Goal: Task Accomplishment & Management: Use online tool/utility

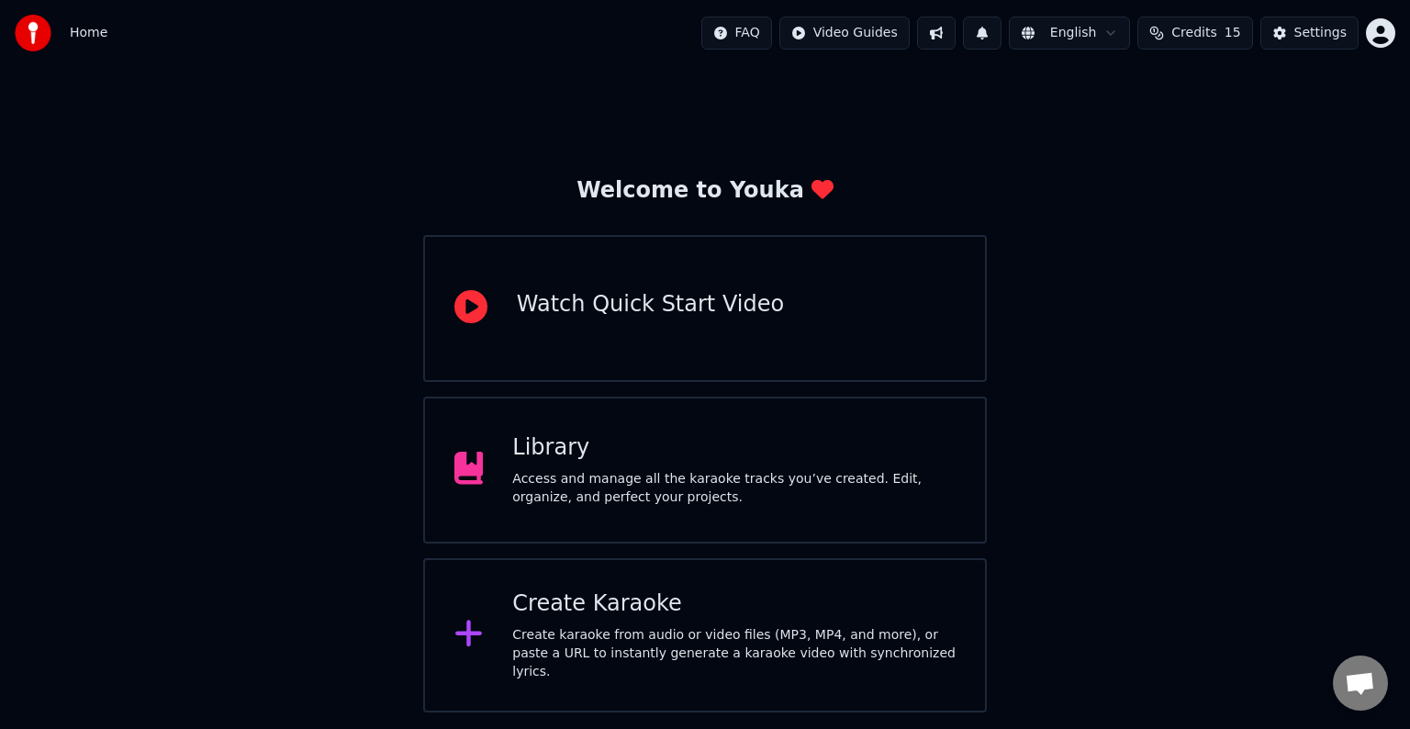
click at [547, 463] on div "Library Access and manage all the karaoke tracks you’ve created. Edit, organize…" at bounding box center [733, 469] width 443 height 73
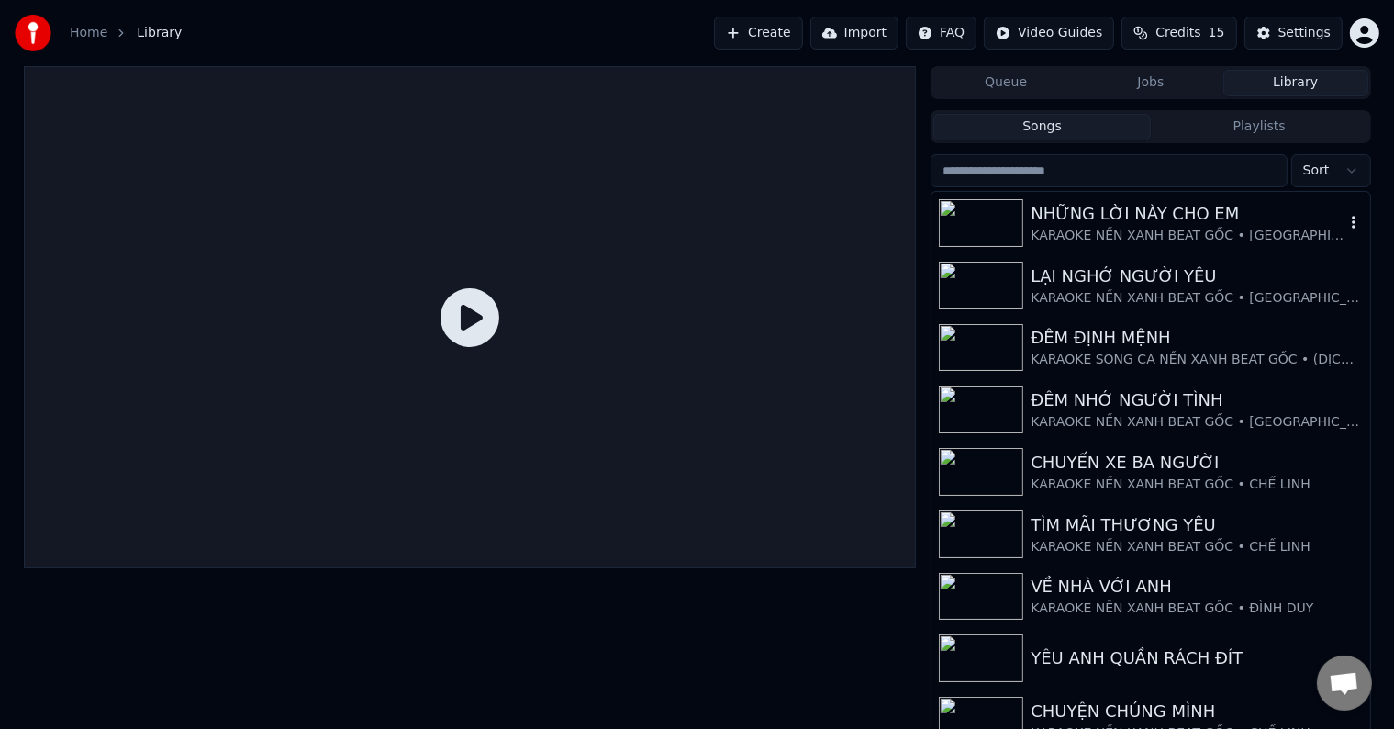
click at [1147, 209] on div "NHỮNG LỜI NÀY CHO EM" at bounding box center [1187, 214] width 313 height 26
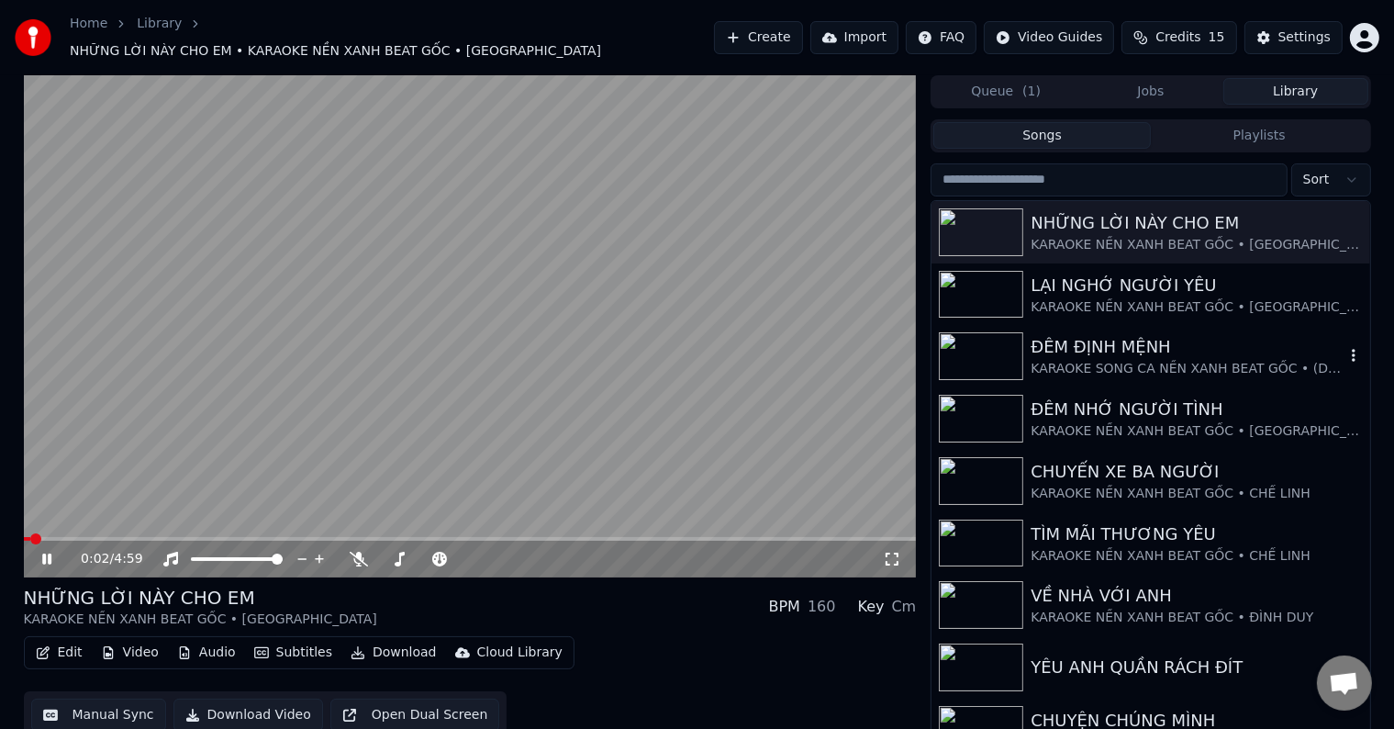
click at [1122, 338] on div "ĐÊM ĐỊNH MỆNH" at bounding box center [1187, 347] width 313 height 26
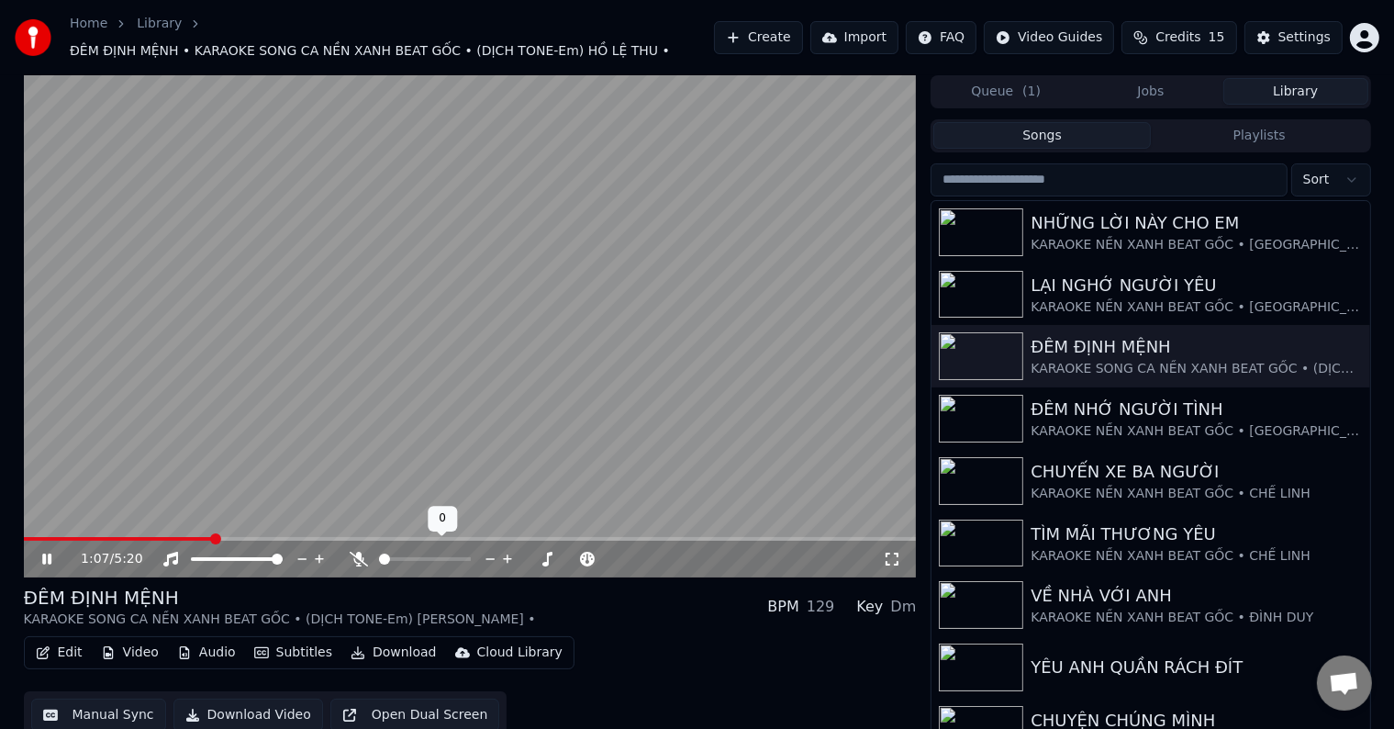
click at [357, 552] on icon at bounding box center [359, 559] width 18 height 15
drag, startPoint x: 225, startPoint y: 525, endPoint x: 61, endPoint y: 525, distance: 163.4
click at [61, 525] on video at bounding box center [470, 326] width 893 height 502
click at [70, 522] on video at bounding box center [470, 326] width 893 height 502
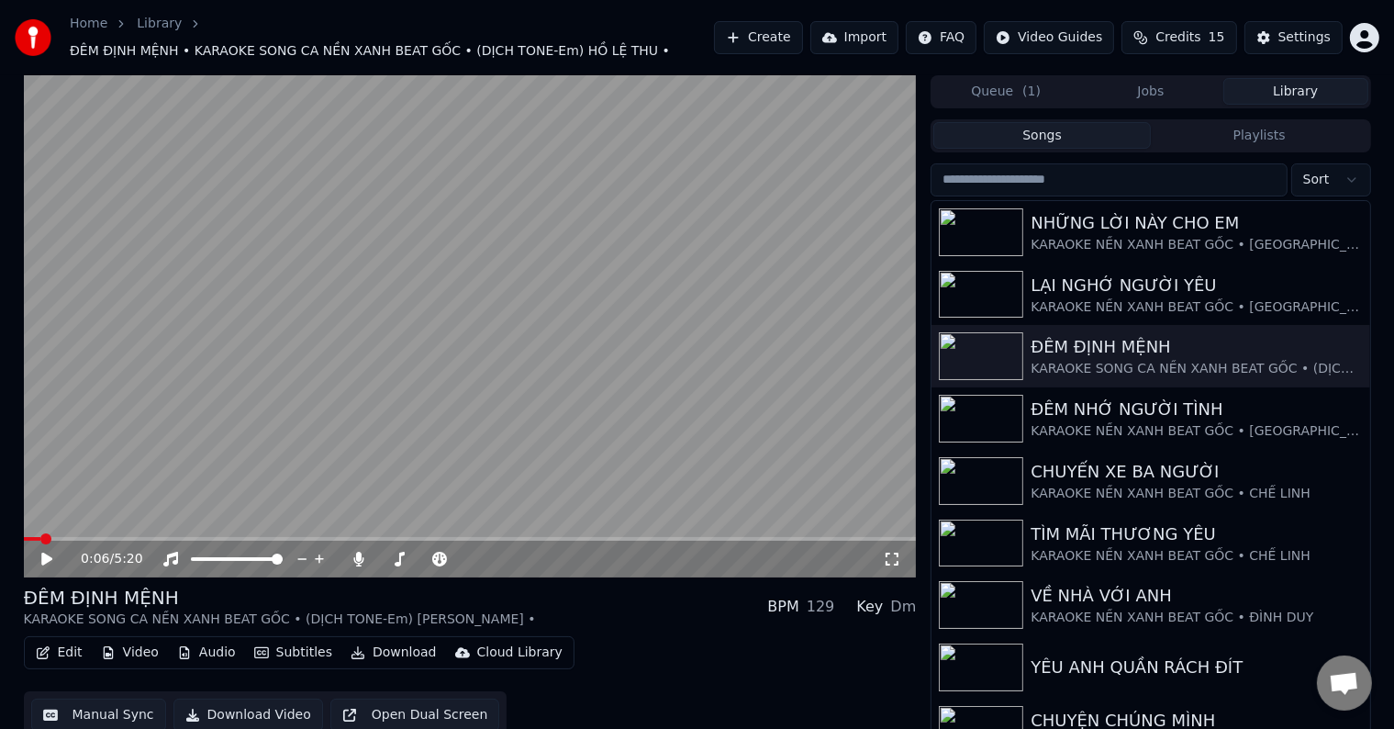
click at [40, 535] on span at bounding box center [45, 538] width 11 height 11
click at [40, 552] on icon at bounding box center [60, 559] width 43 height 15
click at [107, 533] on span at bounding box center [111, 538] width 11 height 11
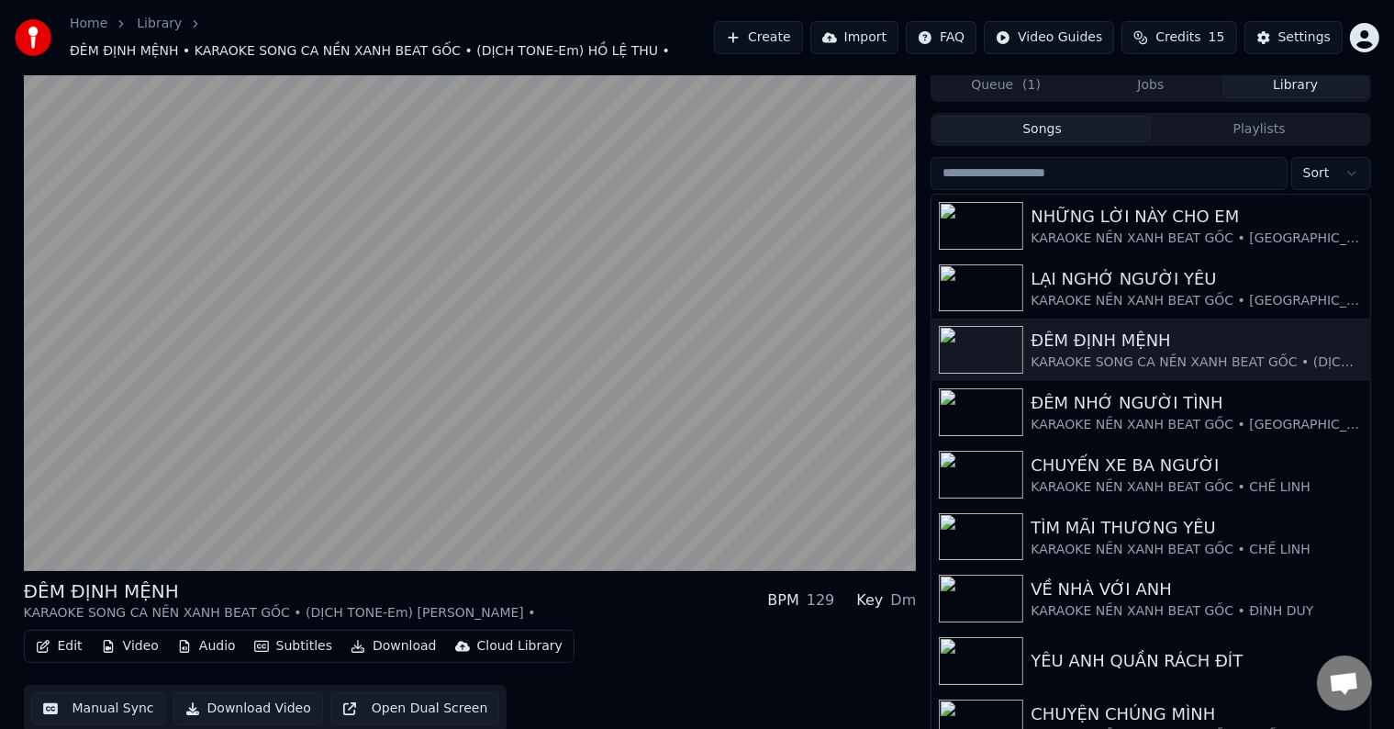
scroll to position [8, 0]
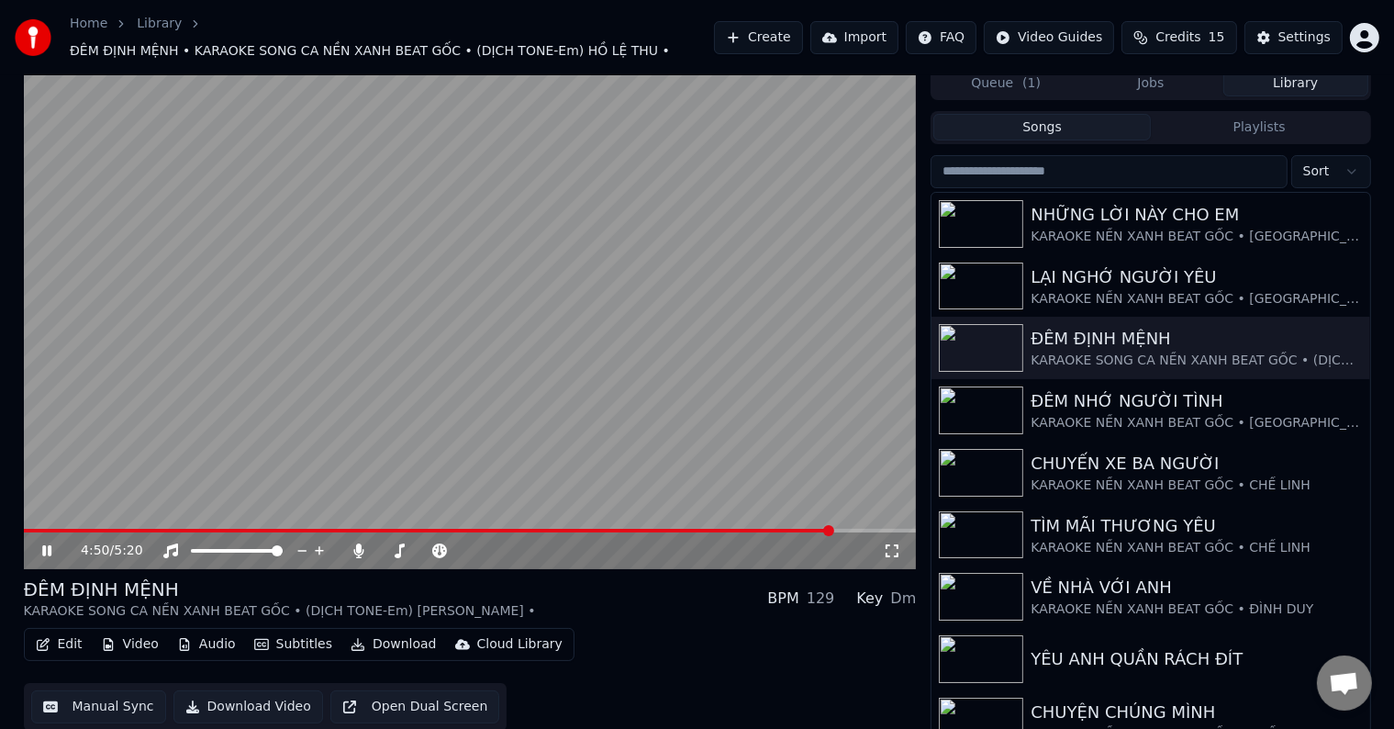
click at [549, 368] on video at bounding box center [470, 318] width 893 height 502
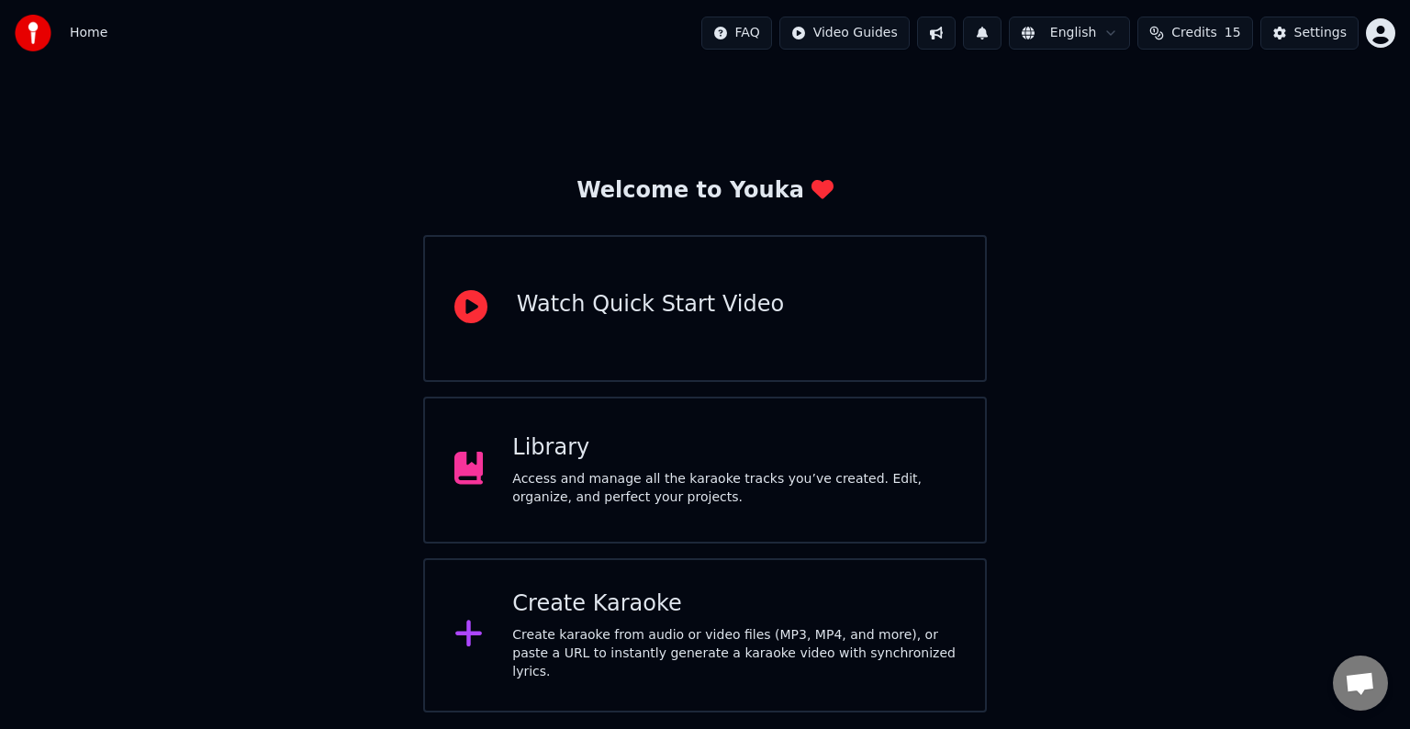
click at [609, 628] on div "Create Karaoke Create karaoke from audio or video files (MP3, MP4, and more), o…" at bounding box center [733, 635] width 443 height 92
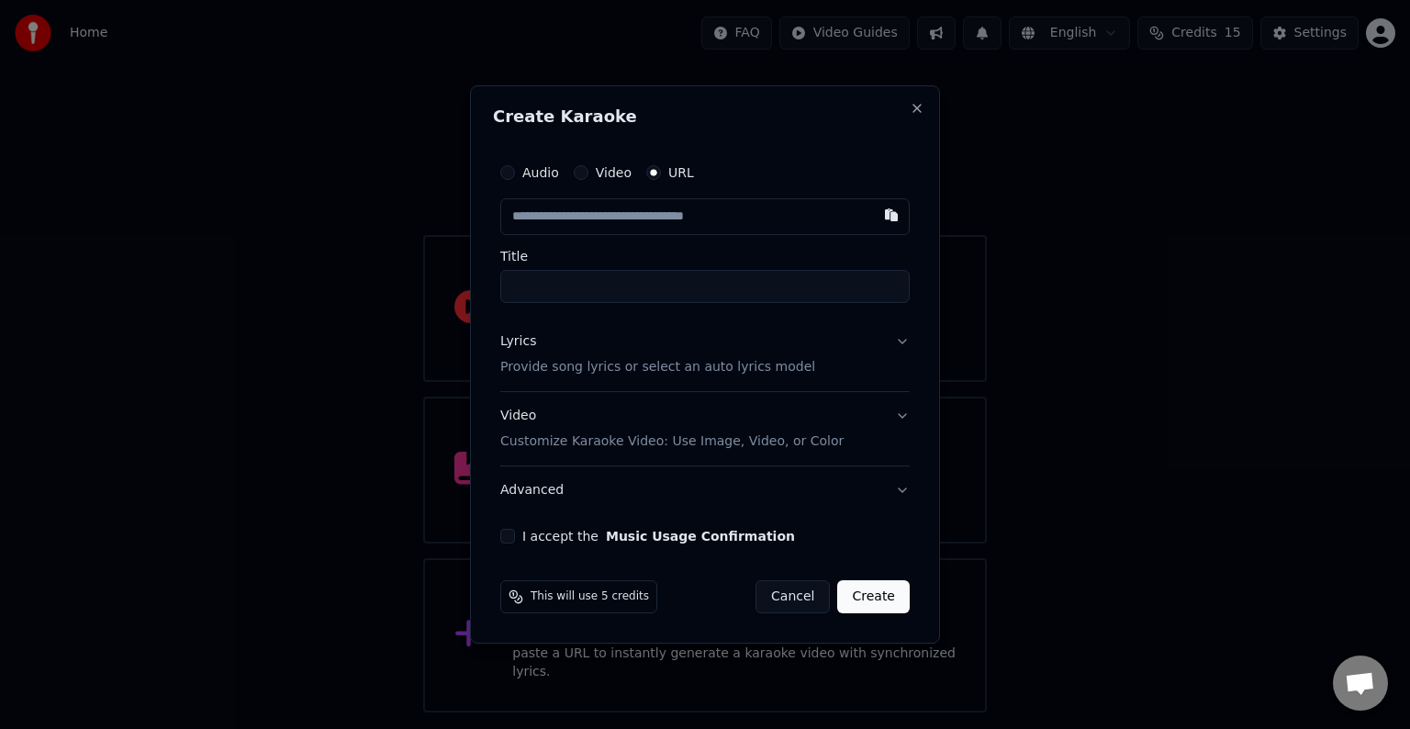
click at [603, 217] on input "text" at bounding box center [704, 216] width 409 height 37
type input "**********"
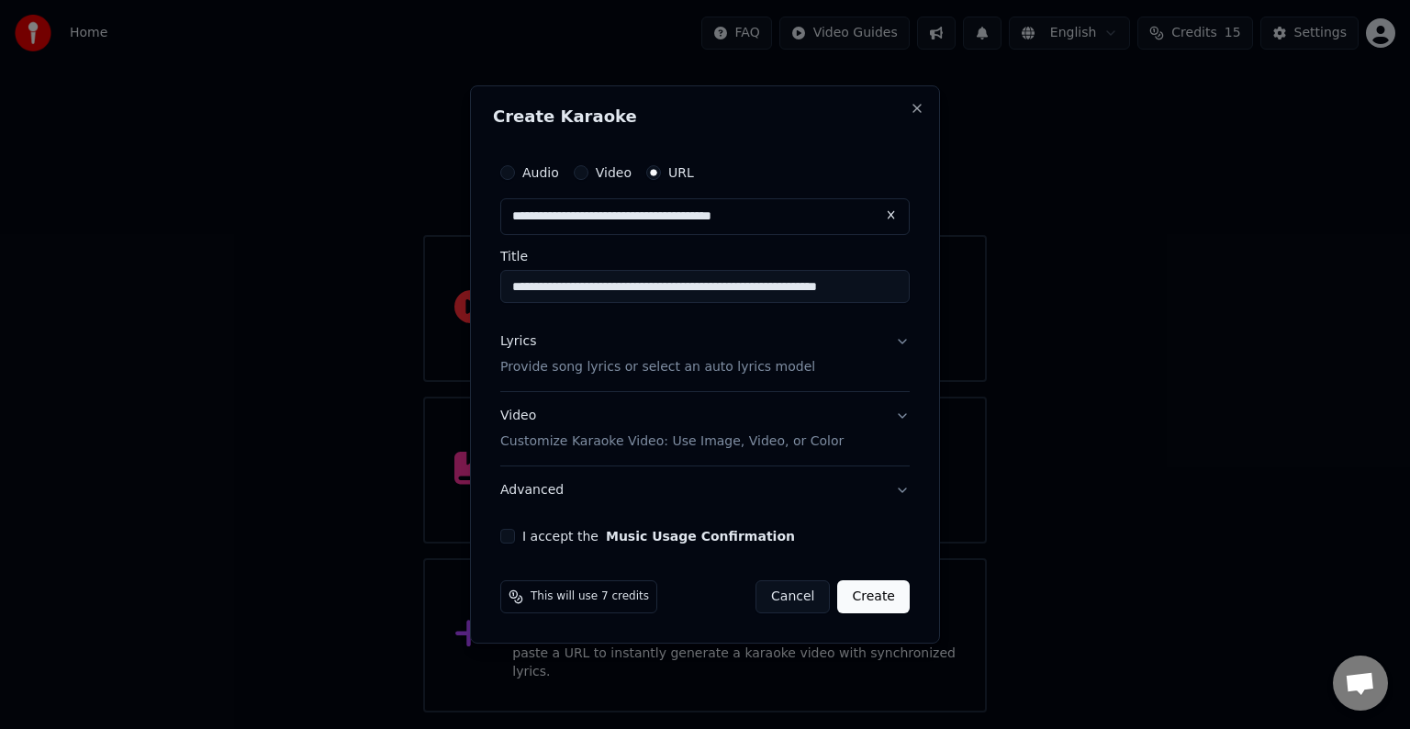
type input "**********"
click at [583, 364] on p "Provide song lyrics or select an auto lyrics model" at bounding box center [657, 367] width 315 height 18
type input "**********"
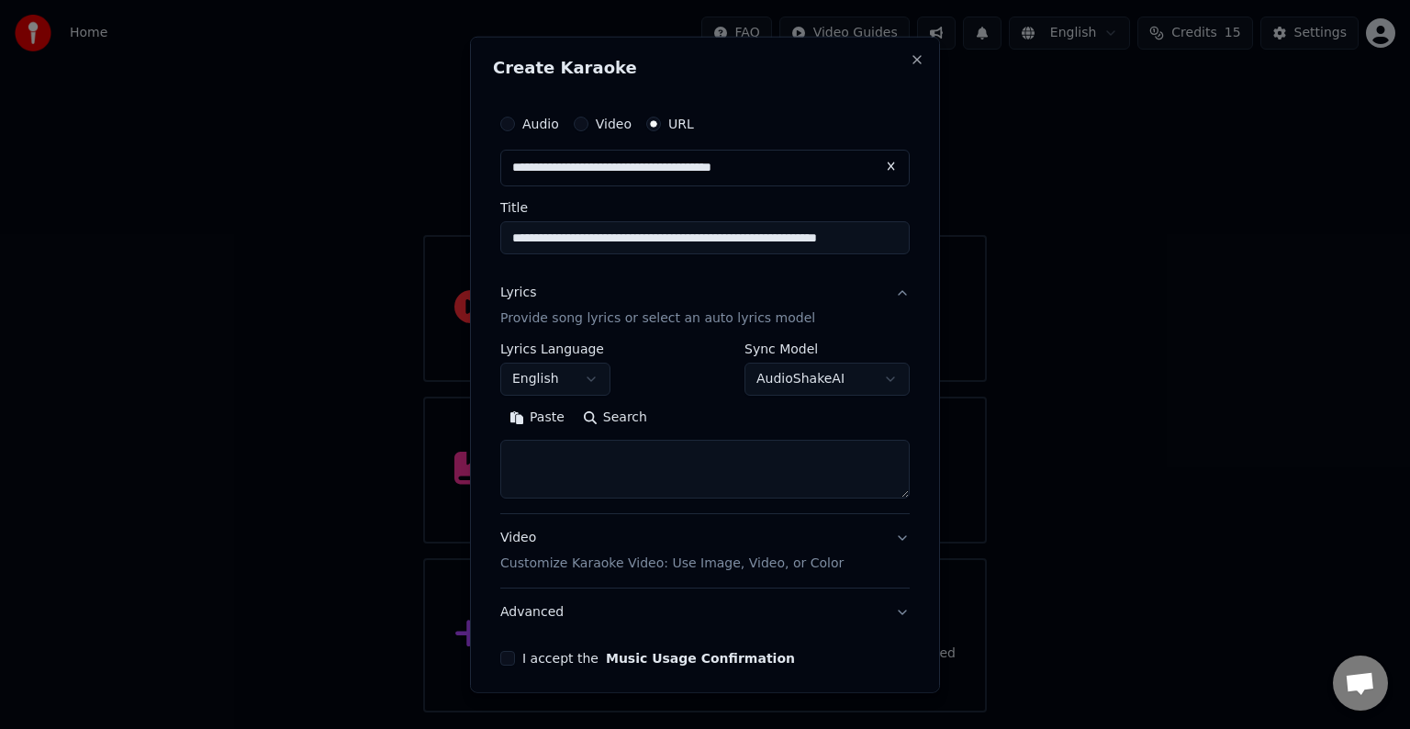
click at [634, 465] on textarea at bounding box center [704, 469] width 409 height 59
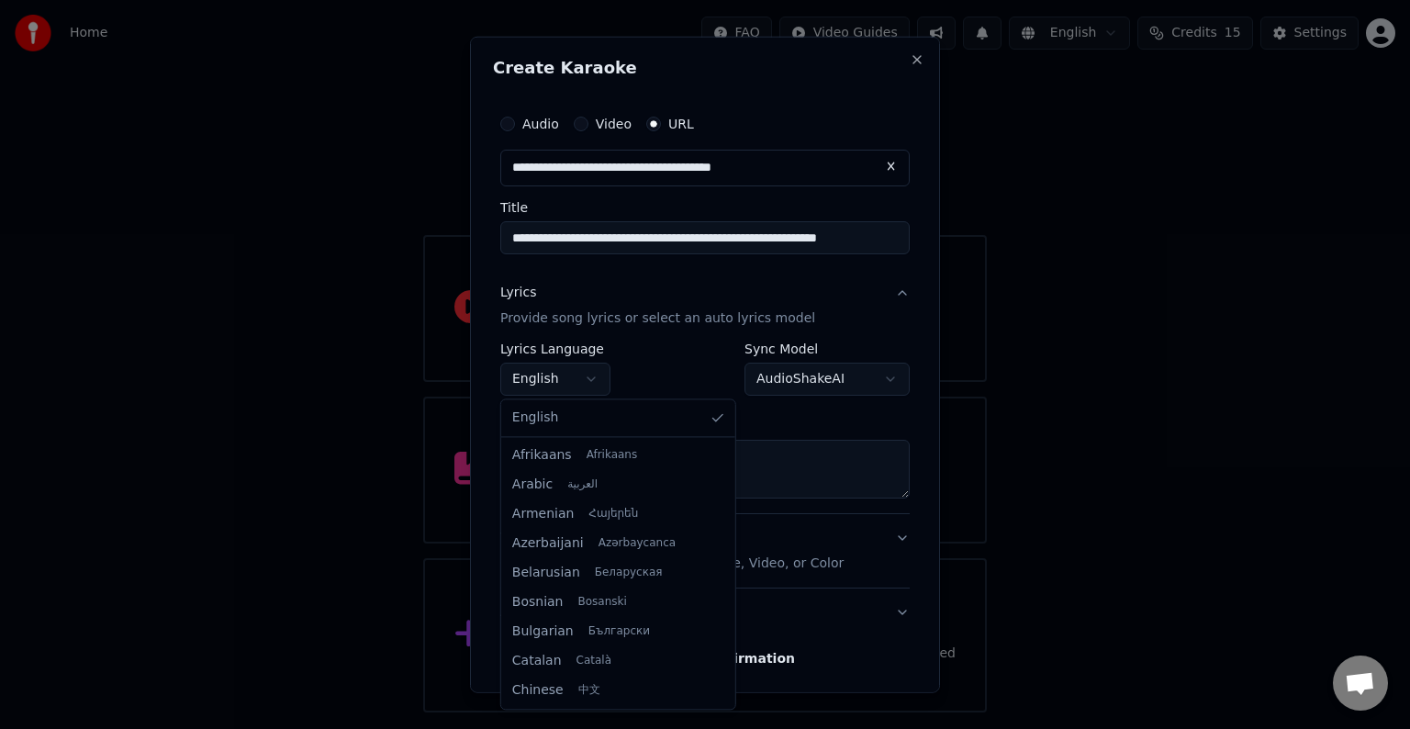
click at [558, 376] on body "**********" at bounding box center [705, 356] width 1410 height 712
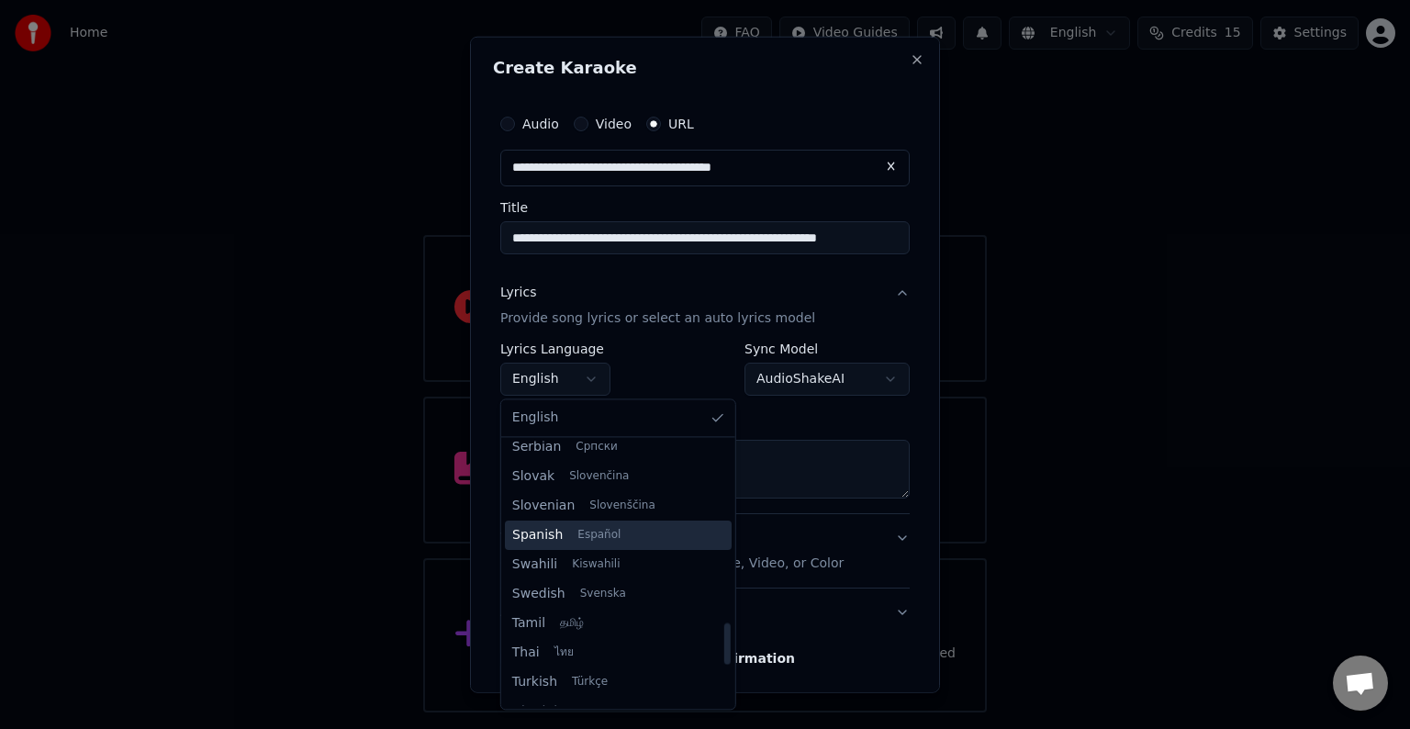
scroll to position [1409, 0]
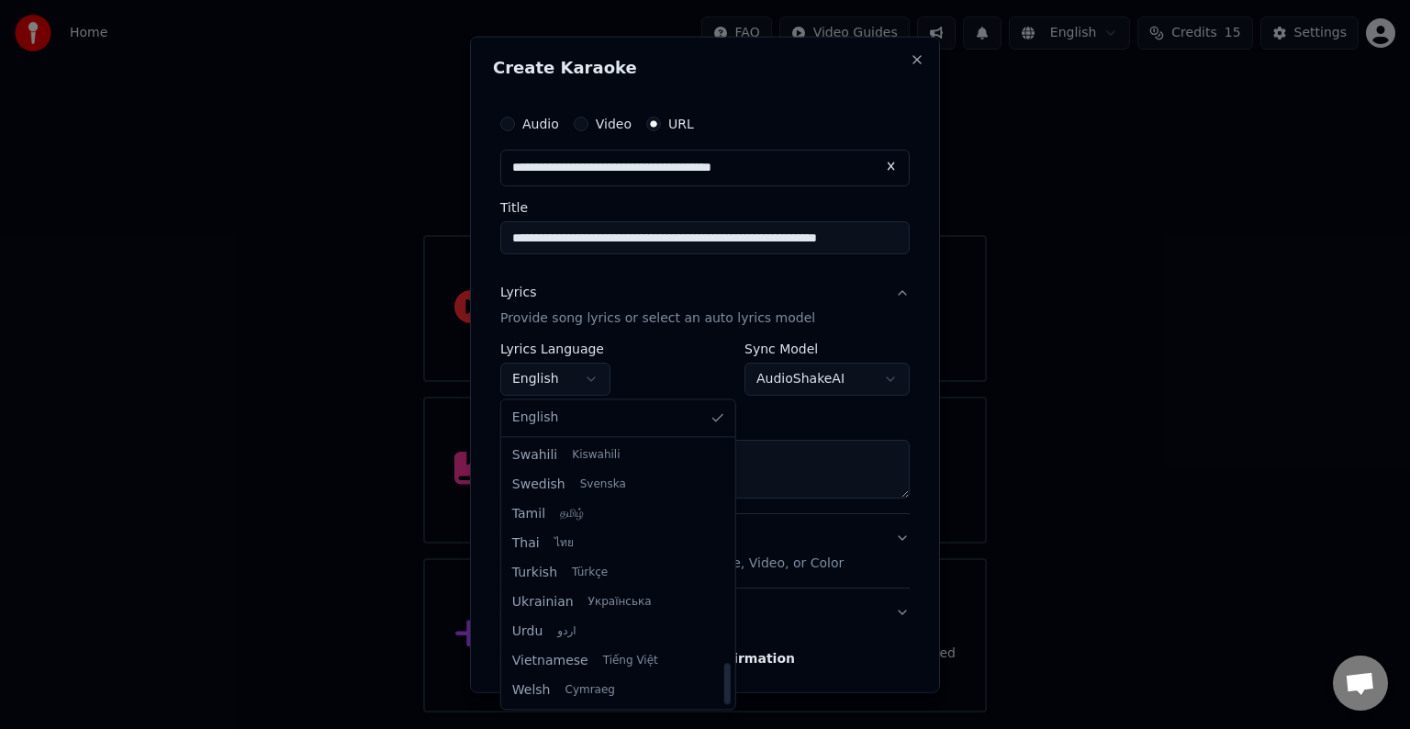
select select "**"
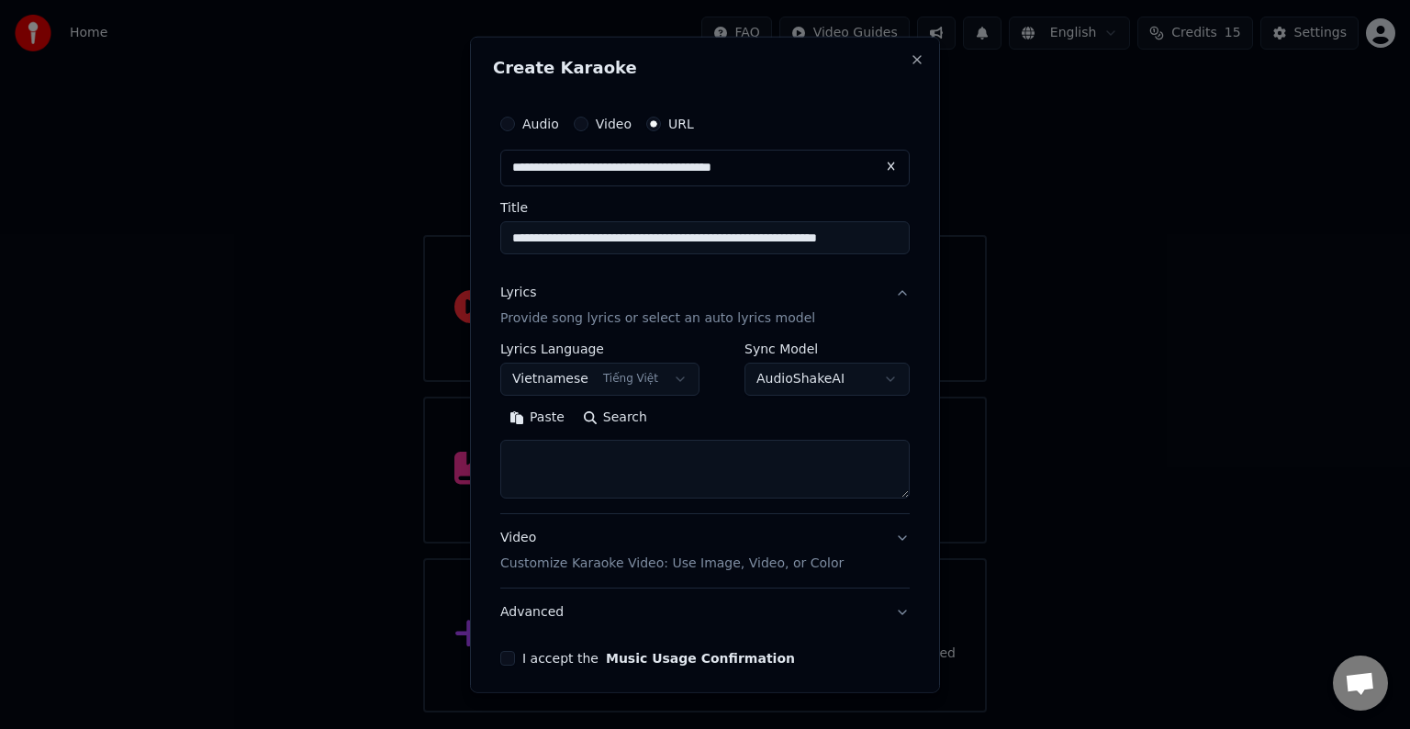
click at [587, 468] on textarea at bounding box center [704, 469] width 409 height 59
paste textarea "**********"
type textarea "**********"
click at [508, 655] on button "I accept the Music Usage Confirmation" at bounding box center [507, 658] width 15 height 15
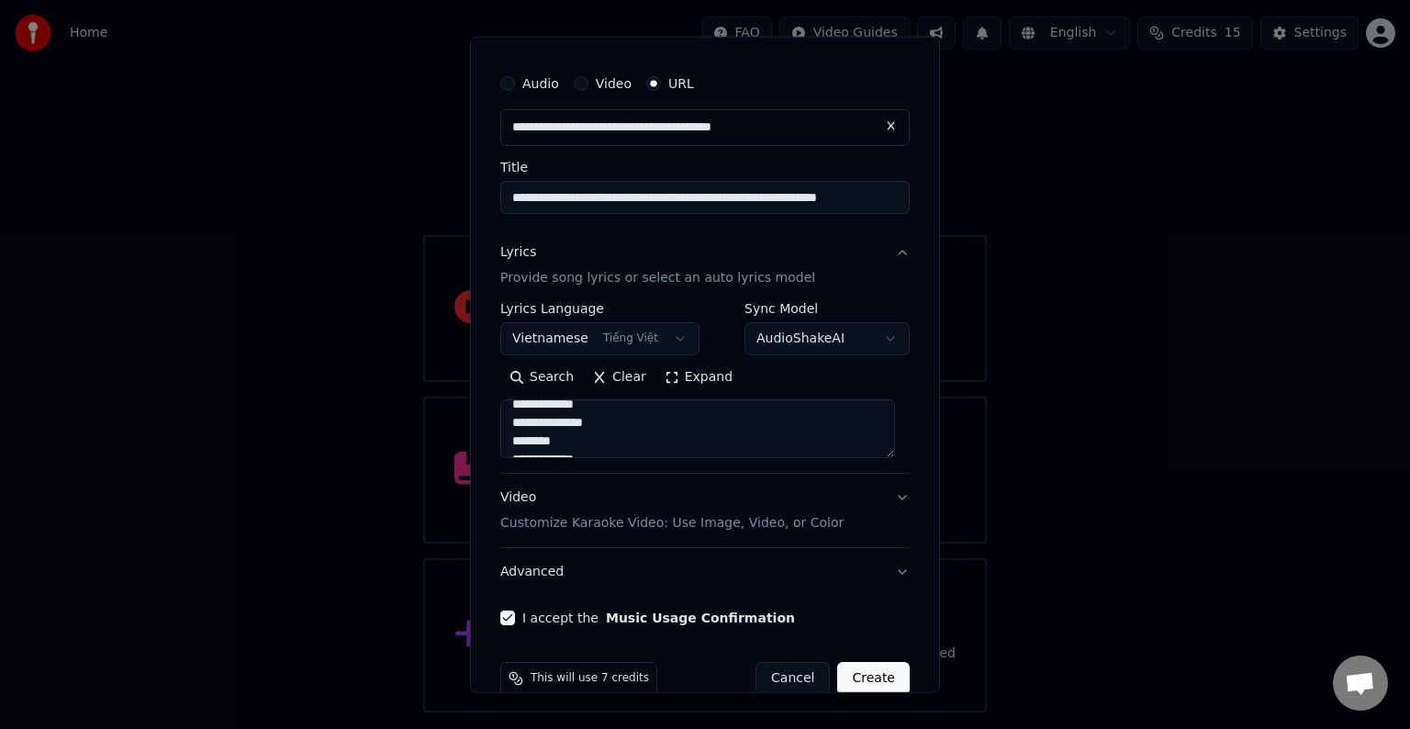
scroll to position [72, 0]
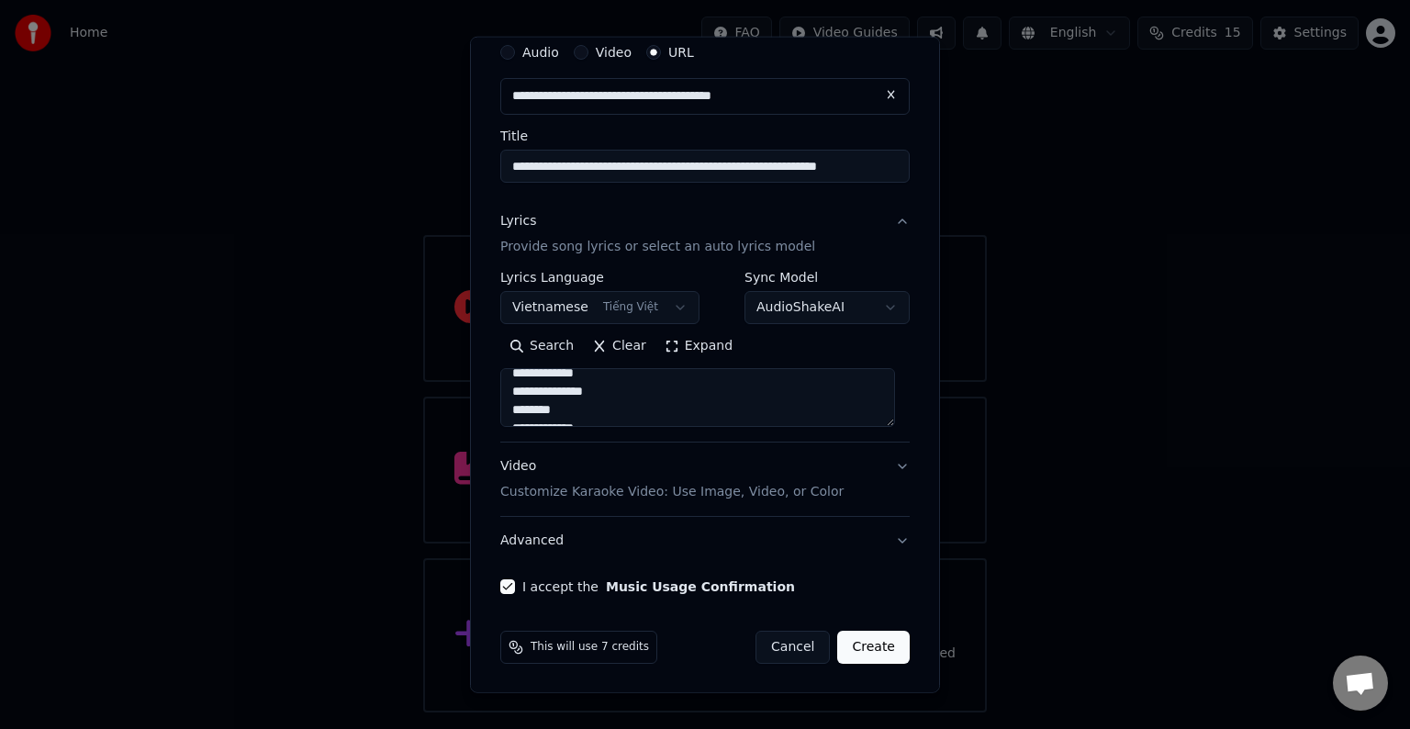
click at [863, 647] on button "Create" at bounding box center [873, 647] width 73 height 33
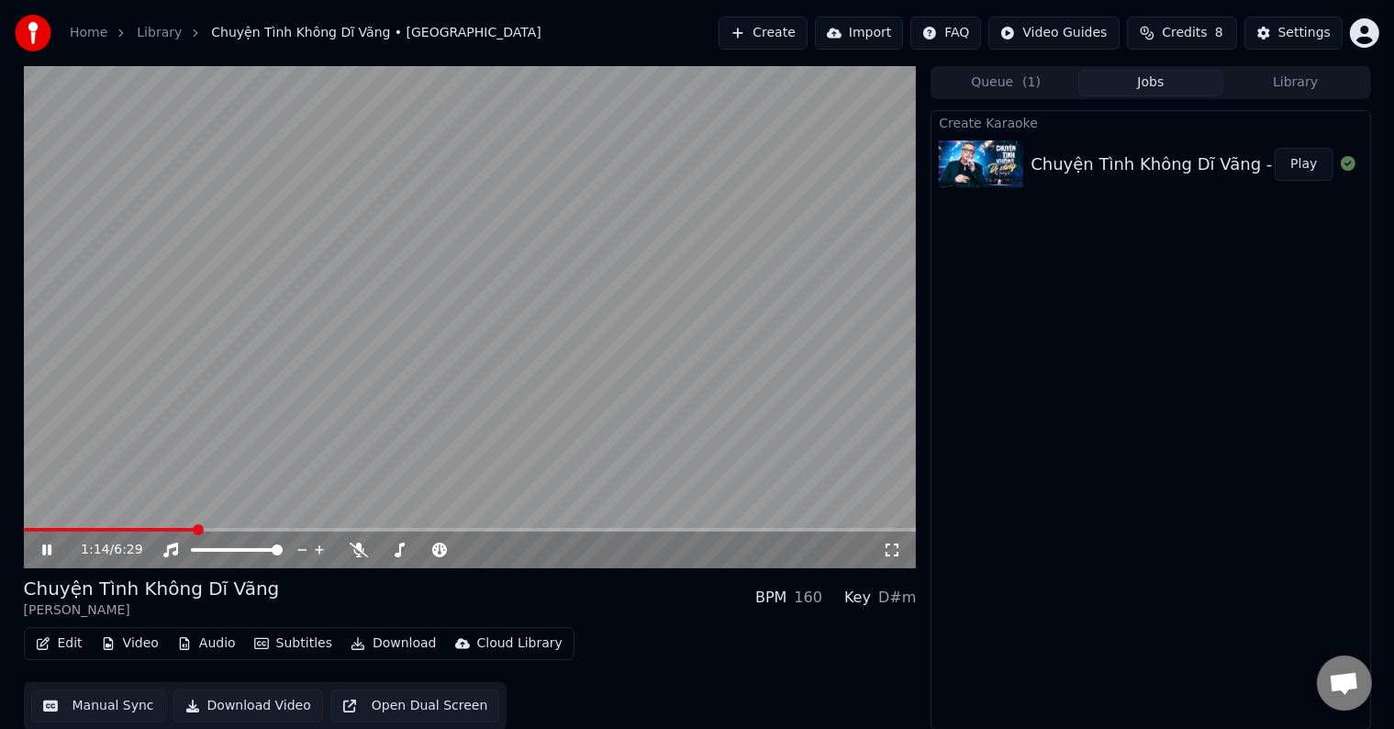
click at [53, 525] on video at bounding box center [470, 317] width 893 height 502
click at [24, 524] on span at bounding box center [29, 529] width 11 height 11
click at [43, 550] on icon at bounding box center [46, 549] width 11 height 13
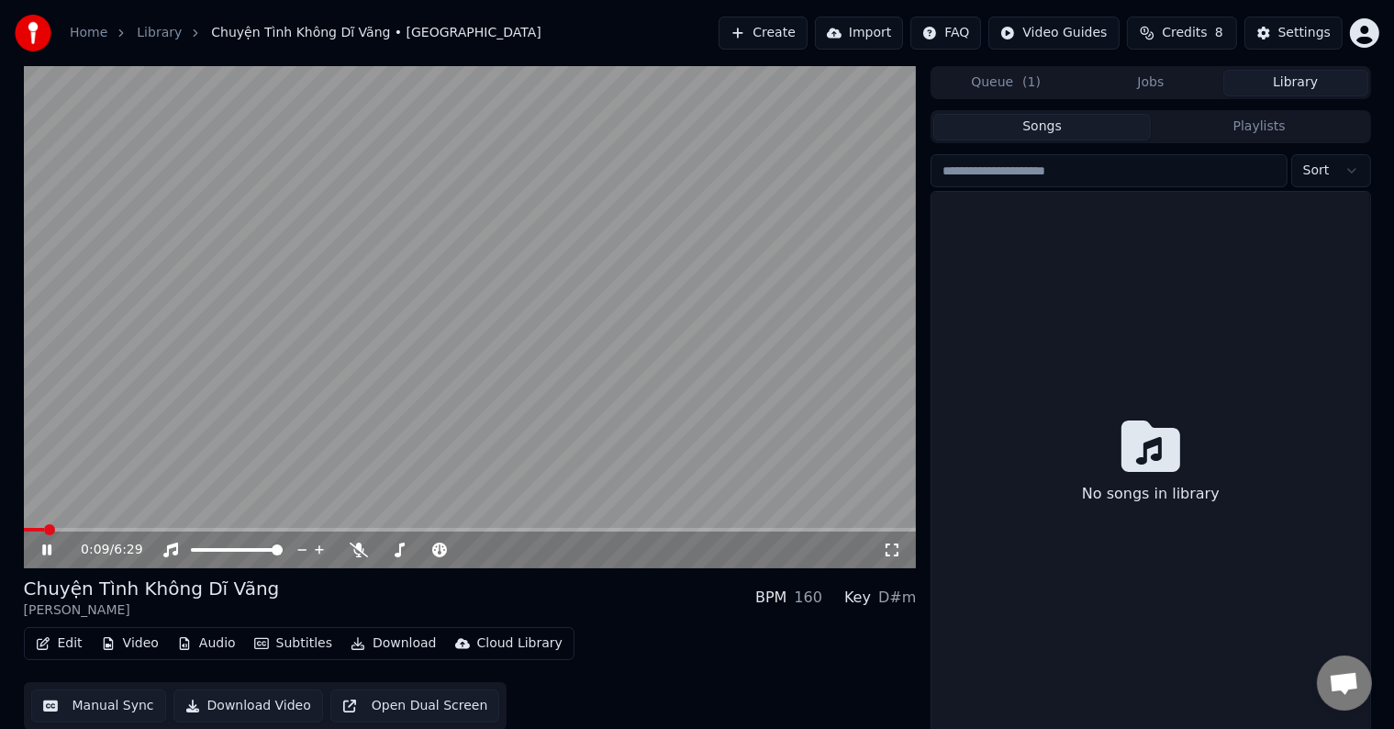
click at [1285, 81] on button "Library" at bounding box center [1295, 83] width 145 height 27
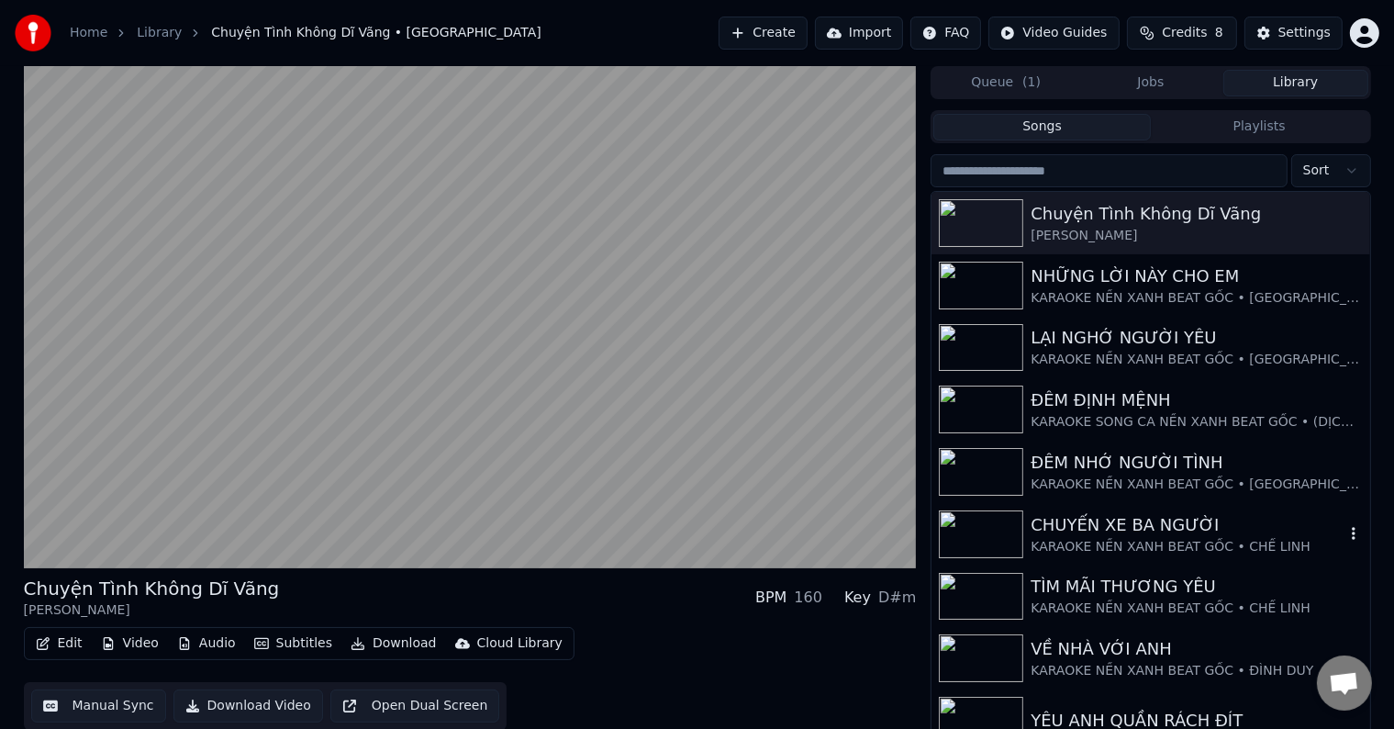
click at [1101, 532] on div "CHUYẾN XE BA NGƯỜI" at bounding box center [1187, 525] width 313 height 26
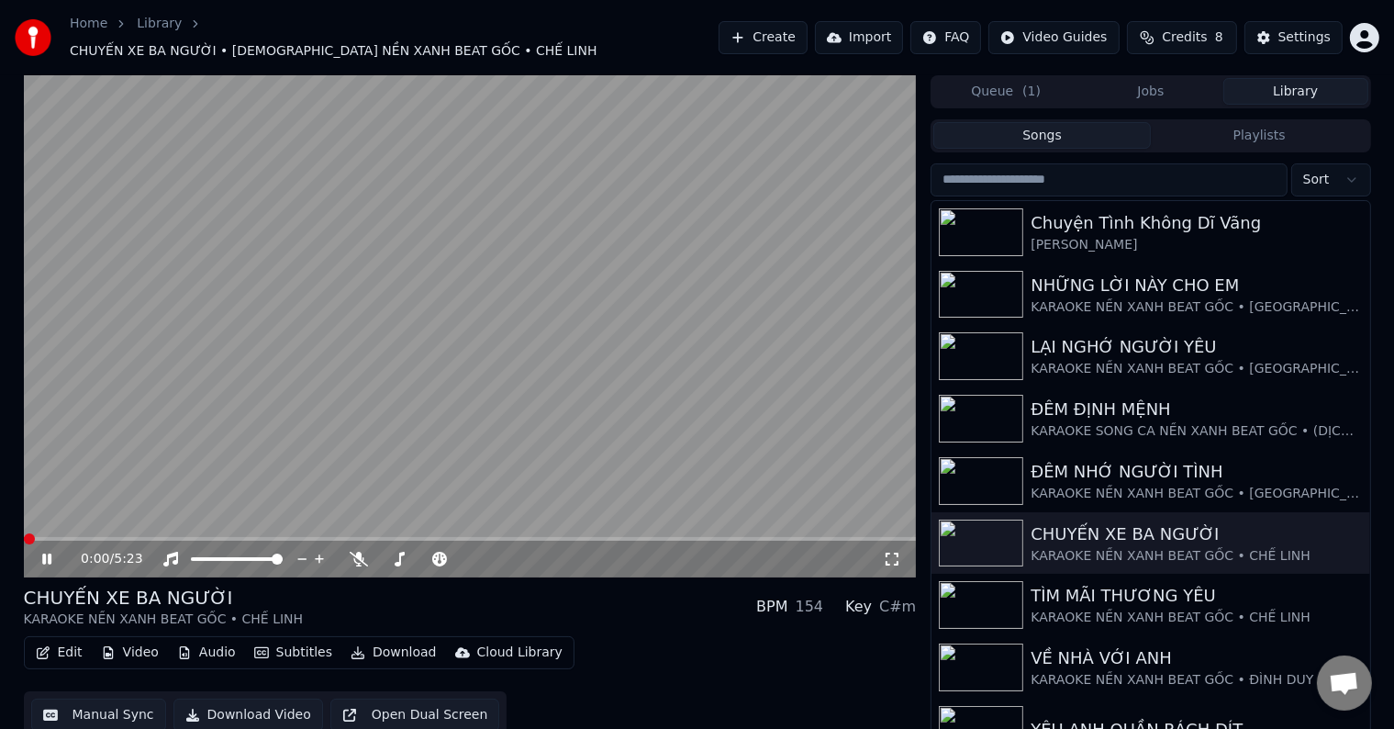
click at [67, 642] on button "Edit" at bounding box center [58, 653] width 61 height 26
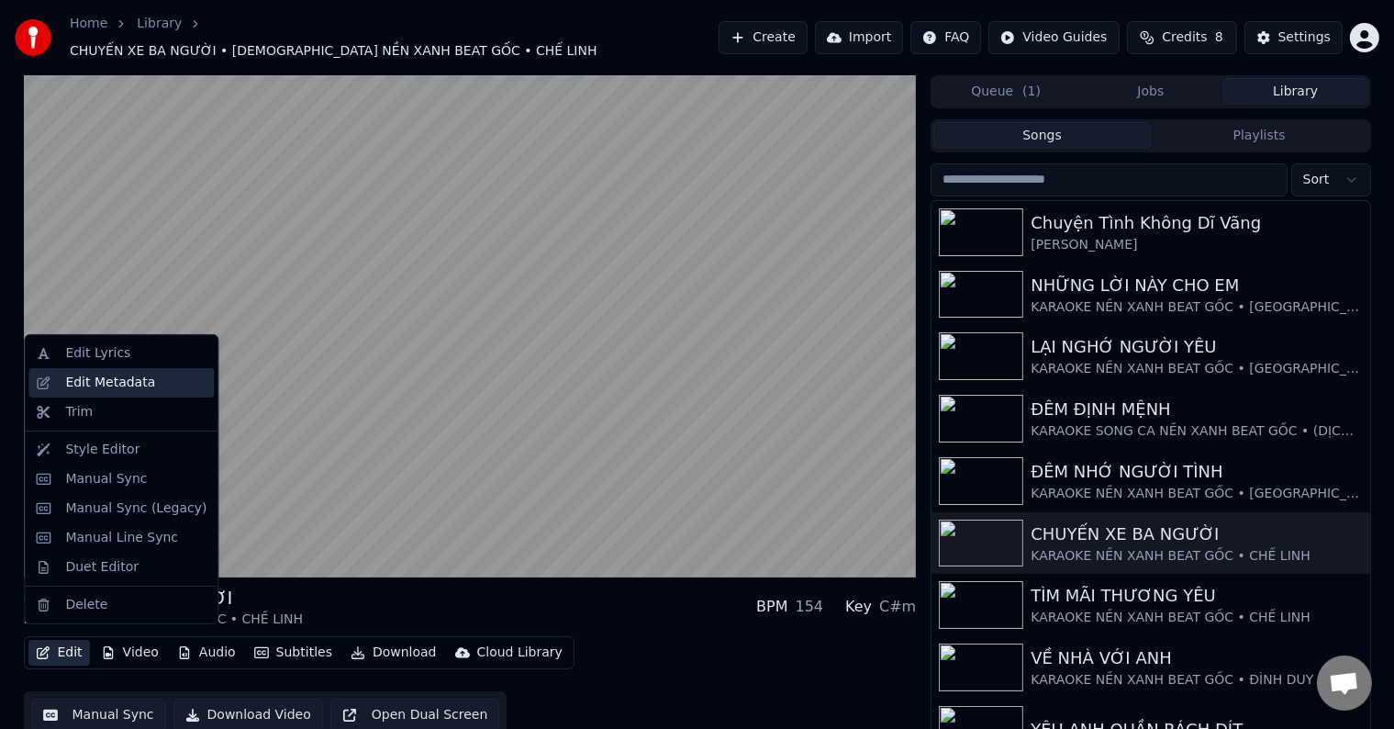
click at [106, 385] on div "Edit Metadata" at bounding box center [110, 383] width 90 height 18
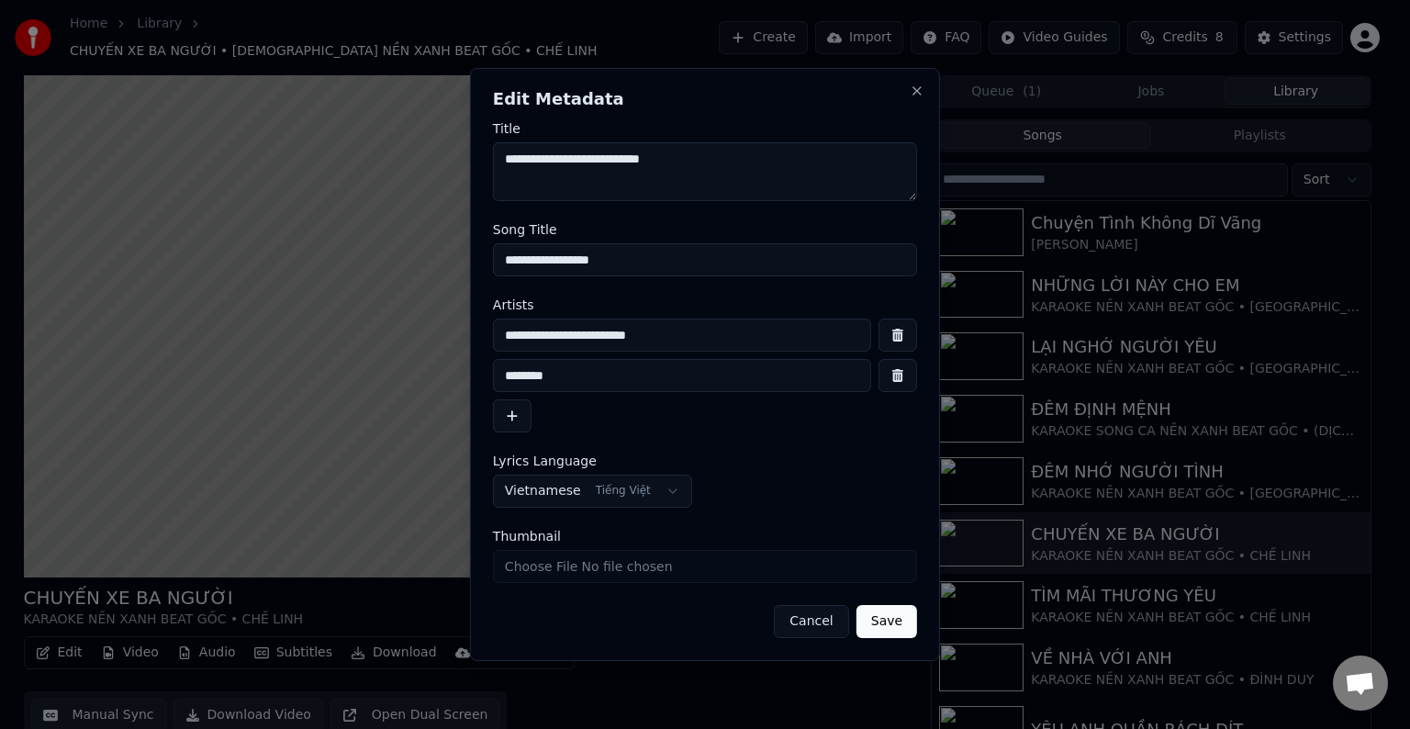
drag, startPoint x: 701, startPoint y: 338, endPoint x: 430, endPoint y: 337, distance: 271.7
click at [432, 338] on body "Home Library CHUYẾN XE BA NGƯỜI • KARAOKE NỀN XANH BEAT GỐC • CHẾ LINH Create I…" at bounding box center [697, 364] width 1394 height 729
click at [811, 623] on button "Cancel" at bounding box center [811, 621] width 74 height 33
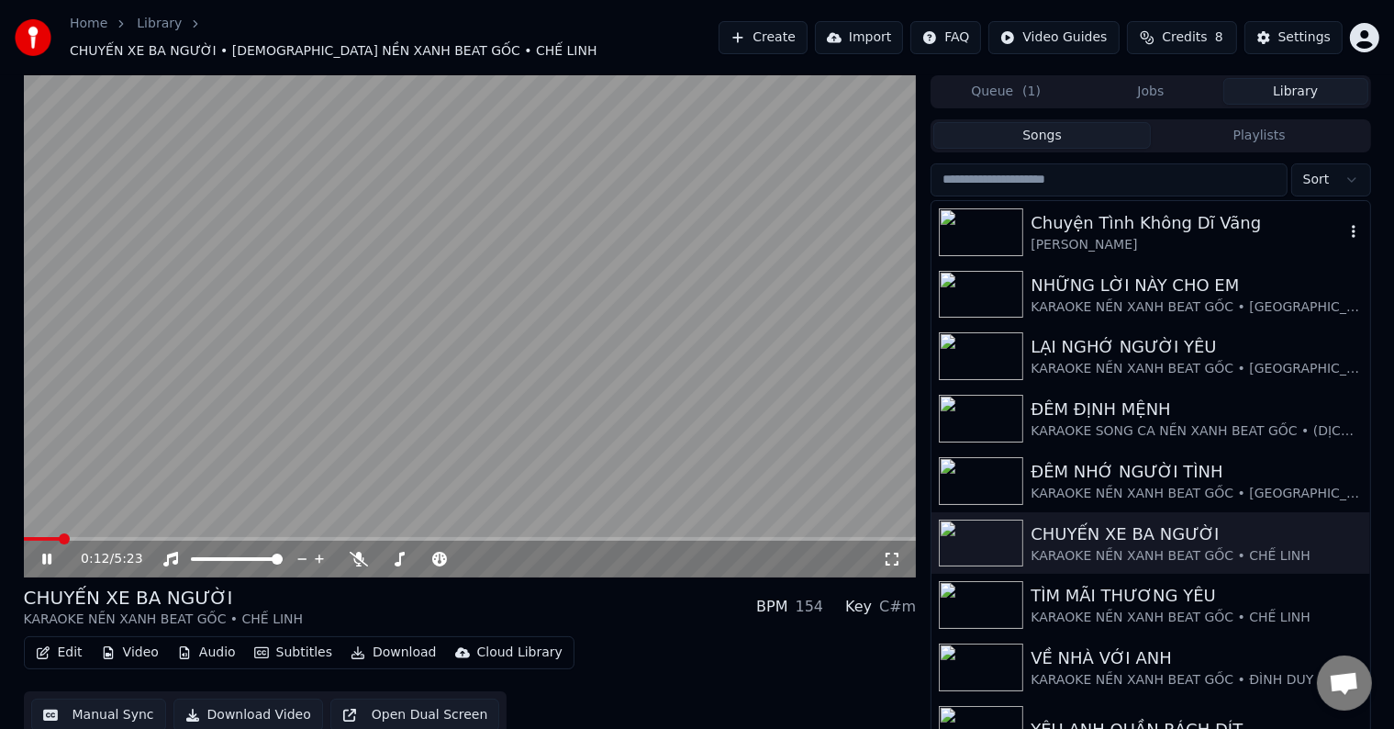
click at [1149, 212] on div "Chuyện Tình Không Dĩ Vãng" at bounding box center [1187, 223] width 313 height 26
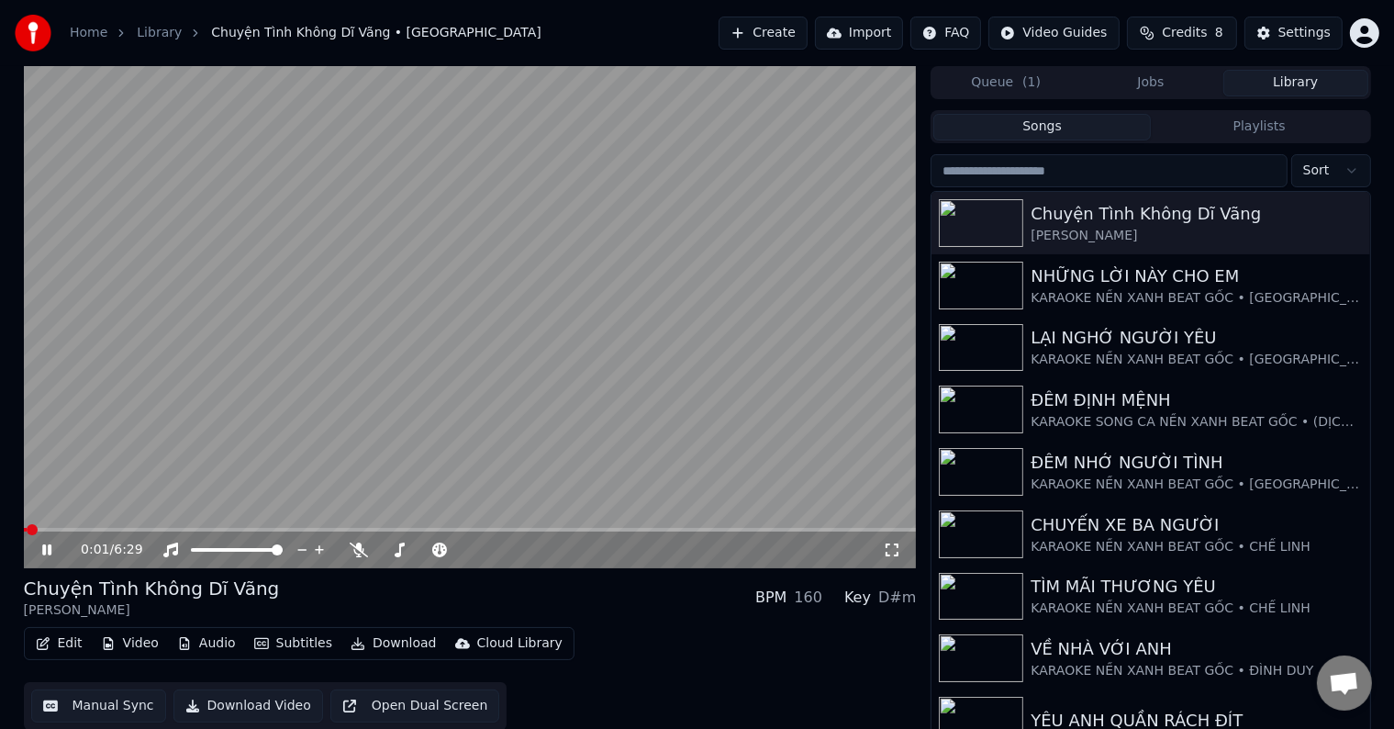
click at [59, 609] on div "[PERSON_NAME]" at bounding box center [152, 610] width 256 height 18
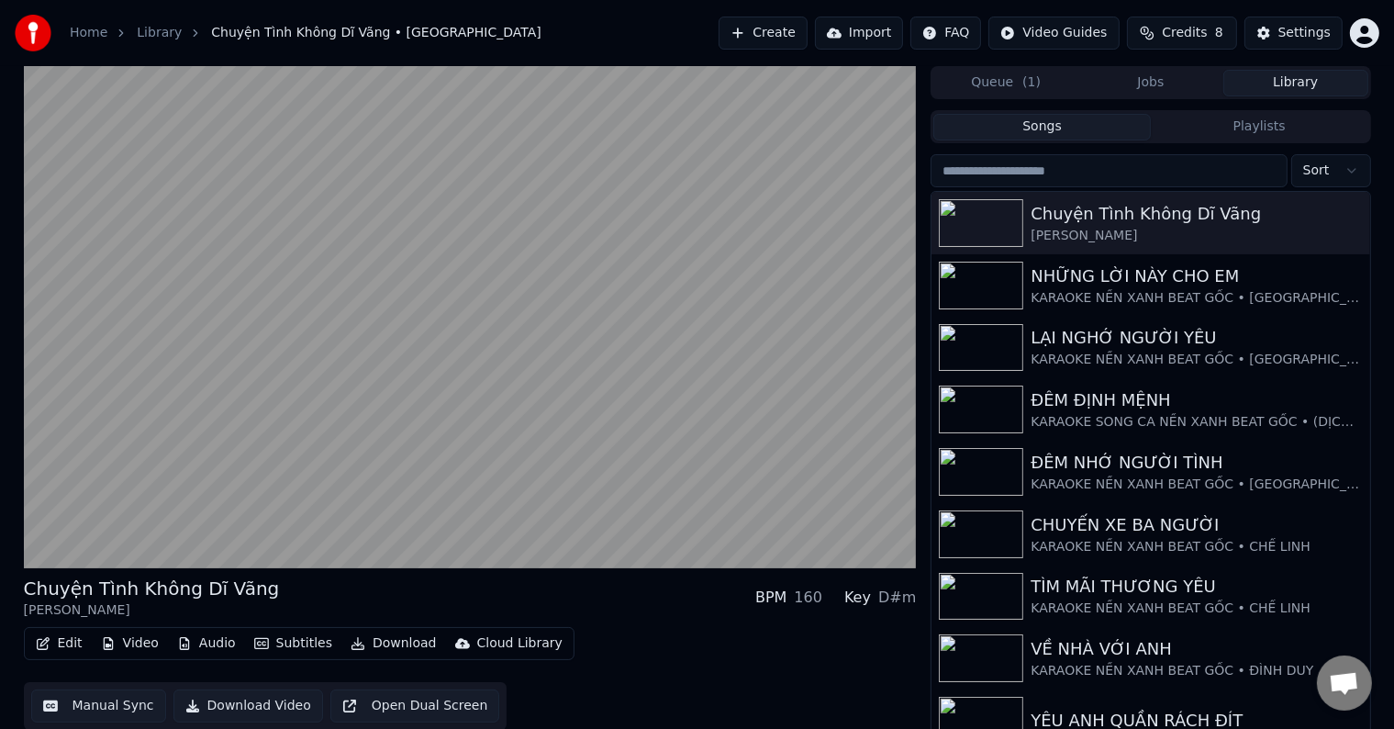
click at [60, 639] on button "Edit" at bounding box center [58, 644] width 61 height 26
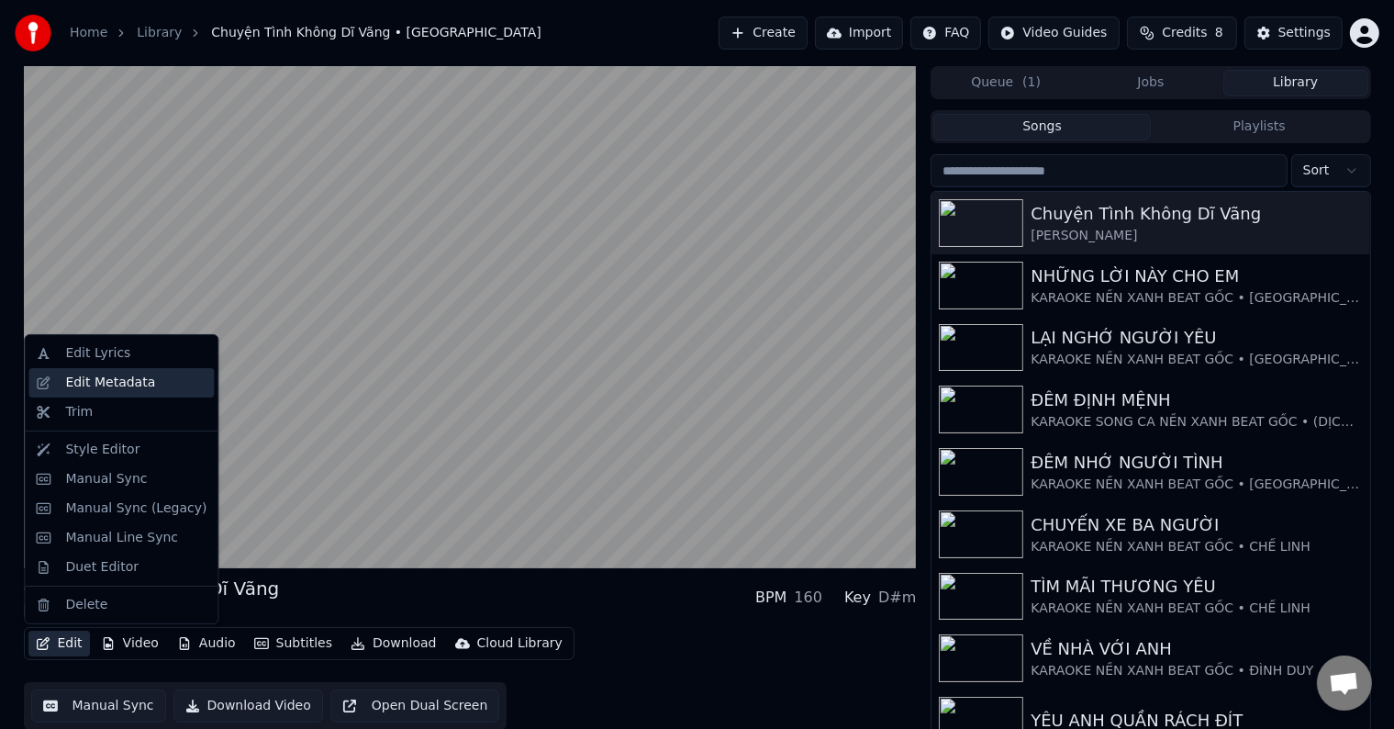
click at [99, 377] on div "Edit Metadata" at bounding box center [110, 383] width 90 height 18
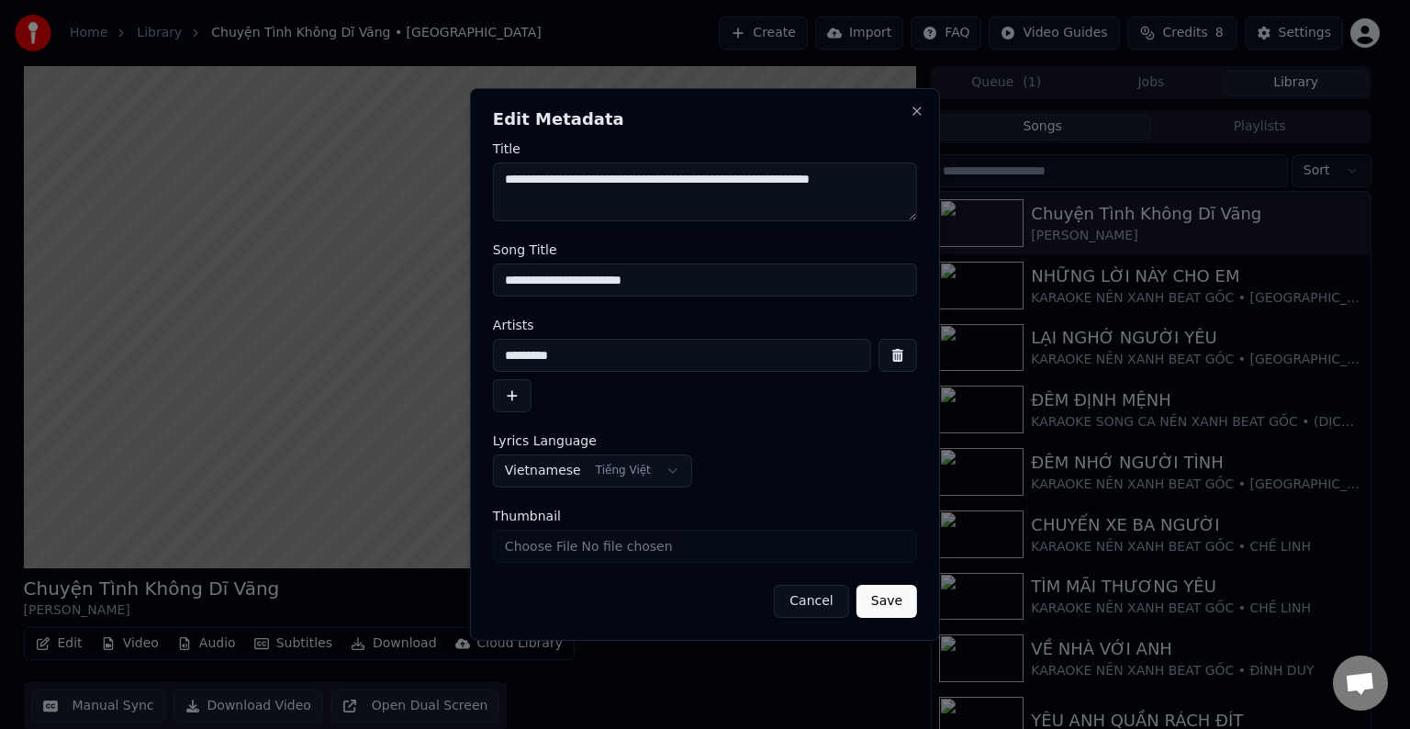
click at [594, 325] on label "Artists" at bounding box center [705, 324] width 424 height 13
click at [508, 399] on button "button" at bounding box center [512, 395] width 39 height 33
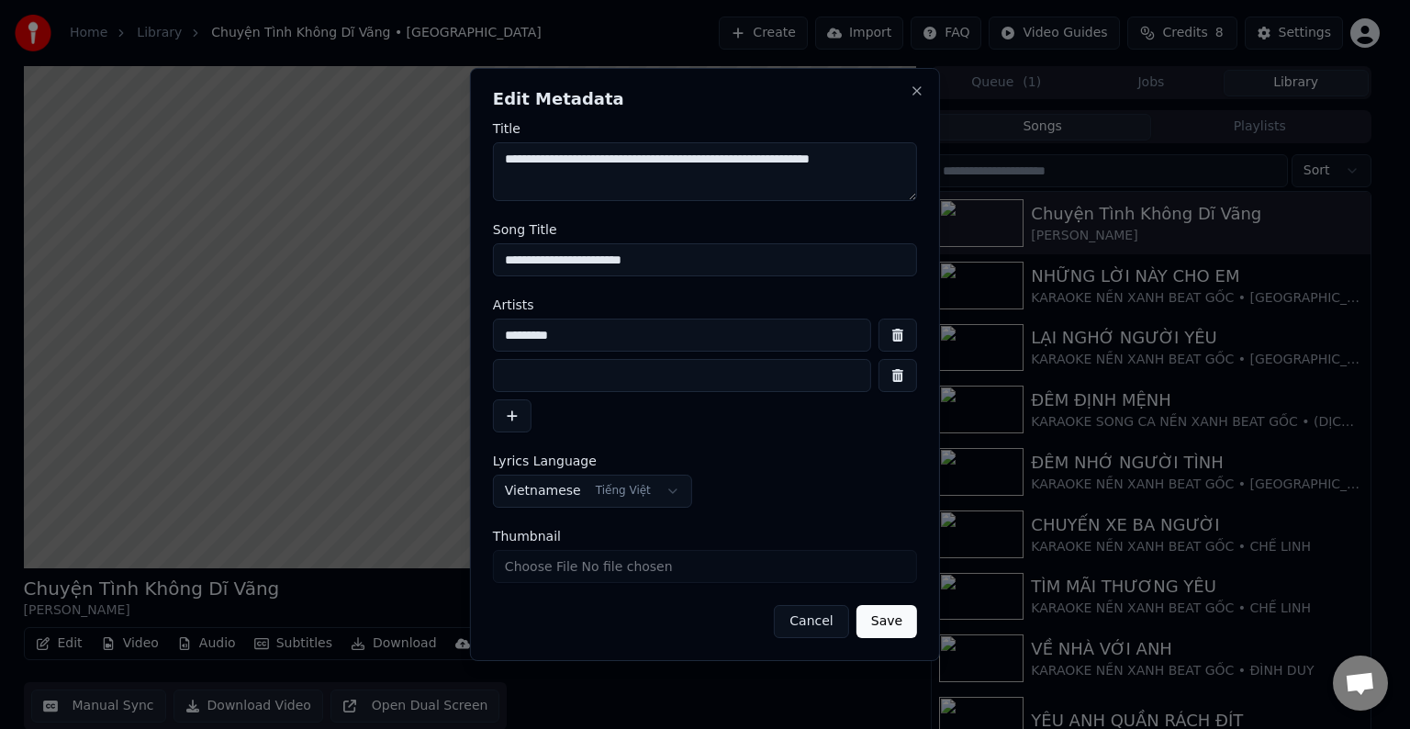
drag, startPoint x: 602, startPoint y: 334, endPoint x: 472, endPoint y: 329, distance: 130.4
click at [472, 329] on div "**********" at bounding box center [705, 364] width 470 height 593
paste input "**********"
type input "**********"
drag, startPoint x: 685, startPoint y: 259, endPoint x: 447, endPoint y: 258, distance: 237.7
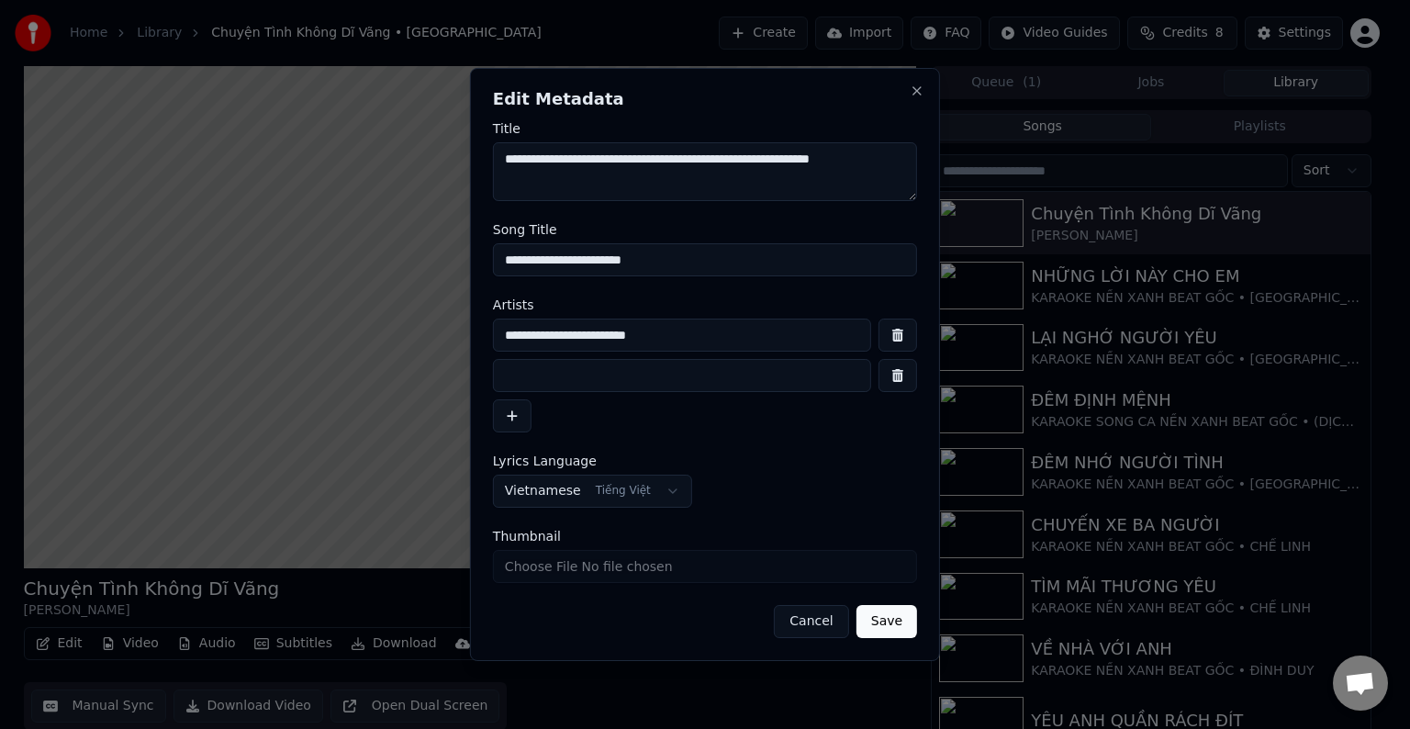
click at [447, 258] on body "Home Library Chuyện Tình Không Dĩ Vãng • Trường Vũ Create Import FAQ Video Guid…" at bounding box center [697, 364] width 1394 height 729
type input "**********"
click at [525, 371] on input at bounding box center [682, 375] width 378 height 33
type input "*********"
click at [892, 620] on button "Save" at bounding box center [886, 621] width 61 height 33
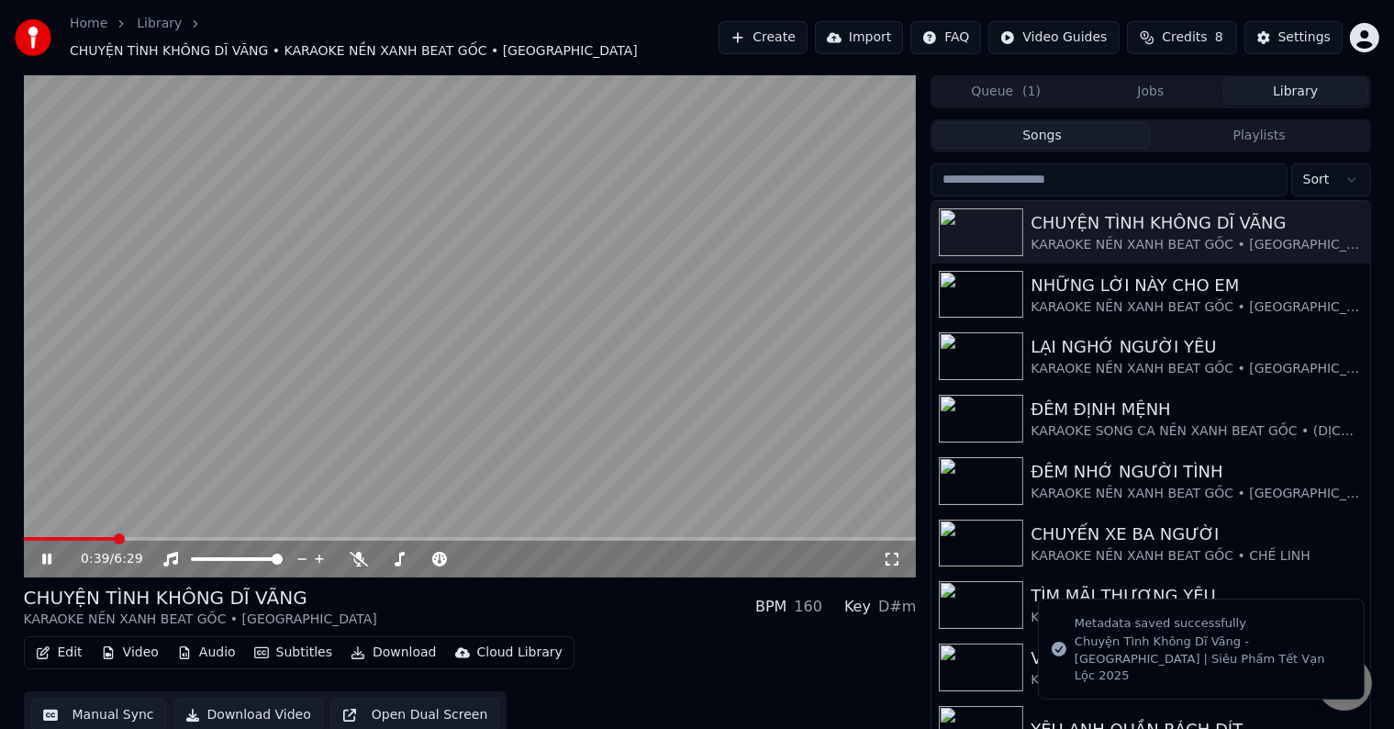
drag, startPoint x: 32, startPoint y: 522, endPoint x: 117, endPoint y: 530, distance: 84.8
click at [117, 530] on div "0:39 / 6:29" at bounding box center [470, 326] width 893 height 502
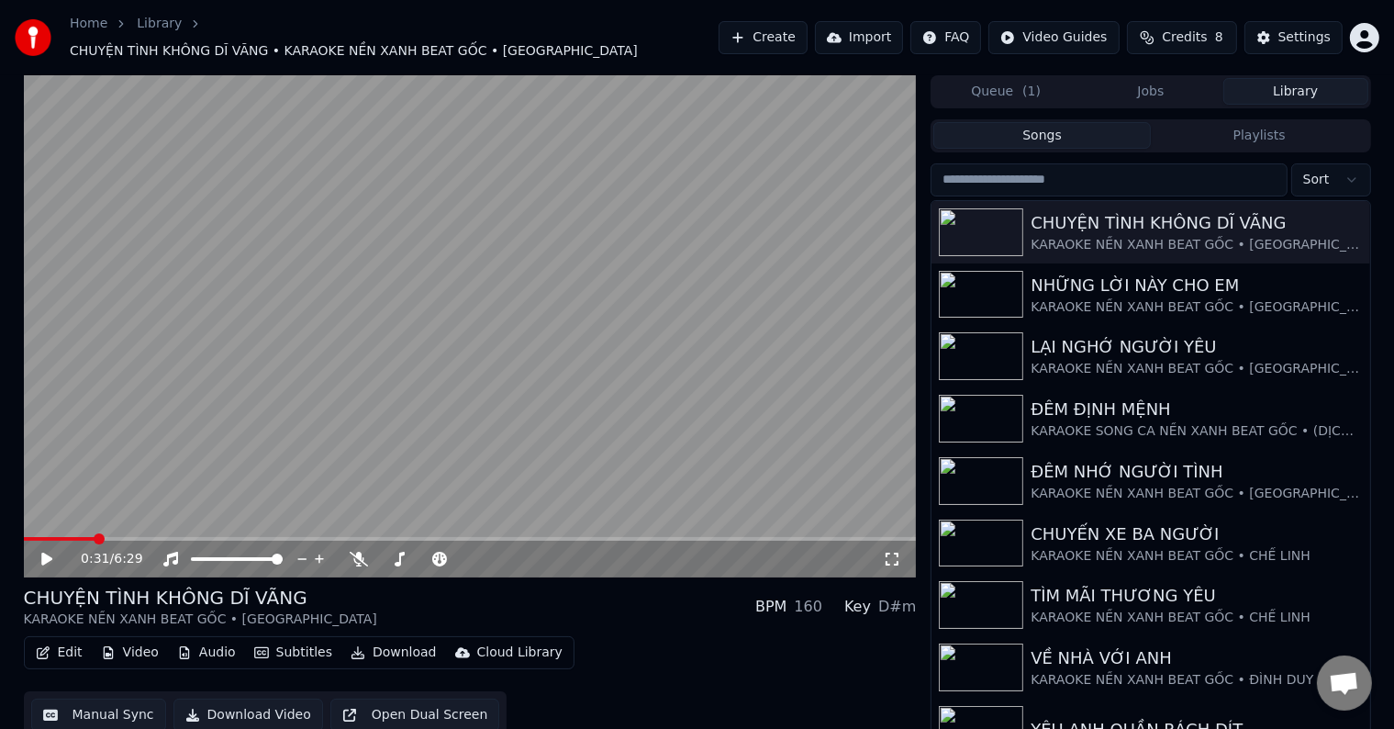
click at [94, 533] on span at bounding box center [99, 538] width 11 height 11
click at [44, 553] on icon at bounding box center [46, 559] width 11 height 13
click at [1301, 29] on div "Settings" at bounding box center [1305, 37] width 52 height 18
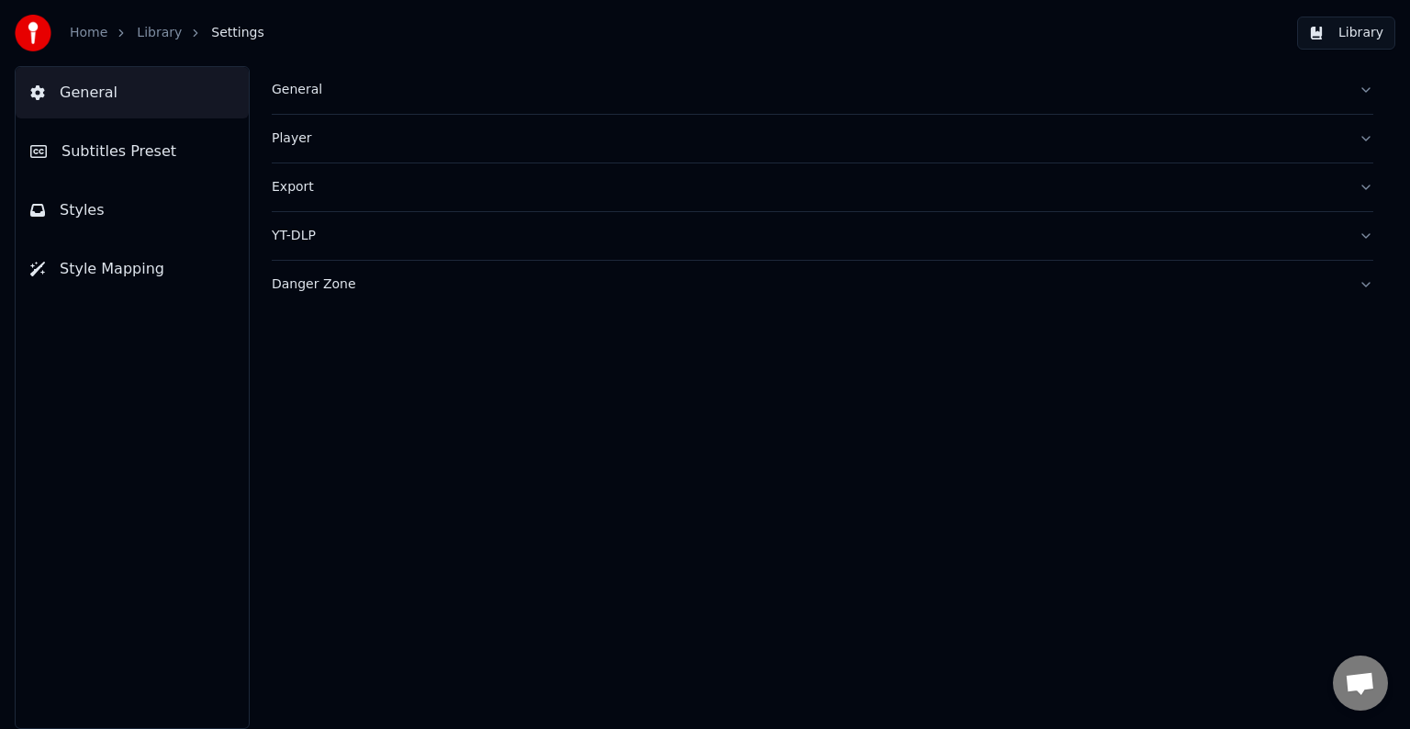
click at [87, 92] on span "General" at bounding box center [89, 93] width 58 height 22
click at [129, 154] on span "Subtitles Preset" at bounding box center [118, 151] width 115 height 22
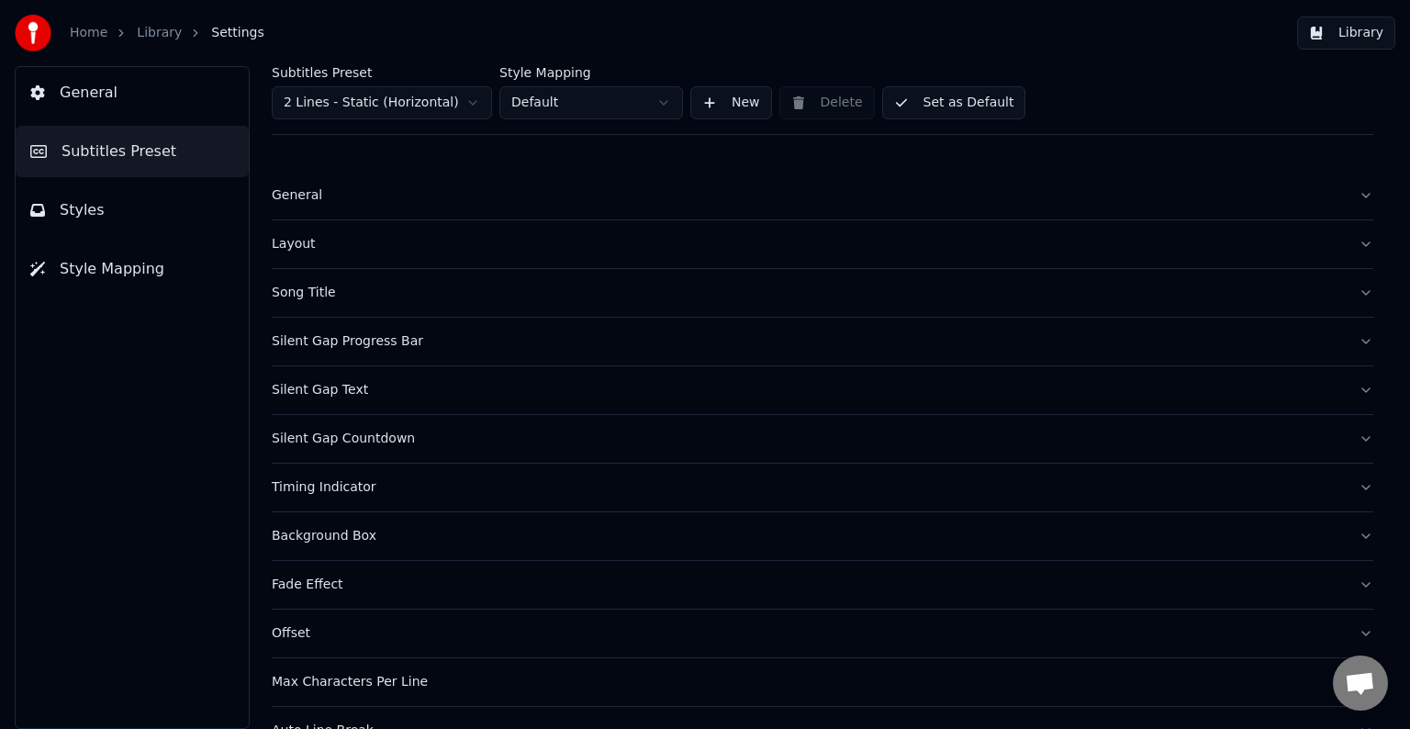
click at [307, 289] on div "Song Title" at bounding box center [808, 293] width 1072 height 18
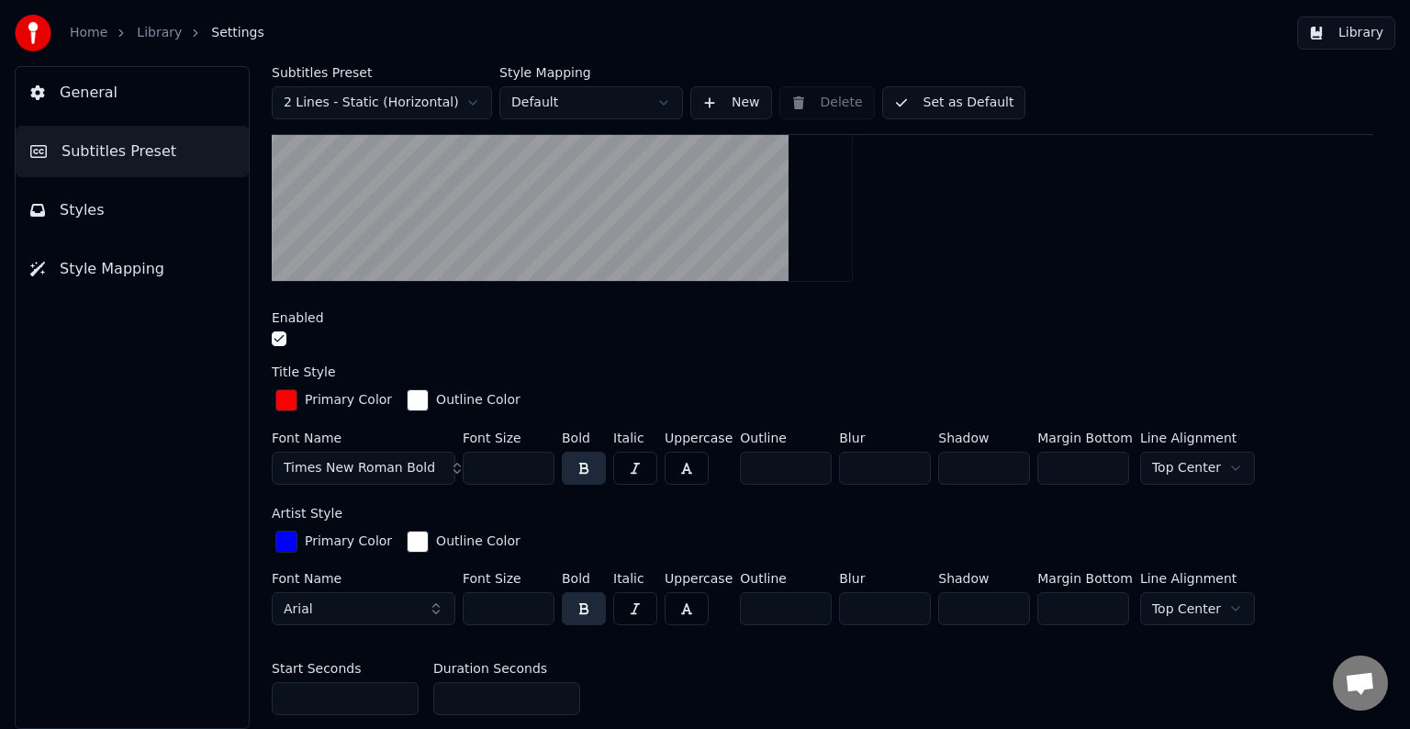
scroll to position [551, 0]
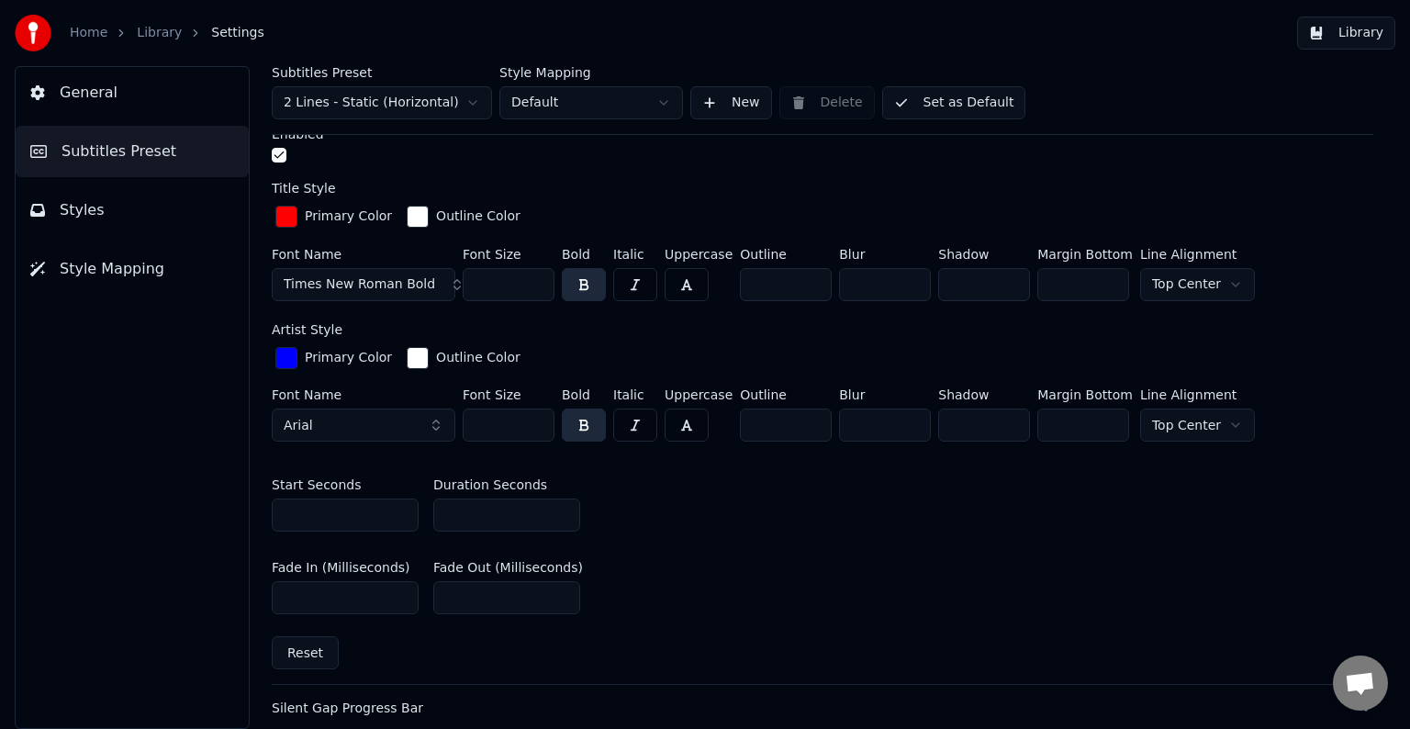
drag, startPoint x: 465, startPoint y: 515, endPoint x: 419, endPoint y: 513, distance: 45.9
click at [419, 513] on div "Start Seconds * Duration Seconds **" at bounding box center [822, 505] width 1101 height 83
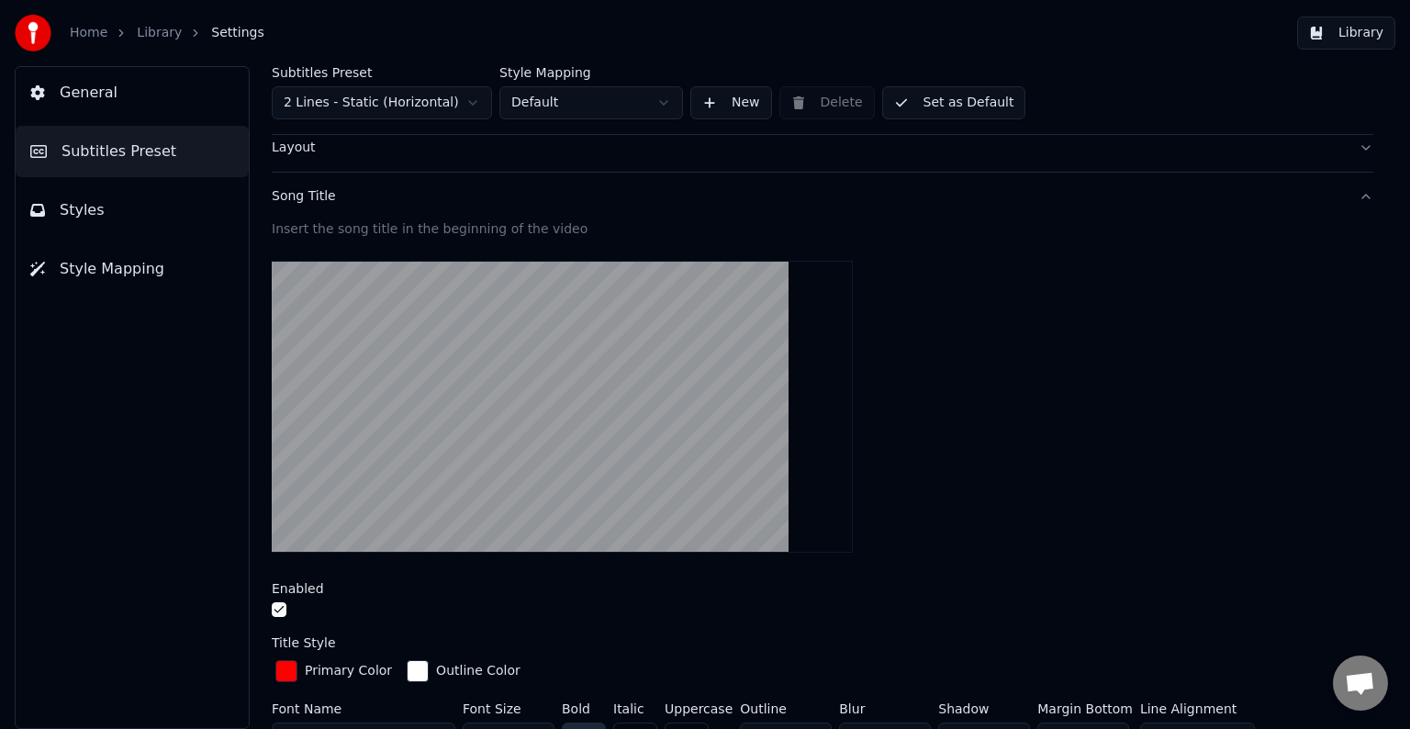
scroll to position [0, 0]
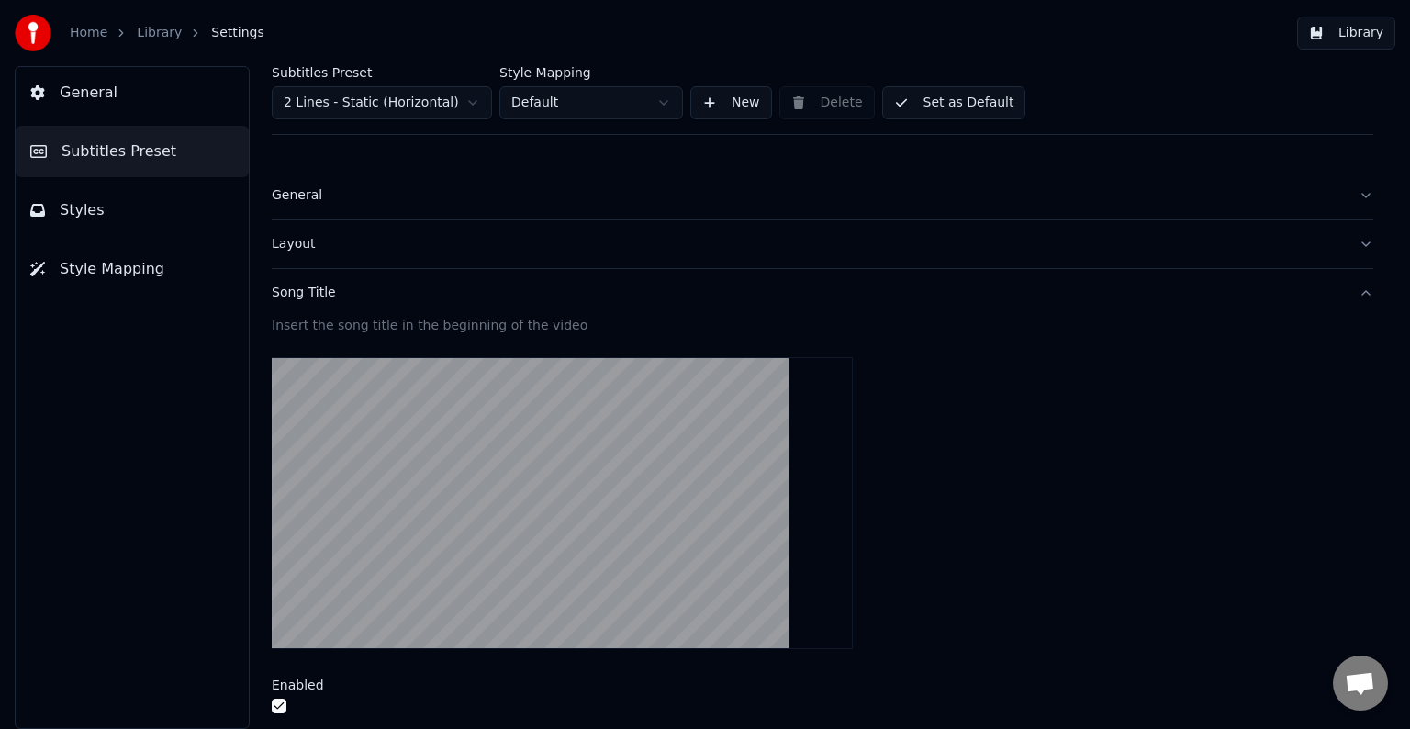
type input "**"
click at [1358, 30] on button "Library" at bounding box center [1346, 33] width 98 height 33
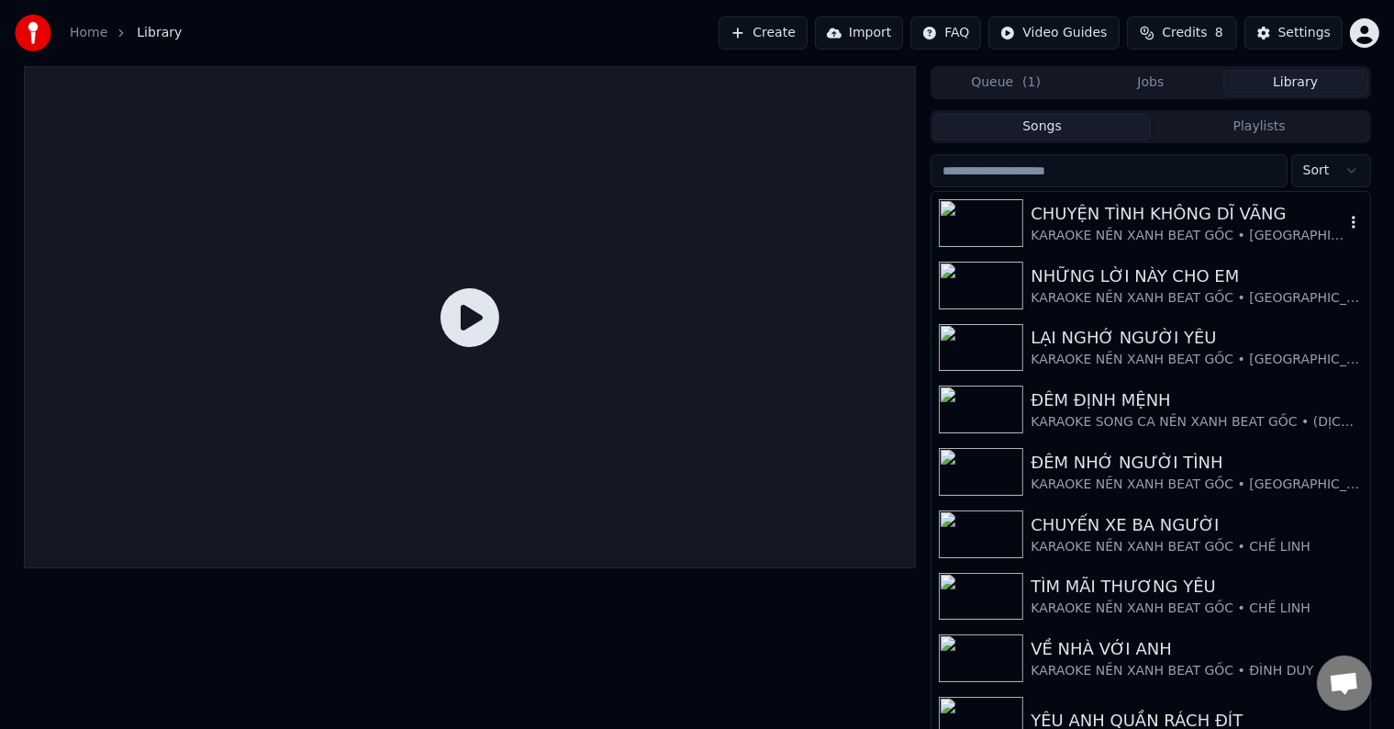
click at [1141, 217] on div "CHUYỆN TÌNH KHÔNG DĨ VÃNG" at bounding box center [1187, 214] width 313 height 26
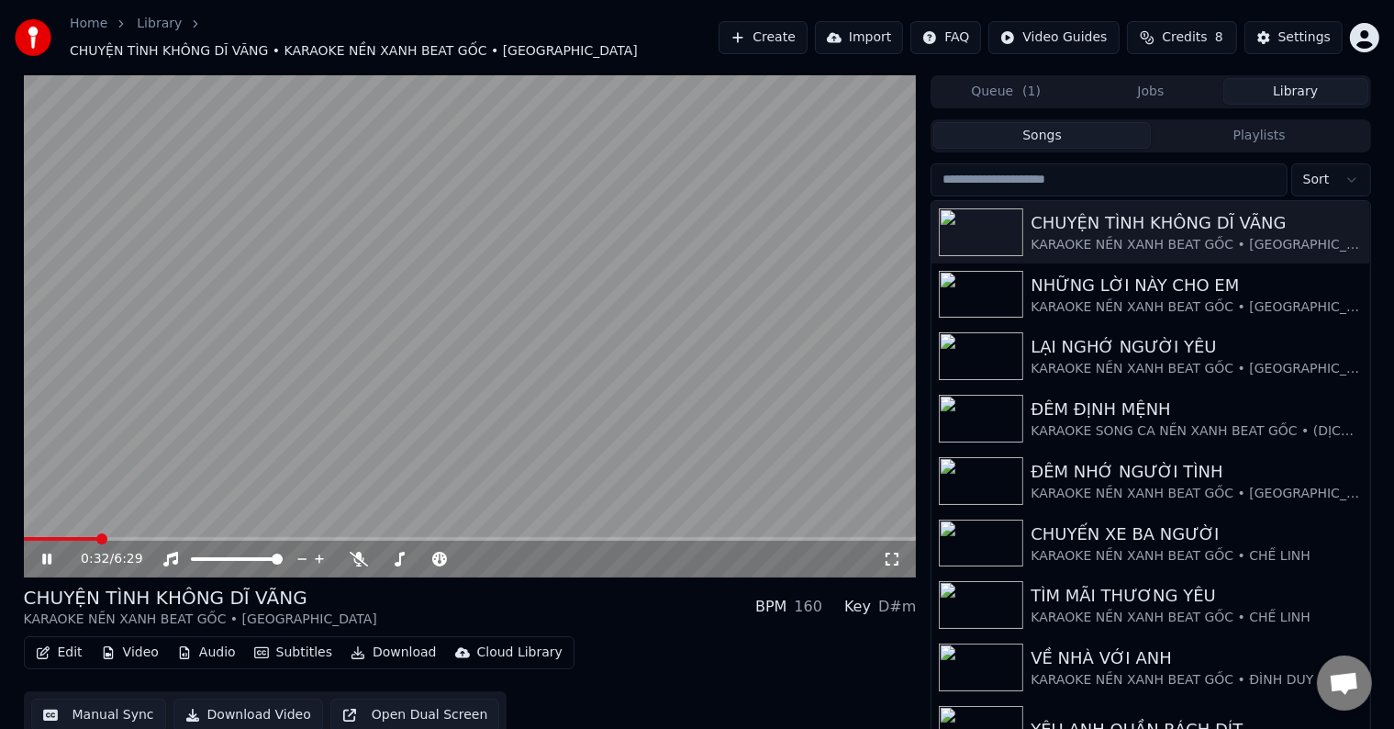
click at [97, 537] on span at bounding box center [470, 539] width 893 height 4
click at [1302, 33] on div "Settings" at bounding box center [1305, 37] width 52 height 18
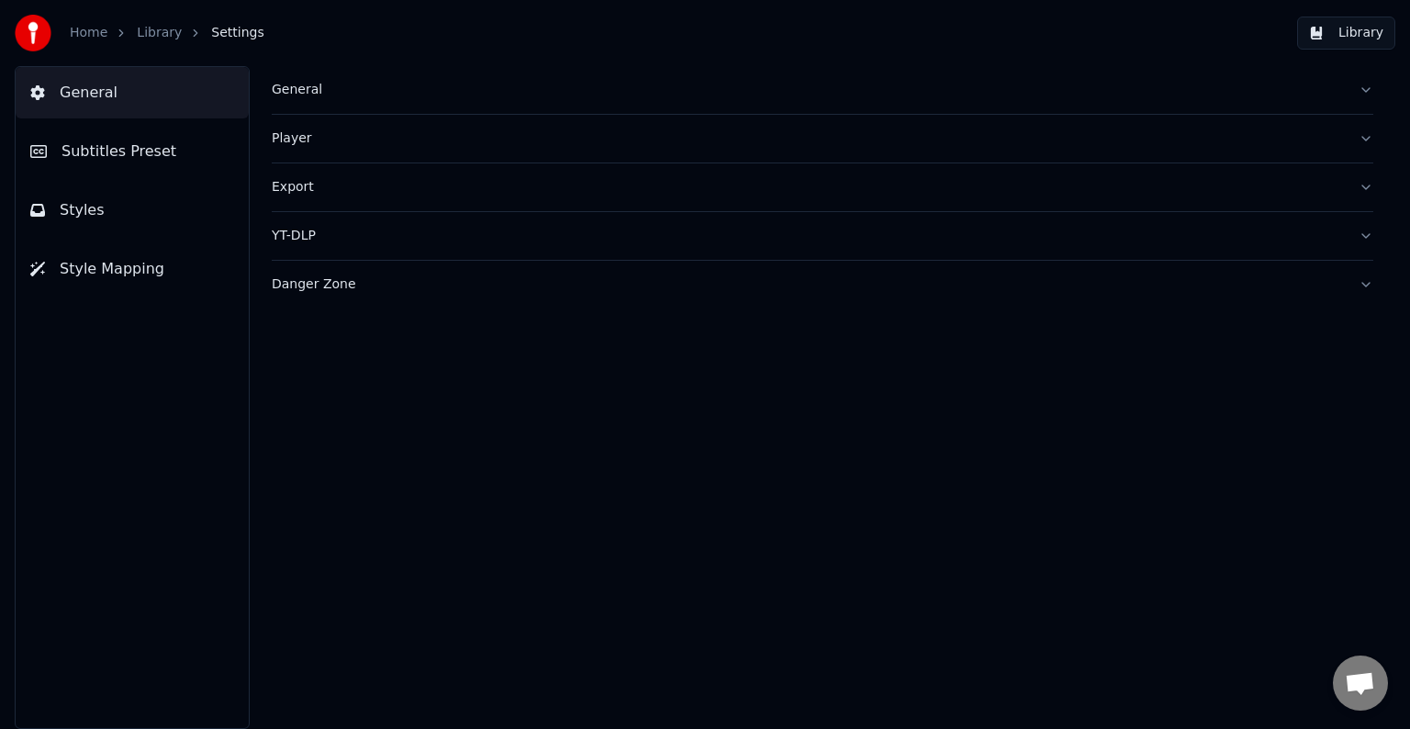
click at [122, 156] on span "Subtitles Preset" at bounding box center [118, 151] width 115 height 22
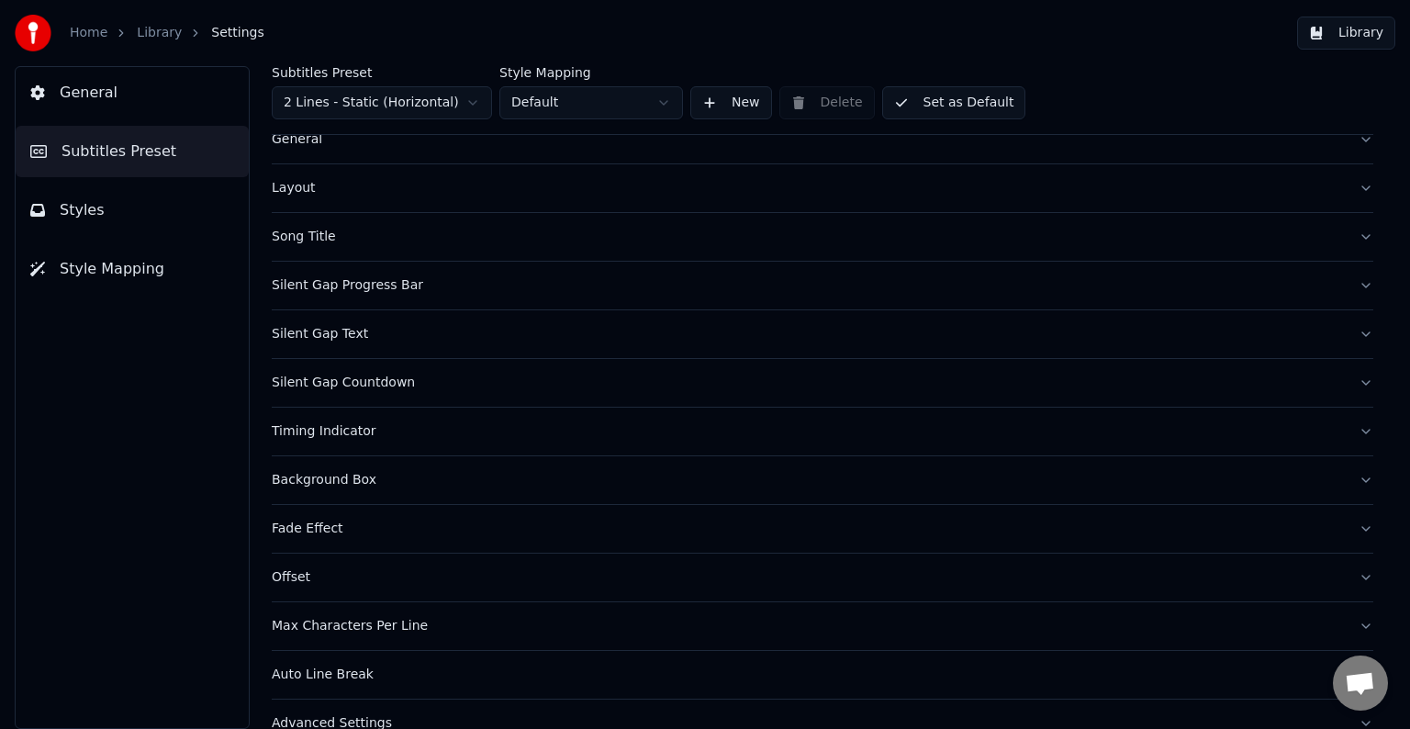
scroll to position [86, 0]
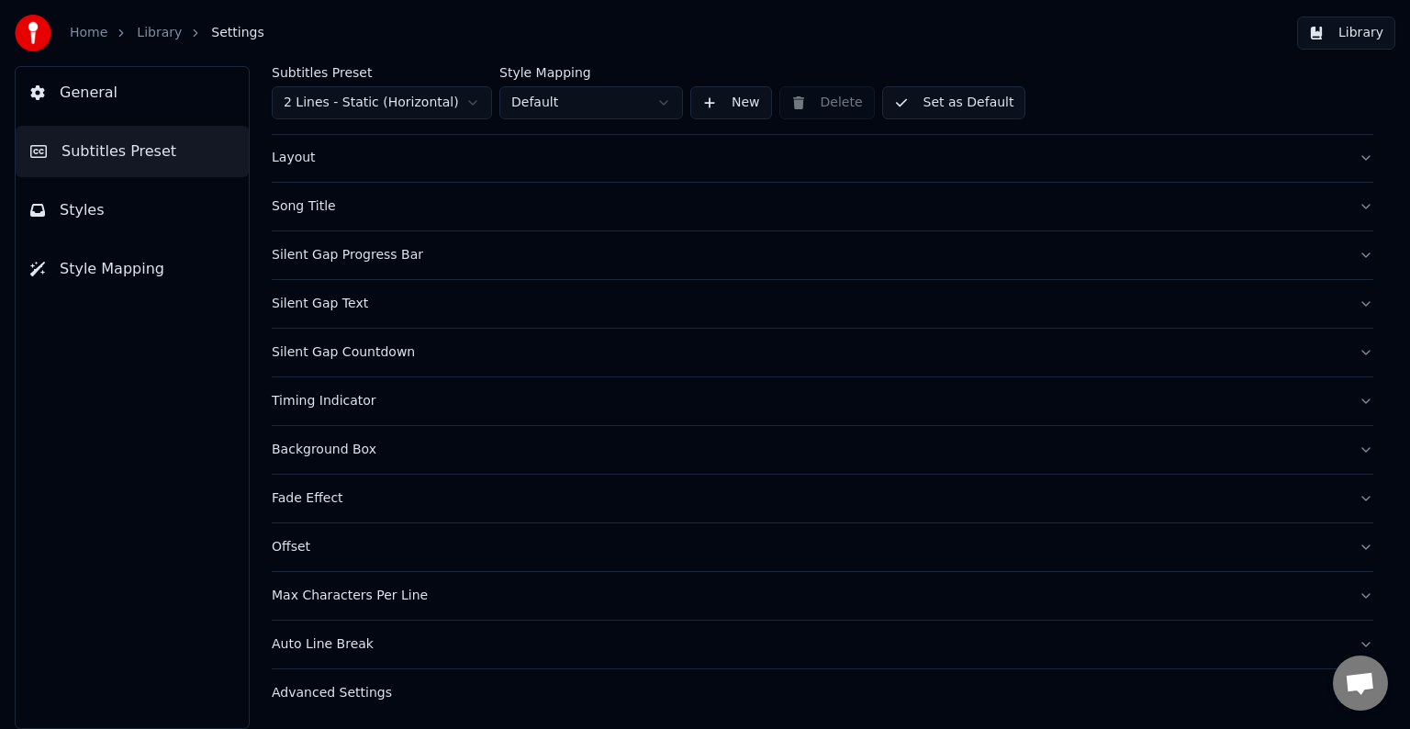
click at [317, 205] on div "Song Title" at bounding box center [808, 206] width 1072 height 18
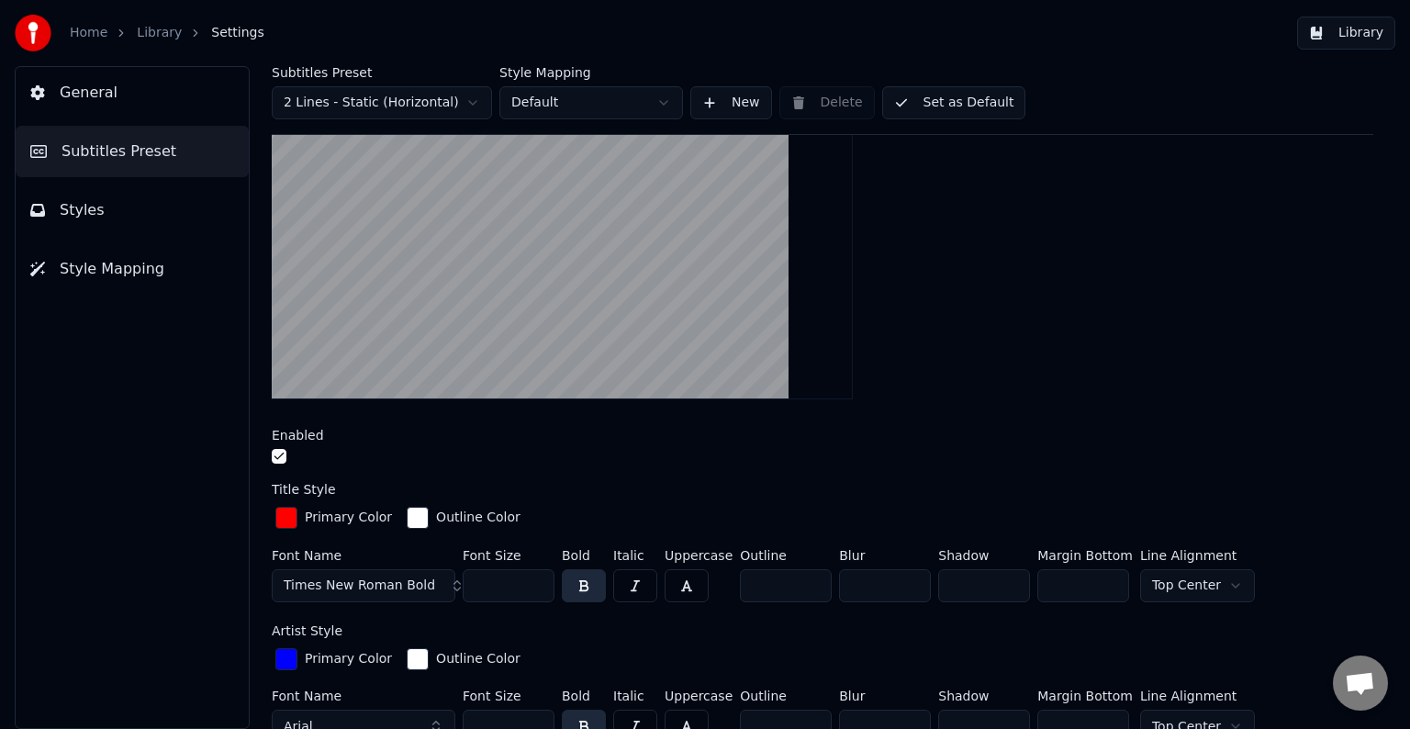
scroll to position [453, 0]
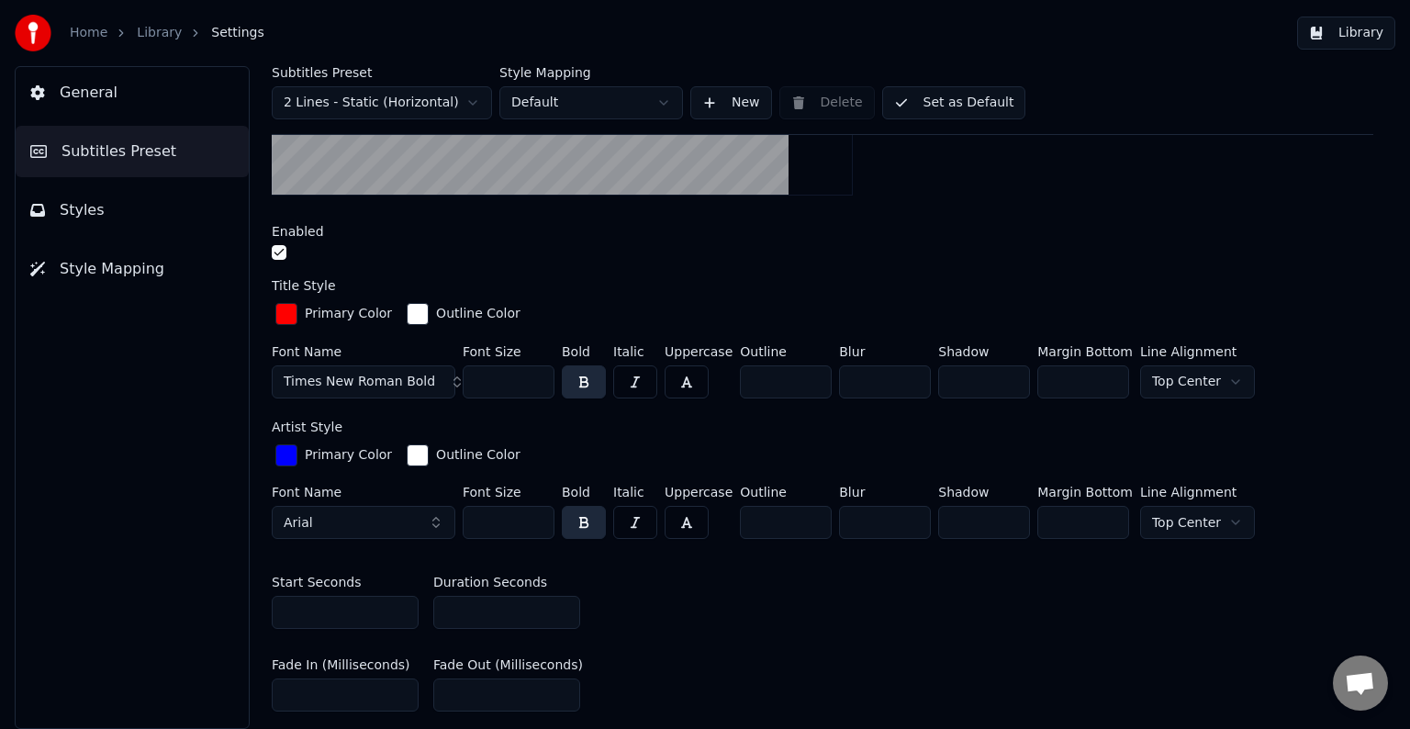
drag, startPoint x: 446, startPoint y: 609, endPoint x: 472, endPoint y: 607, distance: 25.8
click at [472, 607] on input "**" at bounding box center [506, 612] width 147 height 33
type input "**"
click at [964, 106] on button "Set as Default" at bounding box center [954, 102] width 144 height 33
click at [1347, 33] on button "Library" at bounding box center [1346, 33] width 98 height 33
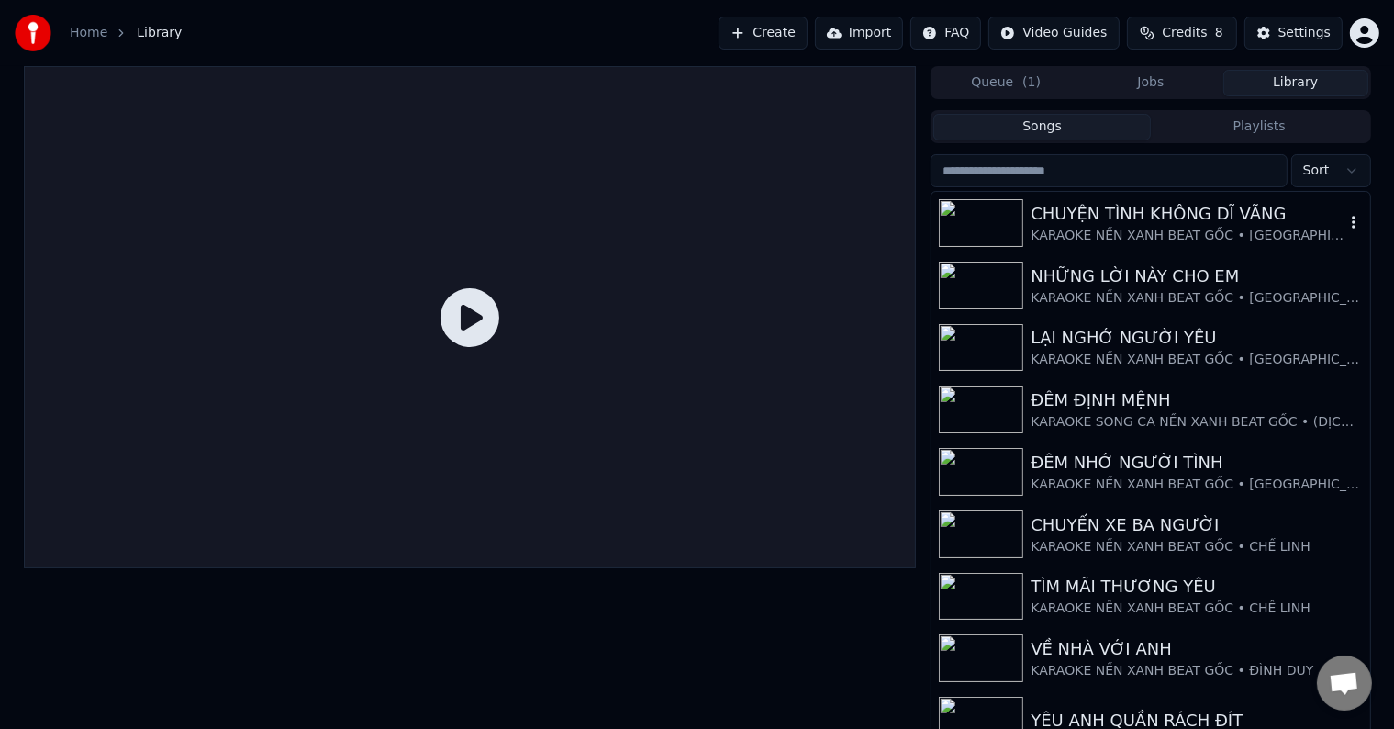
click at [1109, 215] on div "CHUYỆN TÌNH KHÔNG DĨ VÃNG" at bounding box center [1187, 214] width 313 height 26
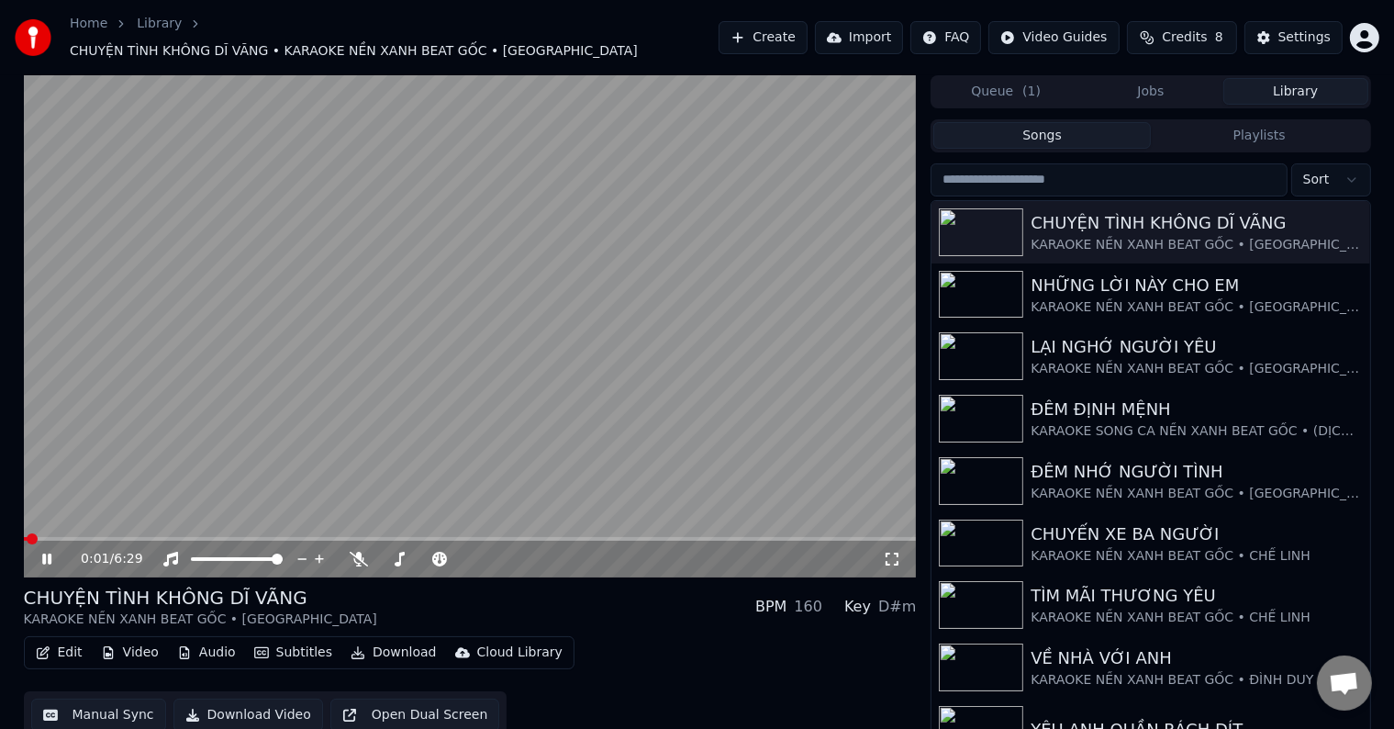
click at [119, 525] on video at bounding box center [470, 326] width 893 height 502
click at [99, 533] on span at bounding box center [103, 538] width 11 height 11
click at [42, 552] on icon at bounding box center [60, 559] width 43 height 15
click at [1301, 35] on div "Settings" at bounding box center [1305, 37] width 52 height 18
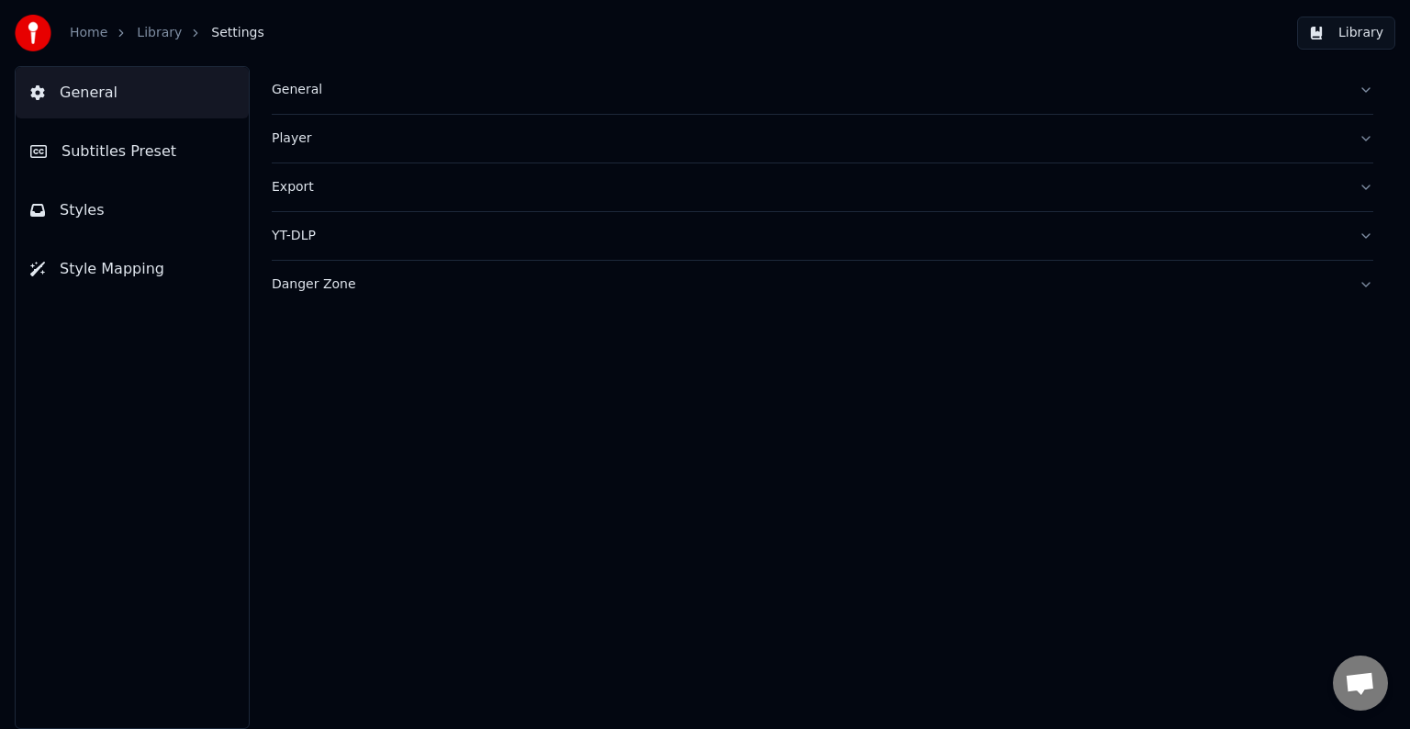
click at [125, 145] on span "Subtitles Preset" at bounding box center [118, 151] width 115 height 22
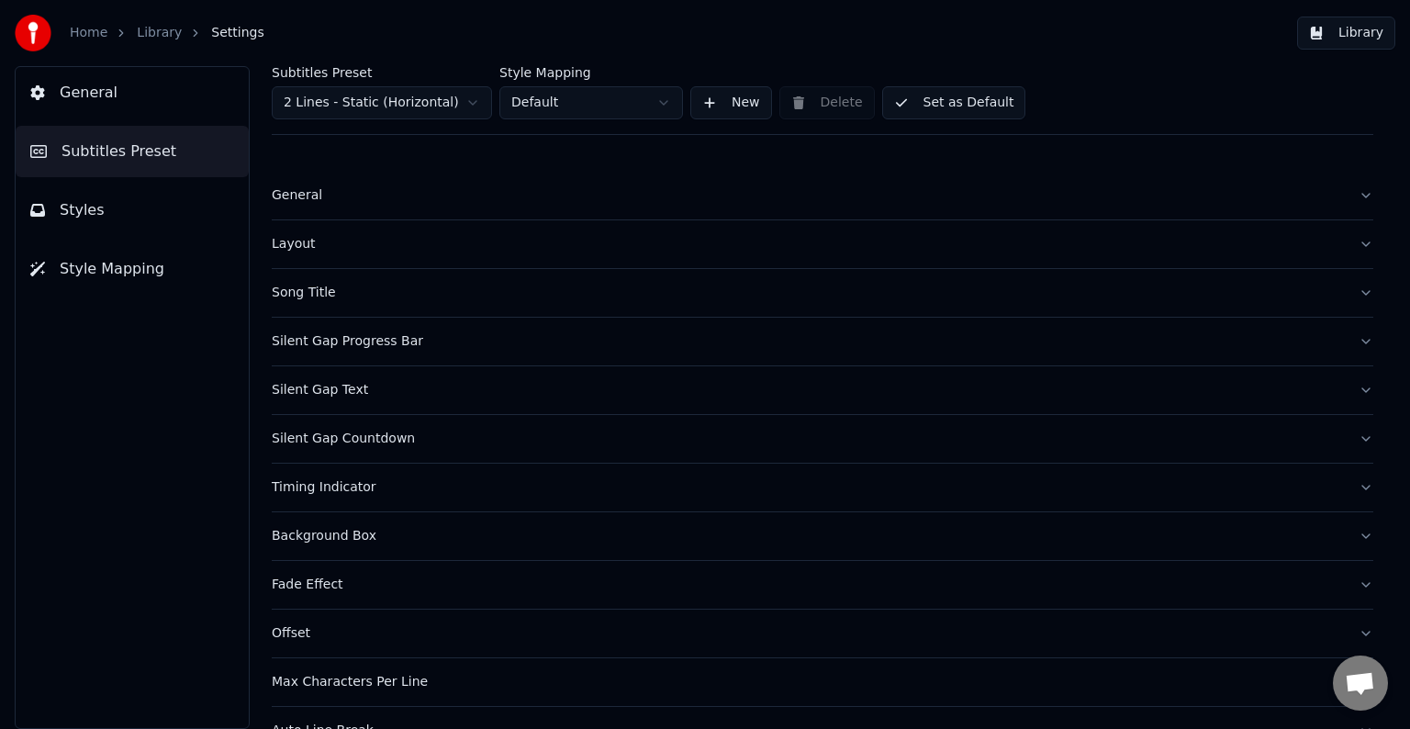
click at [309, 296] on div "Song Title" at bounding box center [808, 293] width 1072 height 18
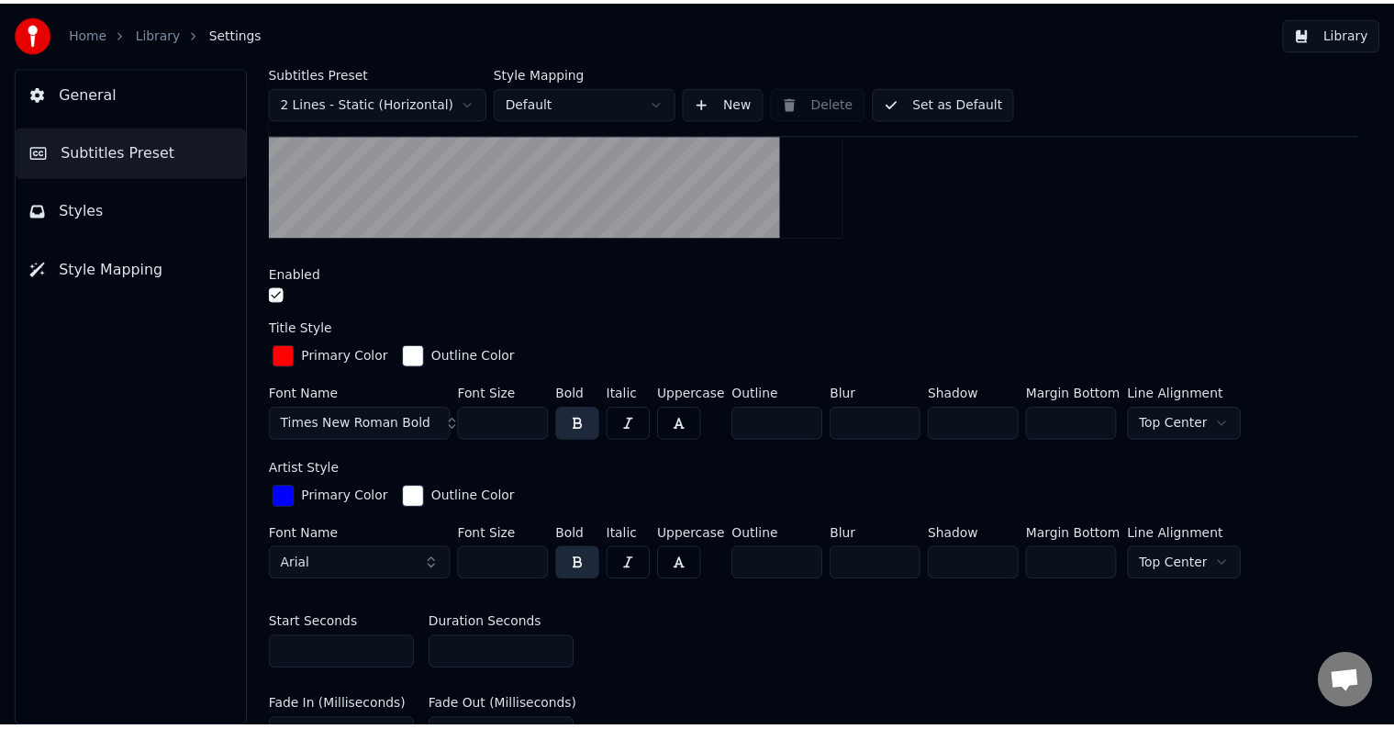
scroll to position [551, 0]
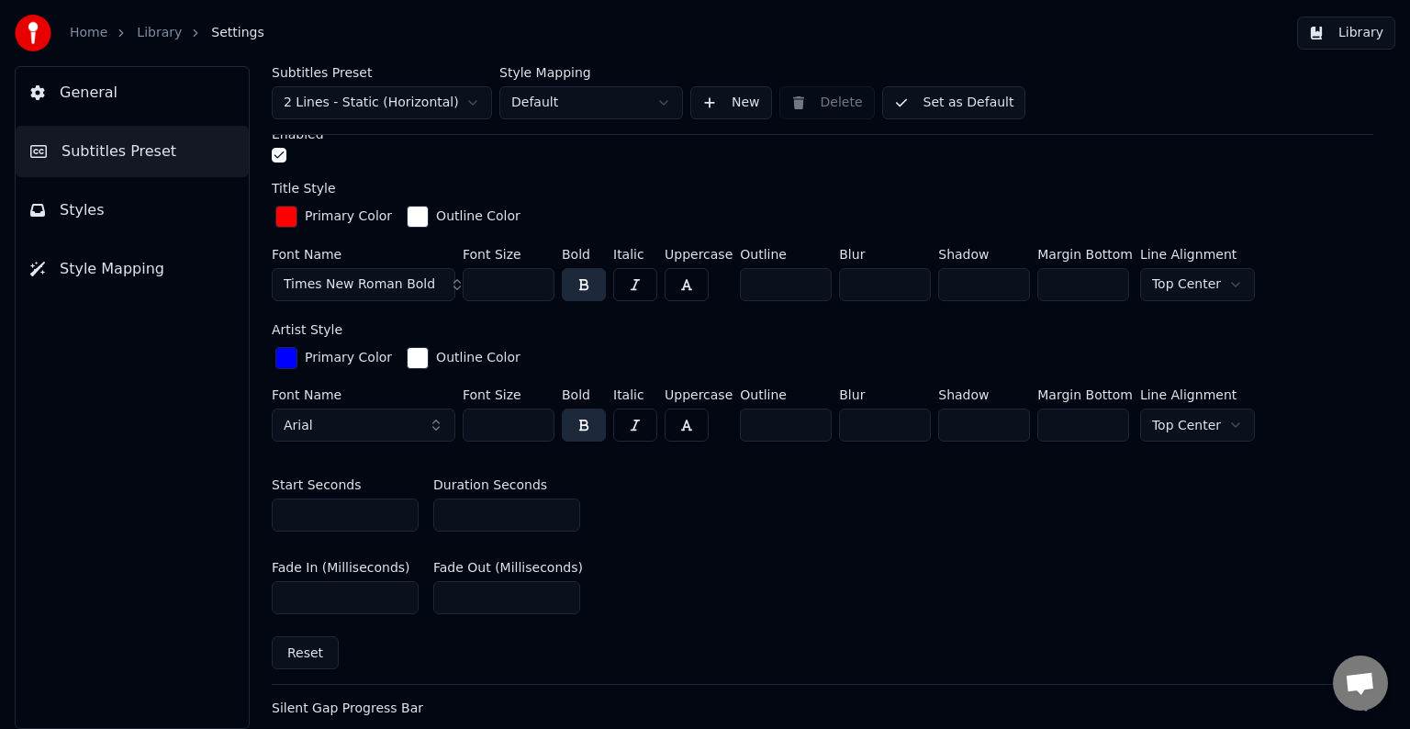
drag, startPoint x: 470, startPoint y: 510, endPoint x: 410, endPoint y: 508, distance: 59.7
click at [410, 508] on div "Start Seconds * Duration Seconds **" at bounding box center [822, 505] width 1101 height 83
type input "**"
click at [1359, 27] on button "Library" at bounding box center [1346, 33] width 98 height 33
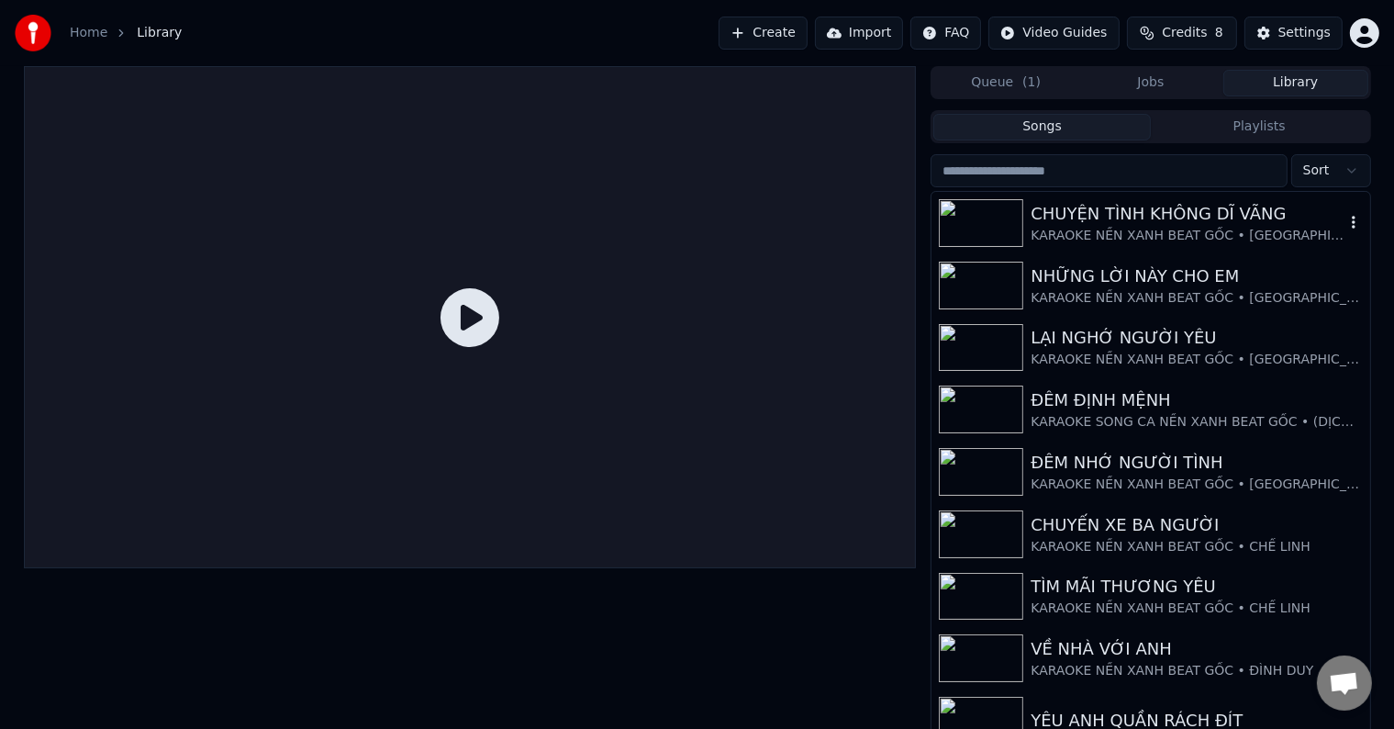
click at [1167, 225] on div "CHUYỆN TÌNH KHÔNG DĨ VÃNG" at bounding box center [1187, 214] width 313 height 26
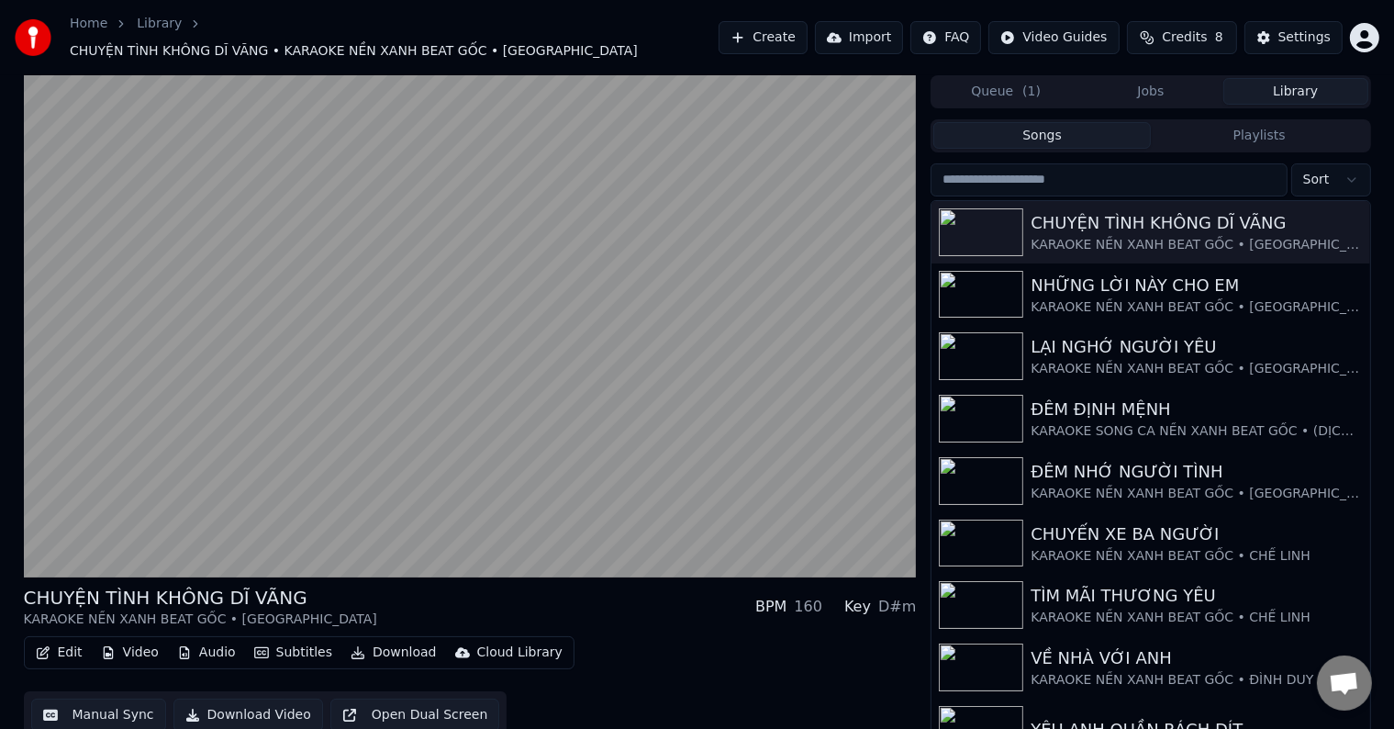
click at [300, 641] on button "Subtitles" at bounding box center [293, 653] width 93 height 26
click at [393, 642] on button "Download" at bounding box center [393, 653] width 101 height 26
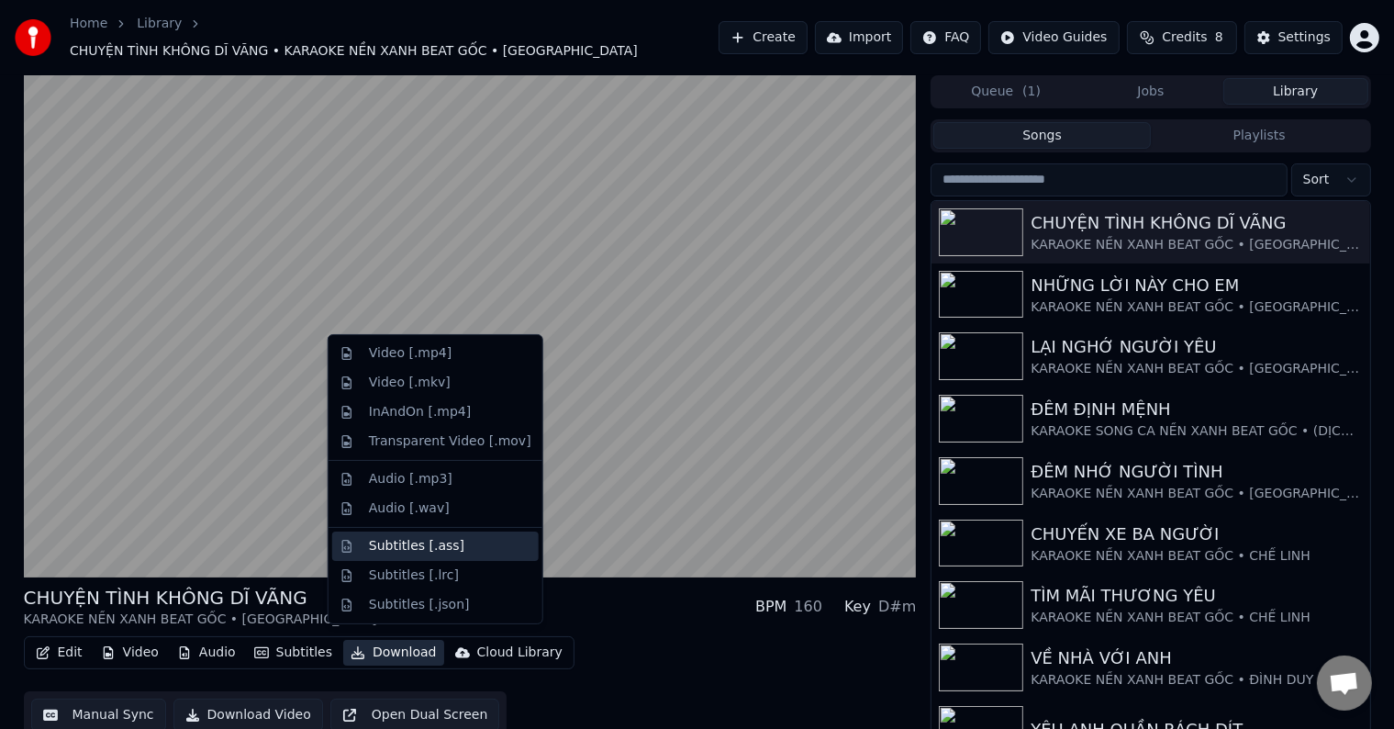
click at [397, 544] on div "Subtitles [.ass]" at bounding box center [416, 546] width 95 height 18
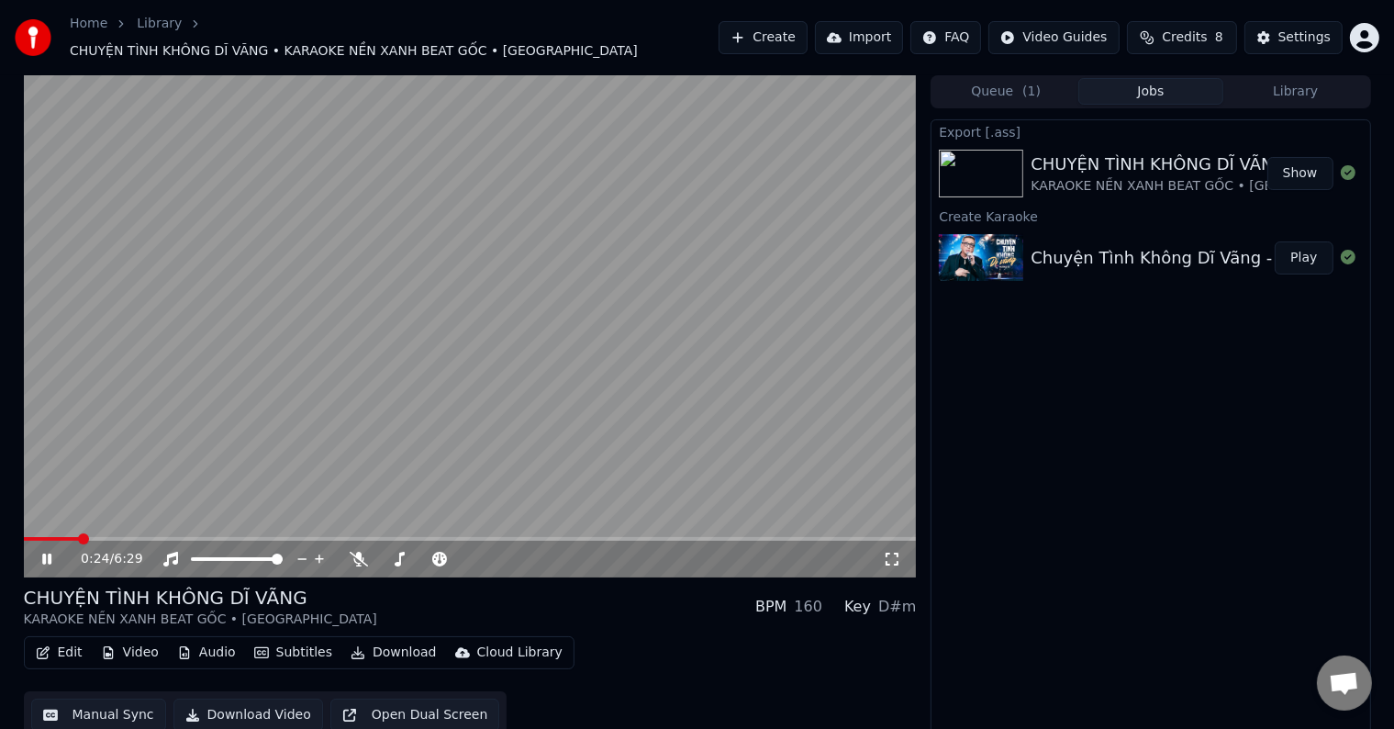
click at [1303, 165] on button "Show" at bounding box center [1301, 173] width 66 height 33
click at [830, 681] on div "Edit Video Audio Subtitles Download Cloud Library Manual Sync Download Video Op…" at bounding box center [470, 687] width 893 height 103
click at [352, 552] on icon at bounding box center [359, 559] width 18 height 15
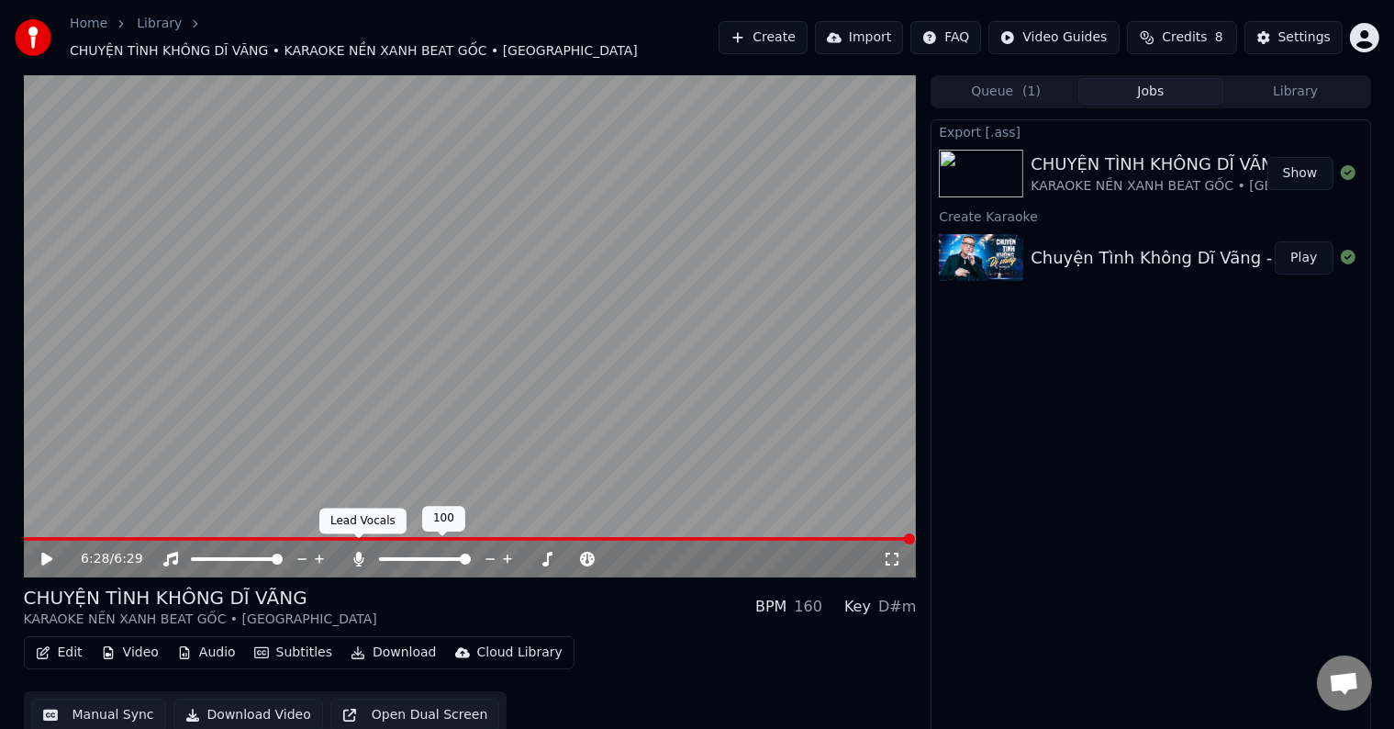
click at [359, 552] on icon at bounding box center [359, 559] width 10 height 15
click at [265, 704] on button "Download Video" at bounding box center [248, 714] width 150 height 33
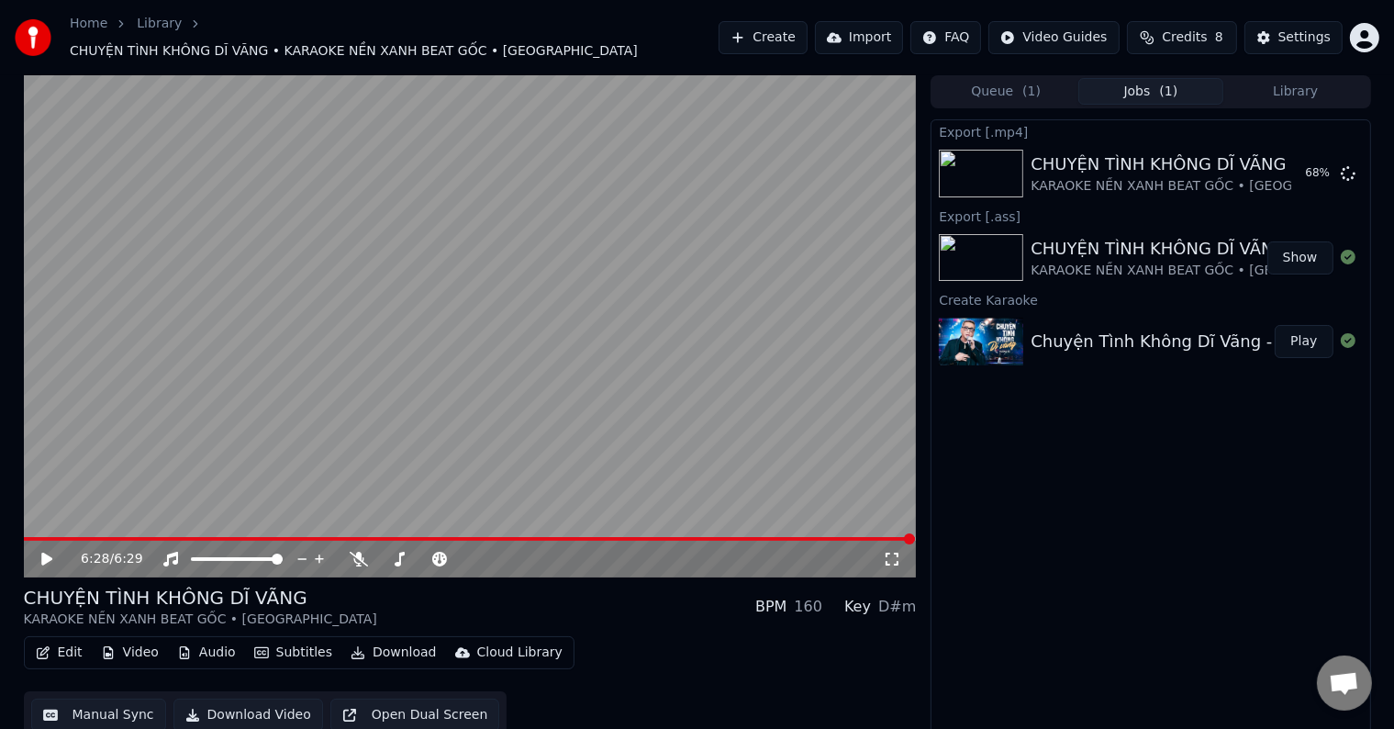
click at [42, 553] on icon at bounding box center [46, 559] width 11 height 13
click at [786, 537] on span at bounding box center [470, 539] width 893 height 4
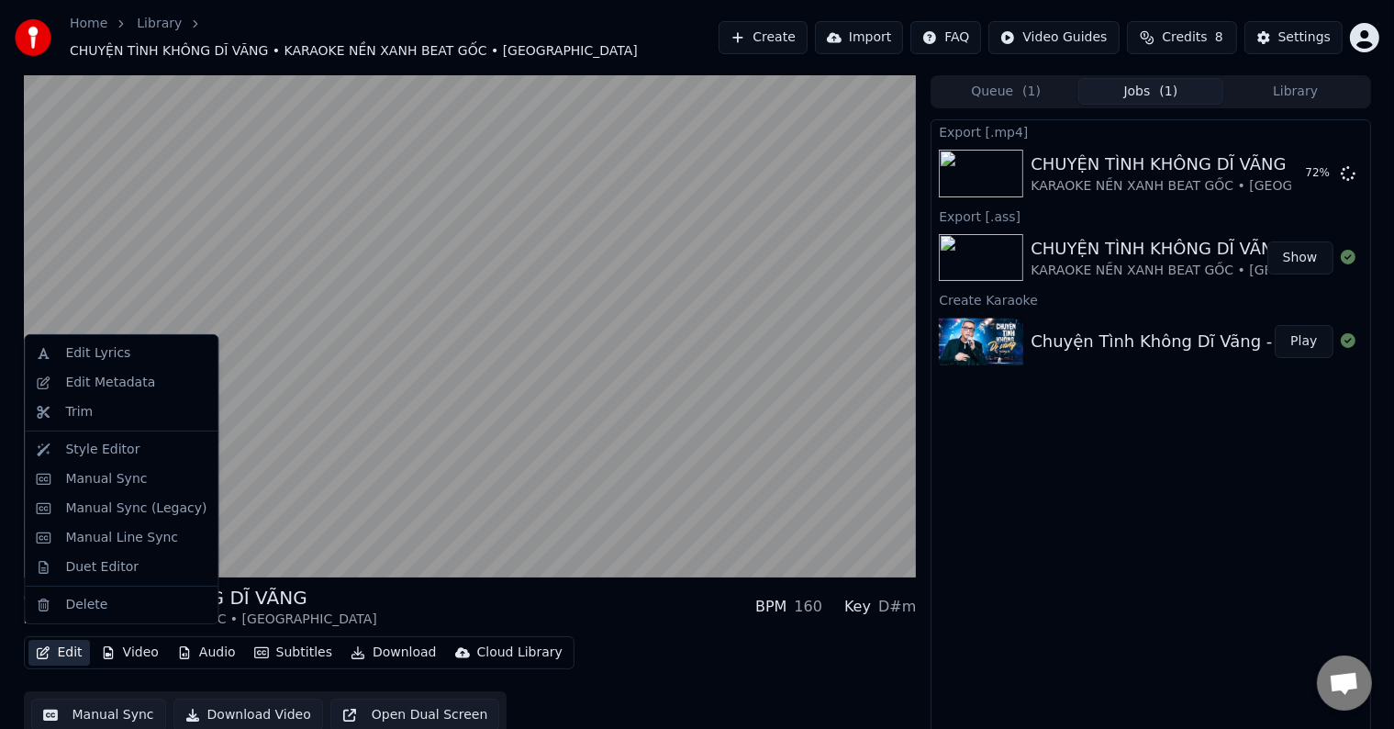
click at [66, 644] on button "Edit" at bounding box center [58, 653] width 61 height 26
click at [99, 378] on div "Edit Metadata" at bounding box center [110, 383] width 90 height 18
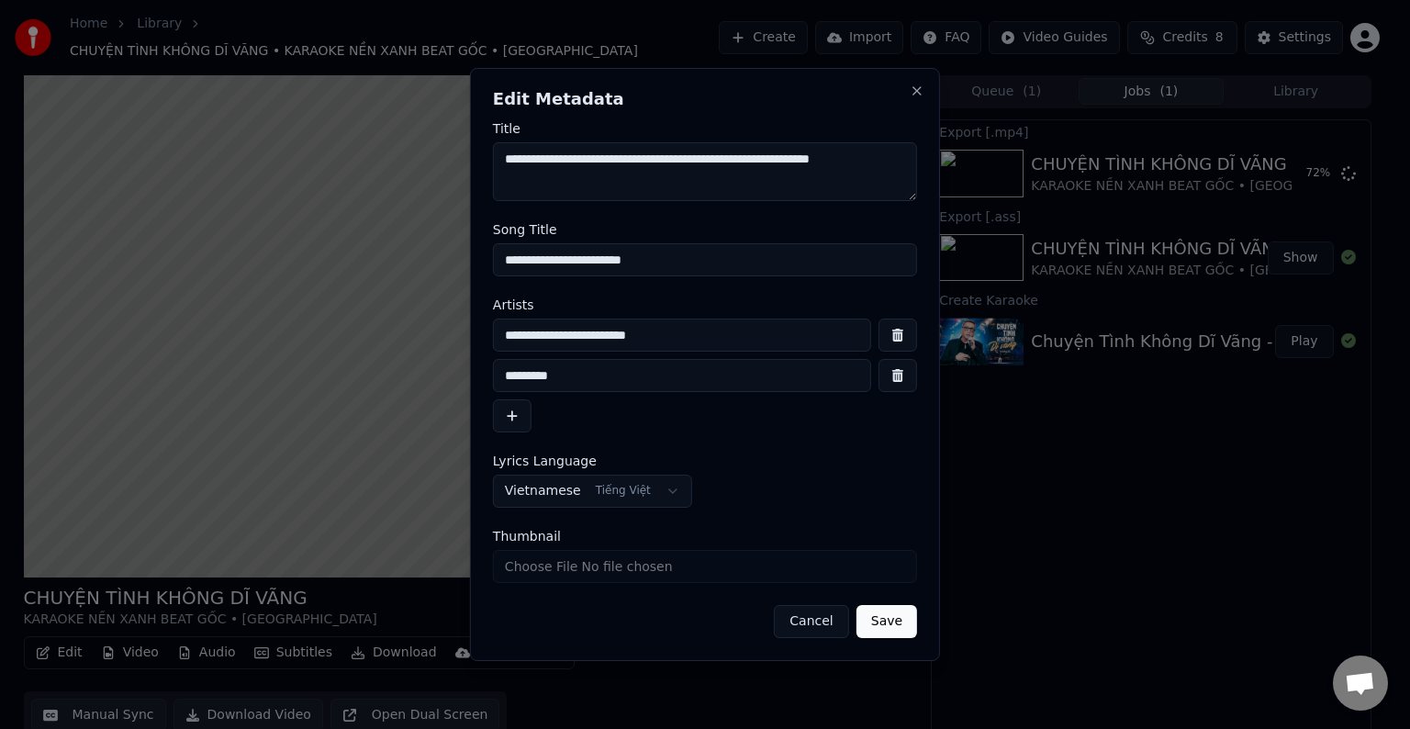
click at [824, 621] on button "Cancel" at bounding box center [811, 621] width 74 height 33
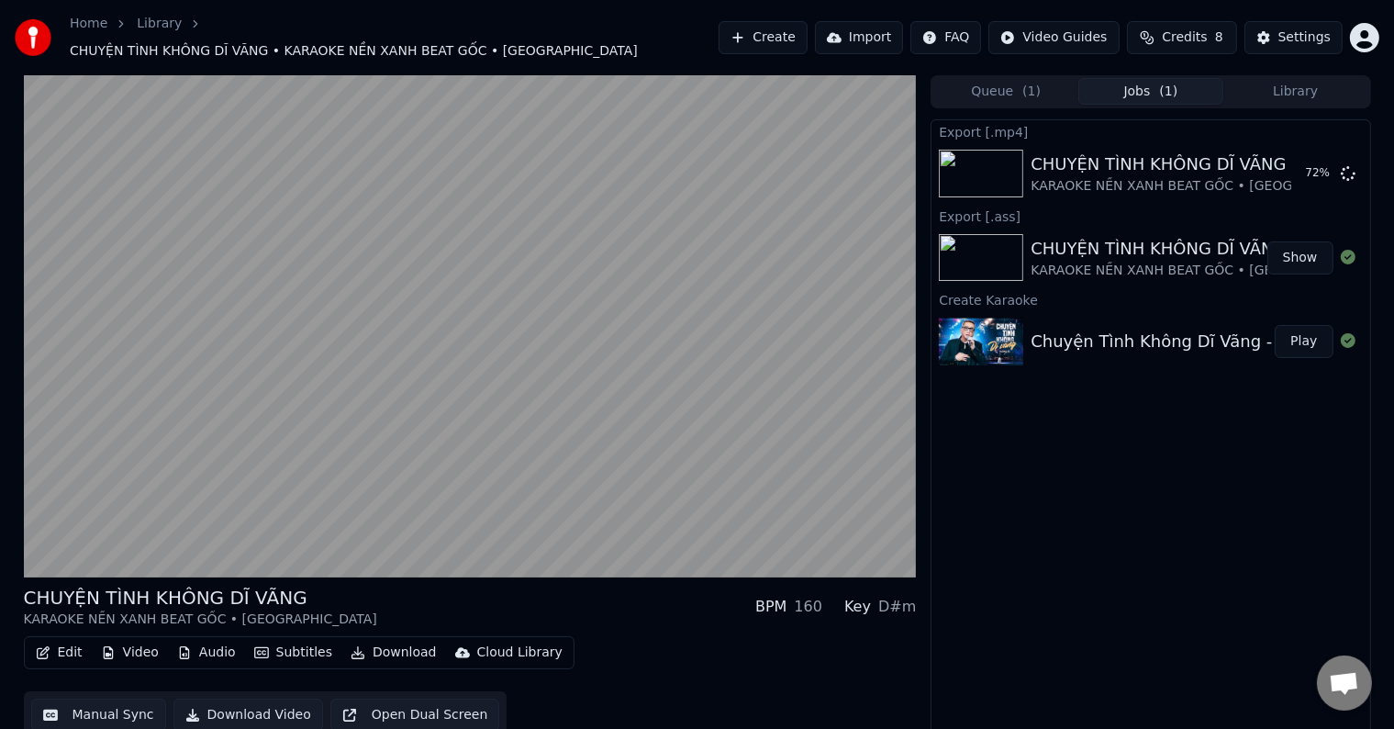
click at [97, 706] on button "Manual Sync" at bounding box center [98, 714] width 135 height 33
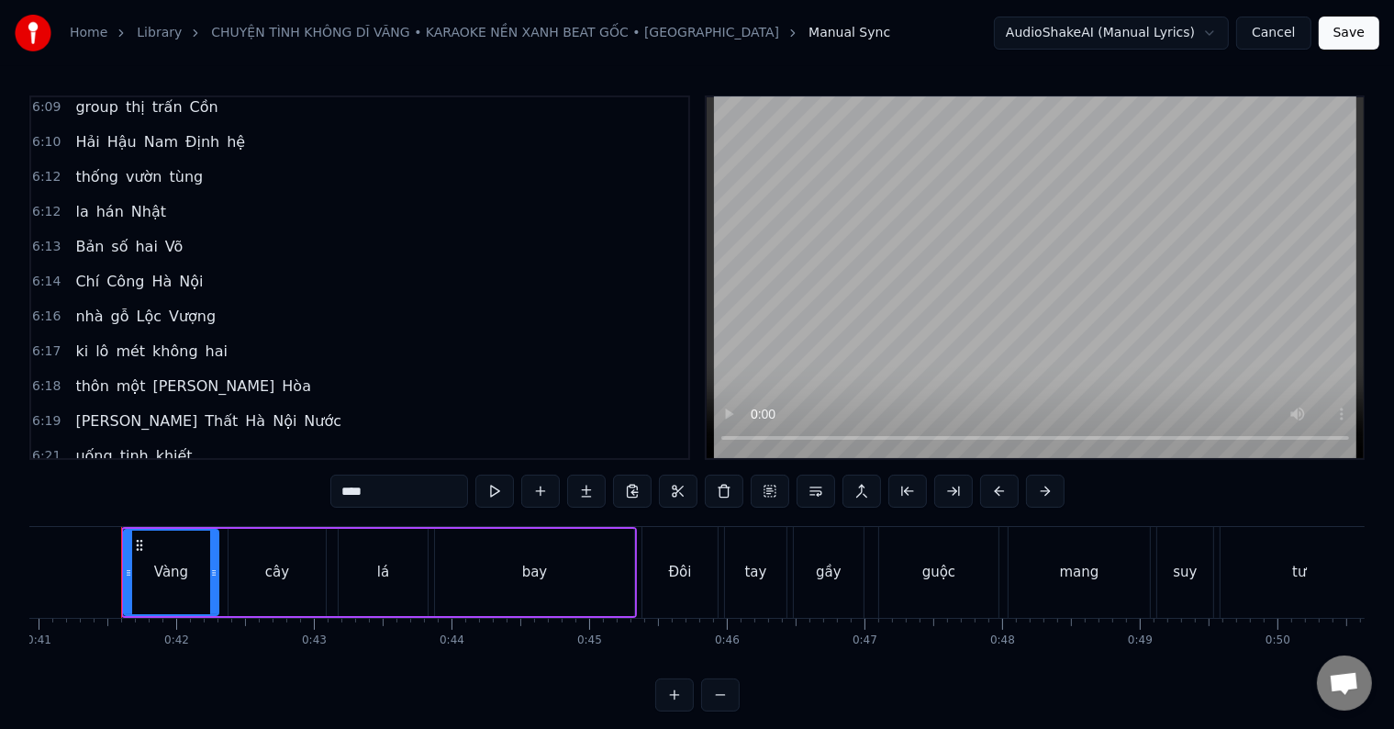
scroll to position [3151, 0]
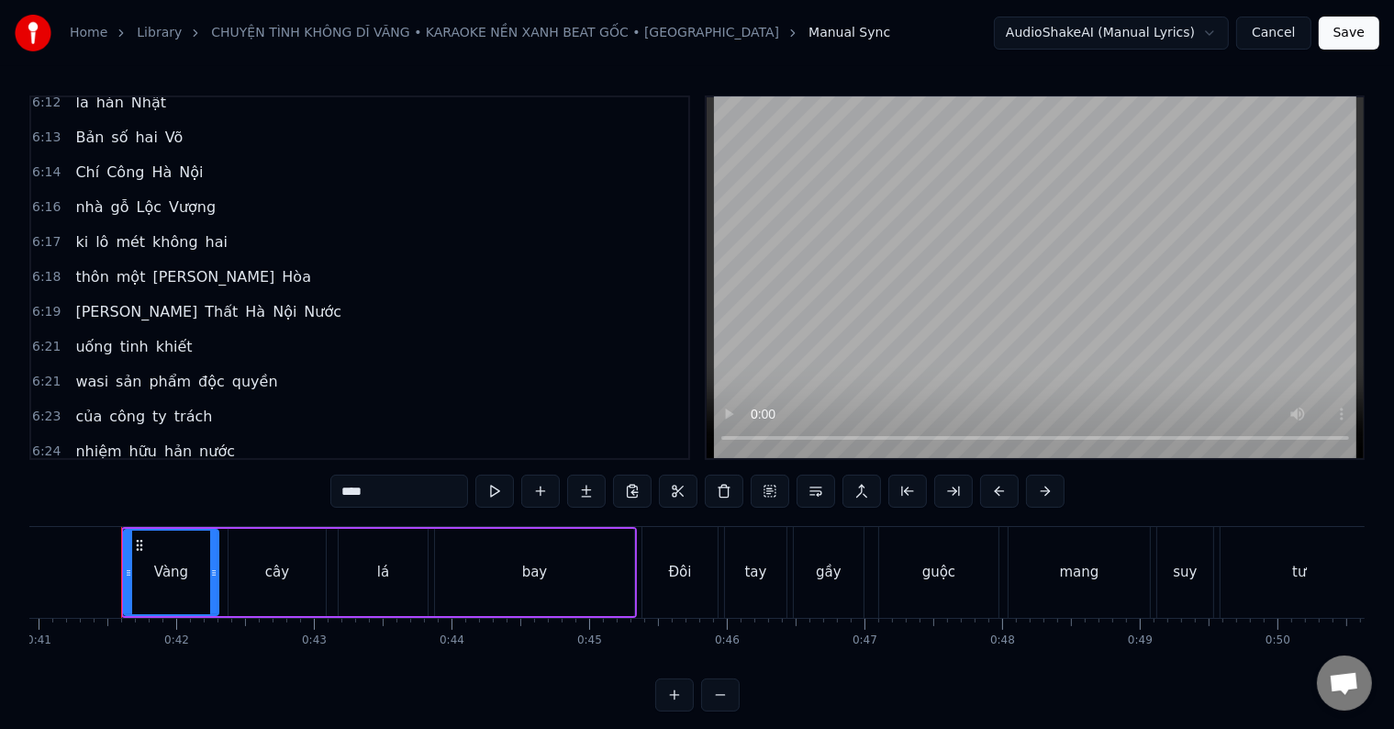
click at [106, 545] on span "chương" at bounding box center [102, 555] width 58 height 21
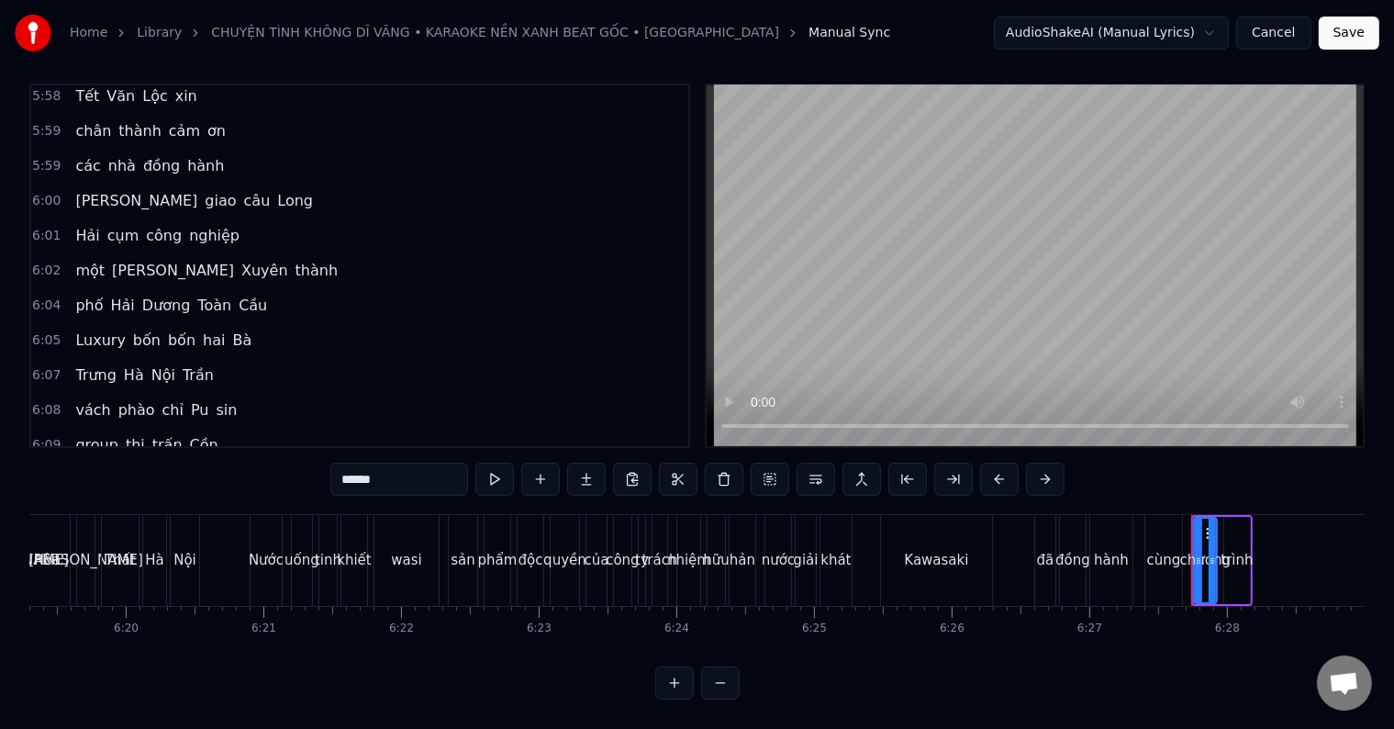
scroll to position [2508, 0]
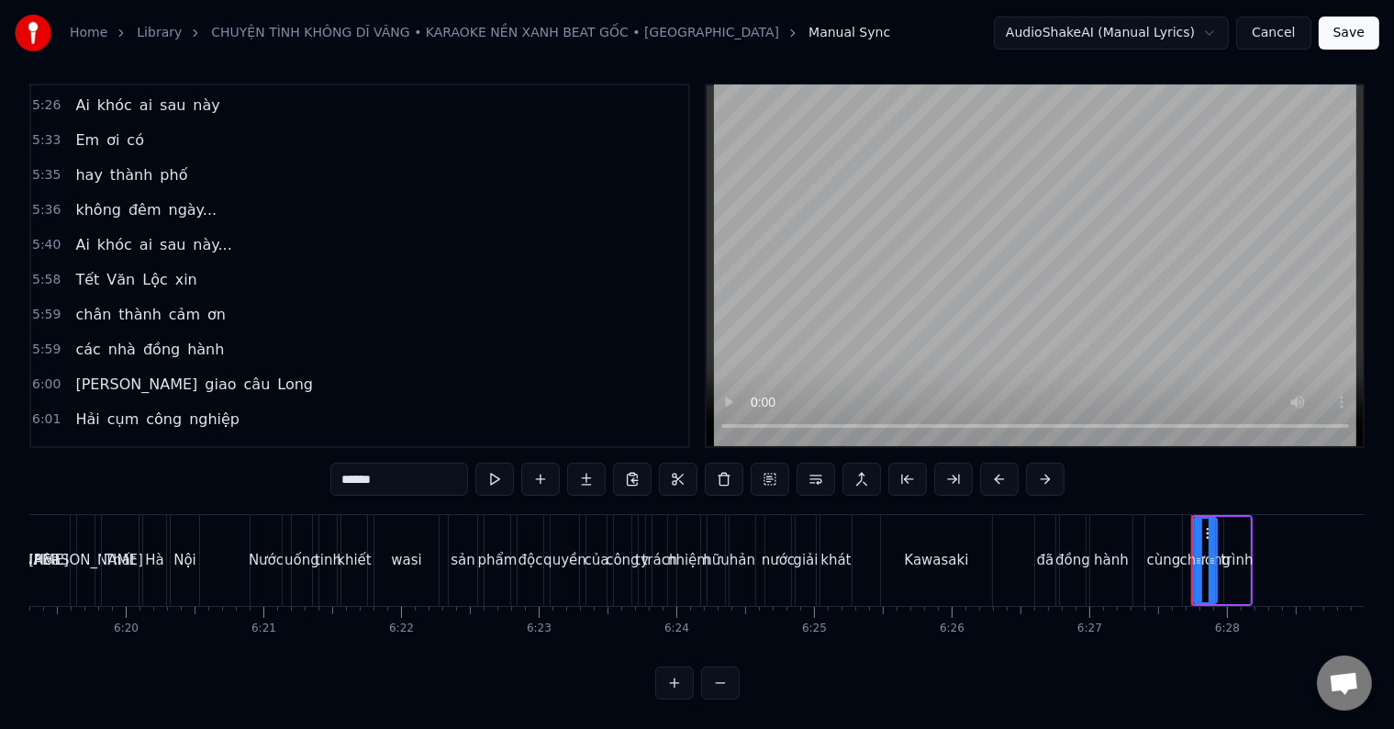
click at [80, 269] on span "Tết" at bounding box center [87, 279] width 28 height 21
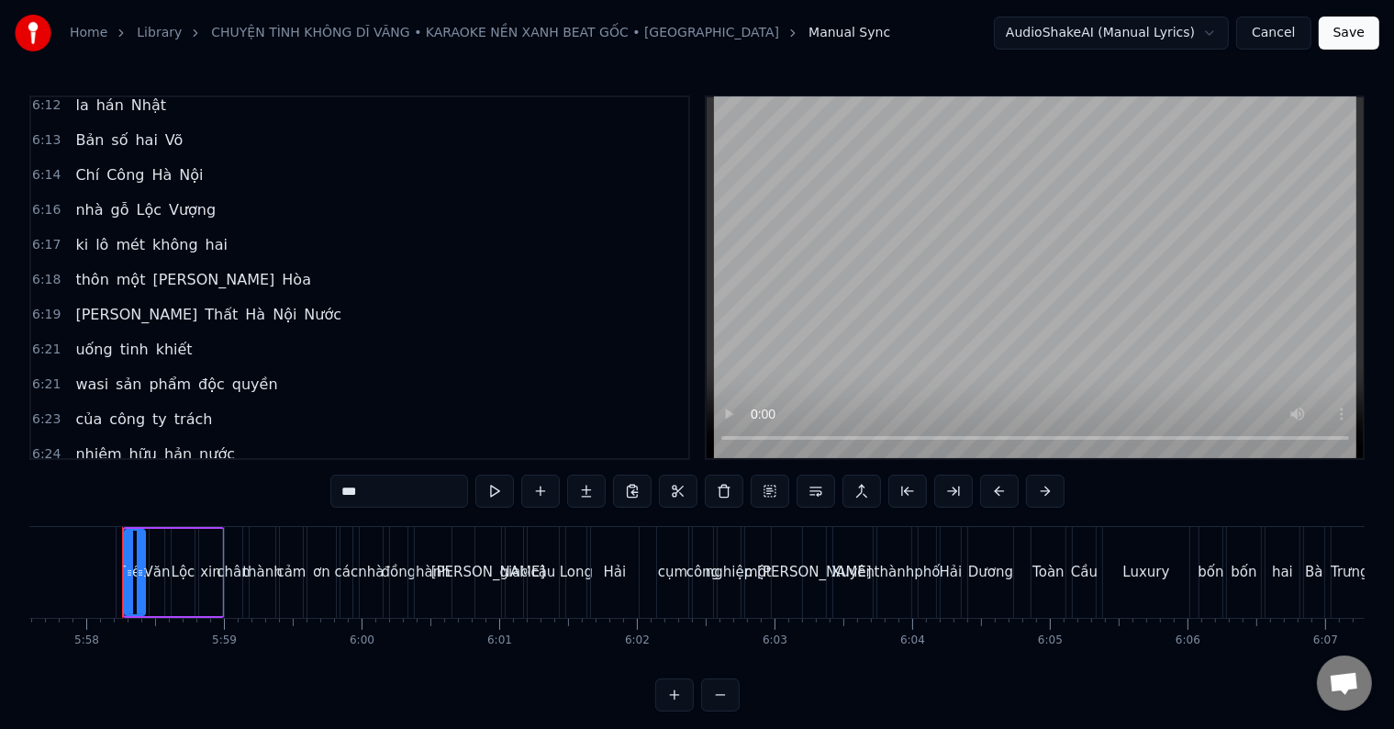
scroll to position [3151, 0]
click at [96, 545] on span "chương" at bounding box center [102, 555] width 58 height 21
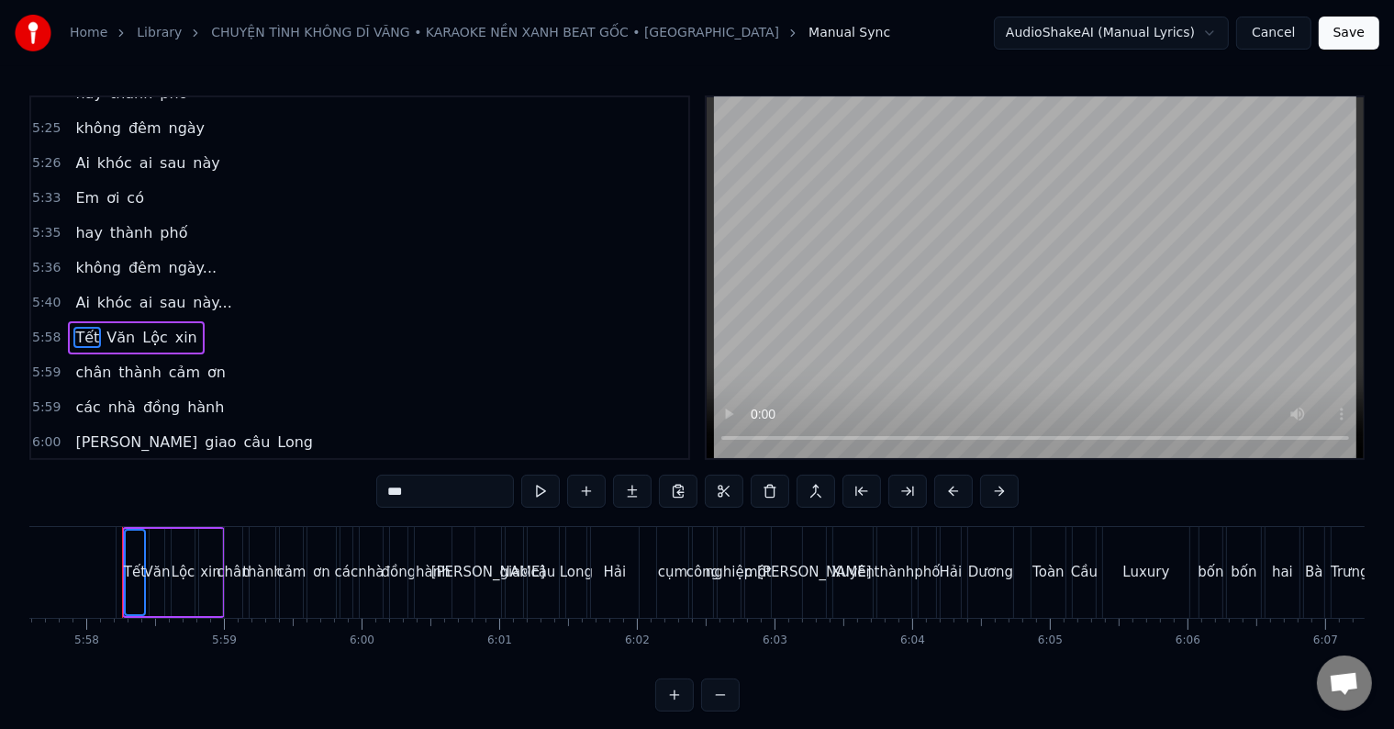
scroll to position [2437, 0]
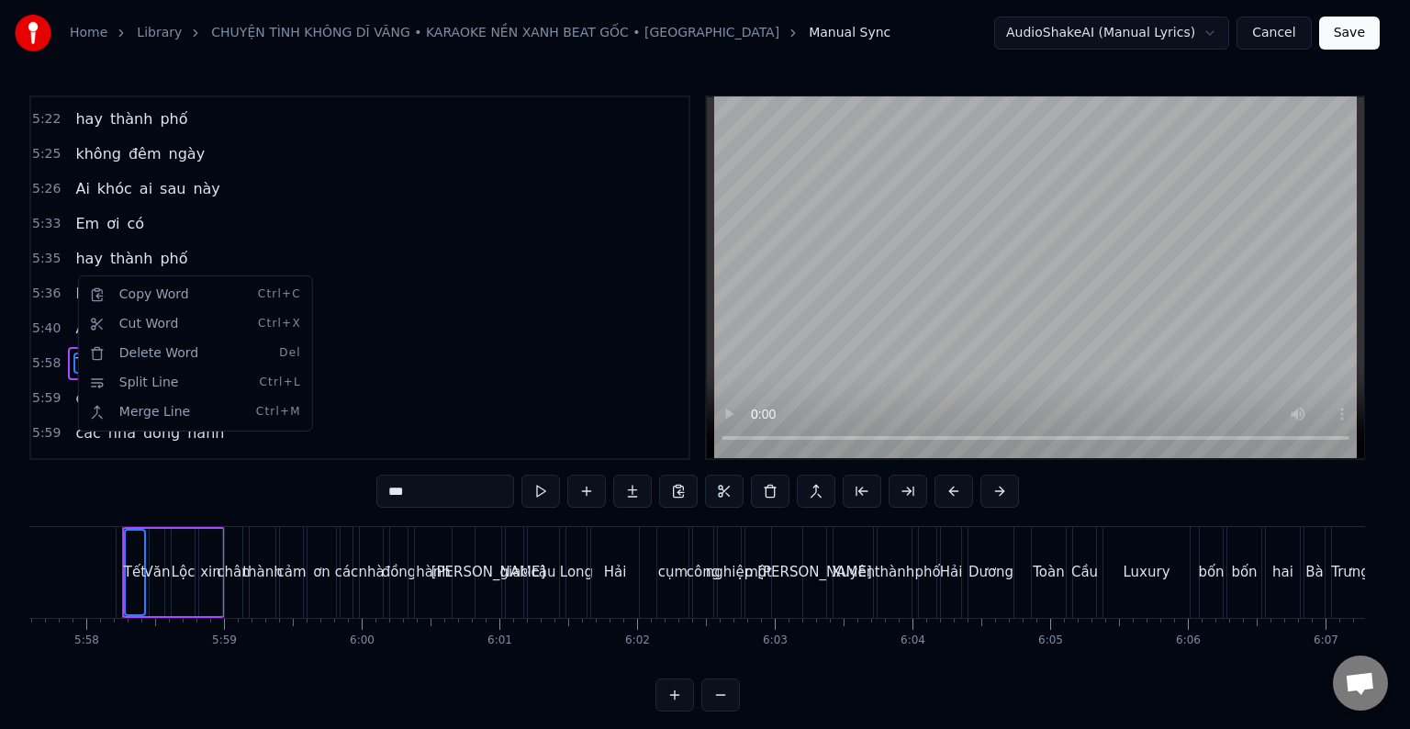
click at [135, 580] on html "Home Library CHUYỆN TÌNH KHÔNG DĨ VÃNG • KARAOKE NỀN XANH BEAT GỐC • TRƯỜNG VŨ …" at bounding box center [705, 370] width 1410 height 741
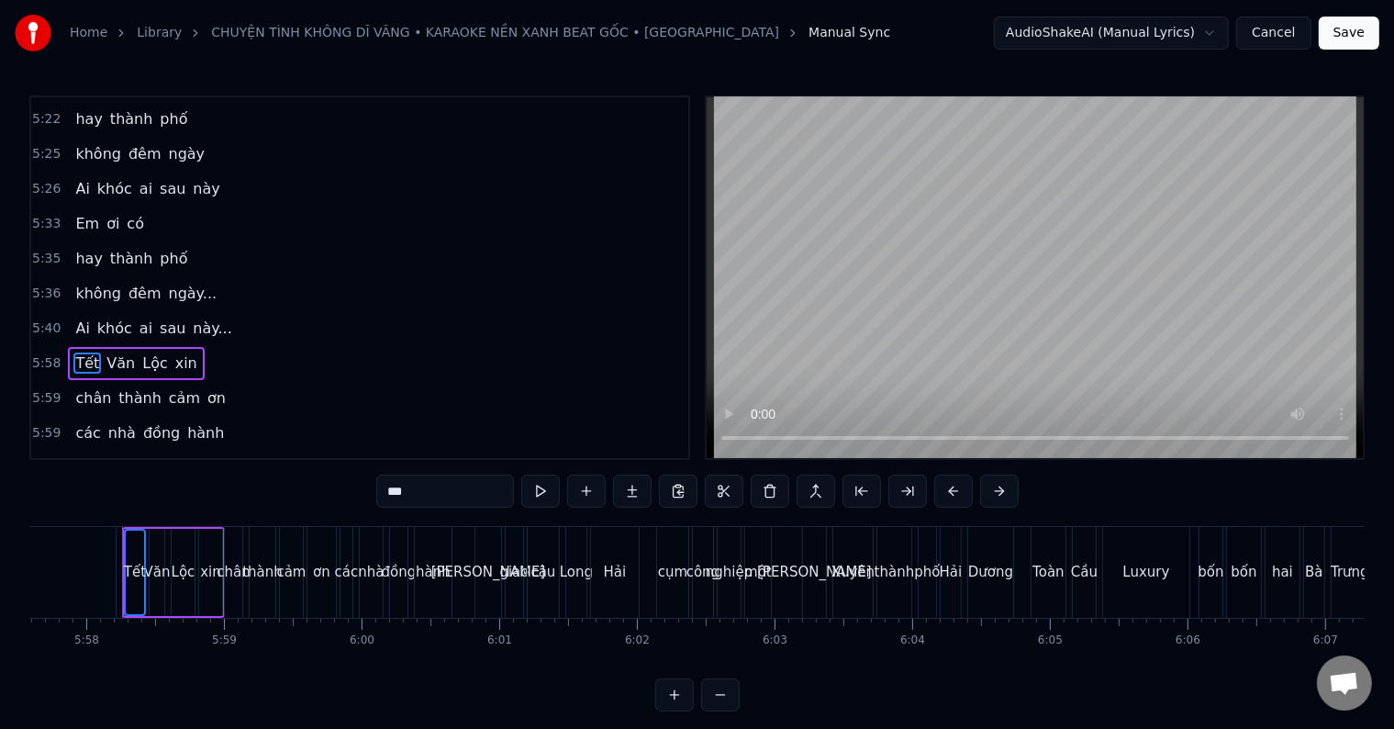
click at [133, 577] on div "Tết" at bounding box center [135, 572] width 22 height 21
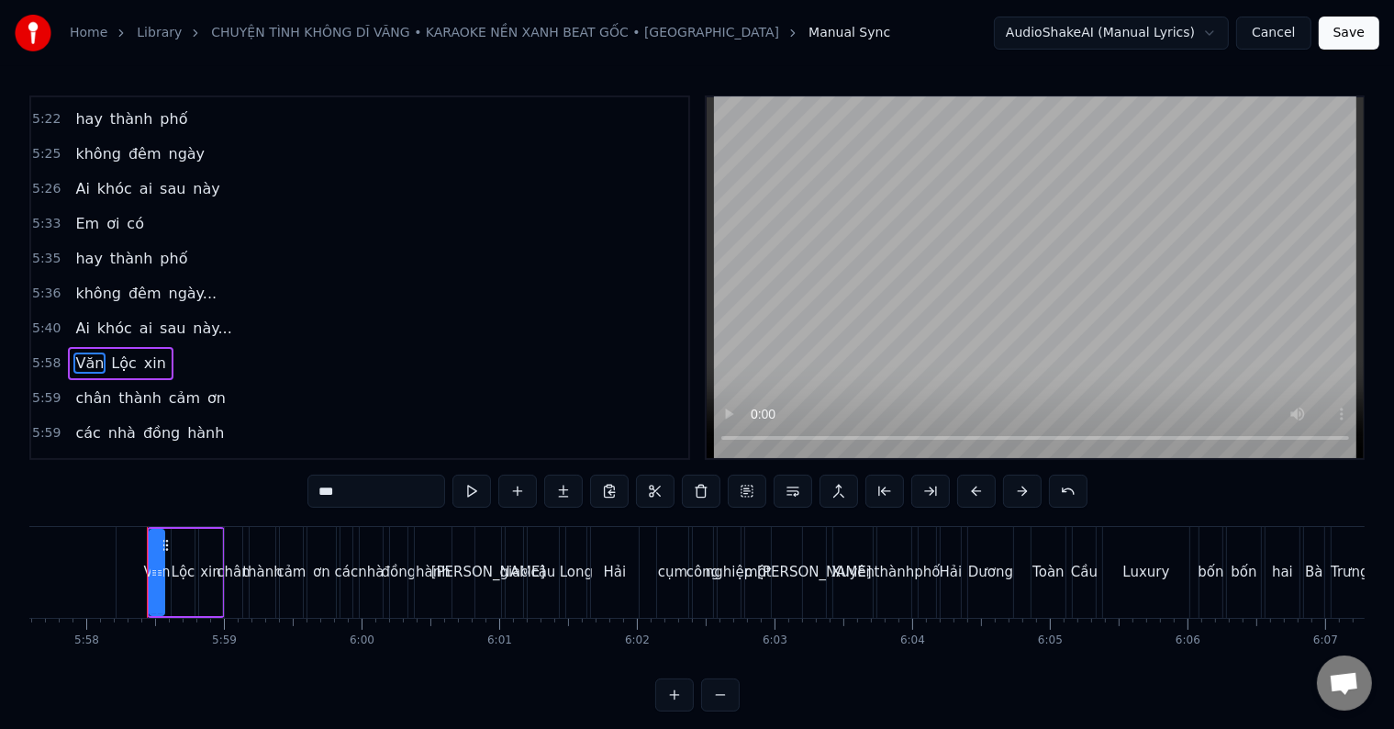
click at [154, 589] on div at bounding box center [154, 573] width 7 height 84
click at [180, 580] on div "Lộc" at bounding box center [184, 572] width 24 height 21
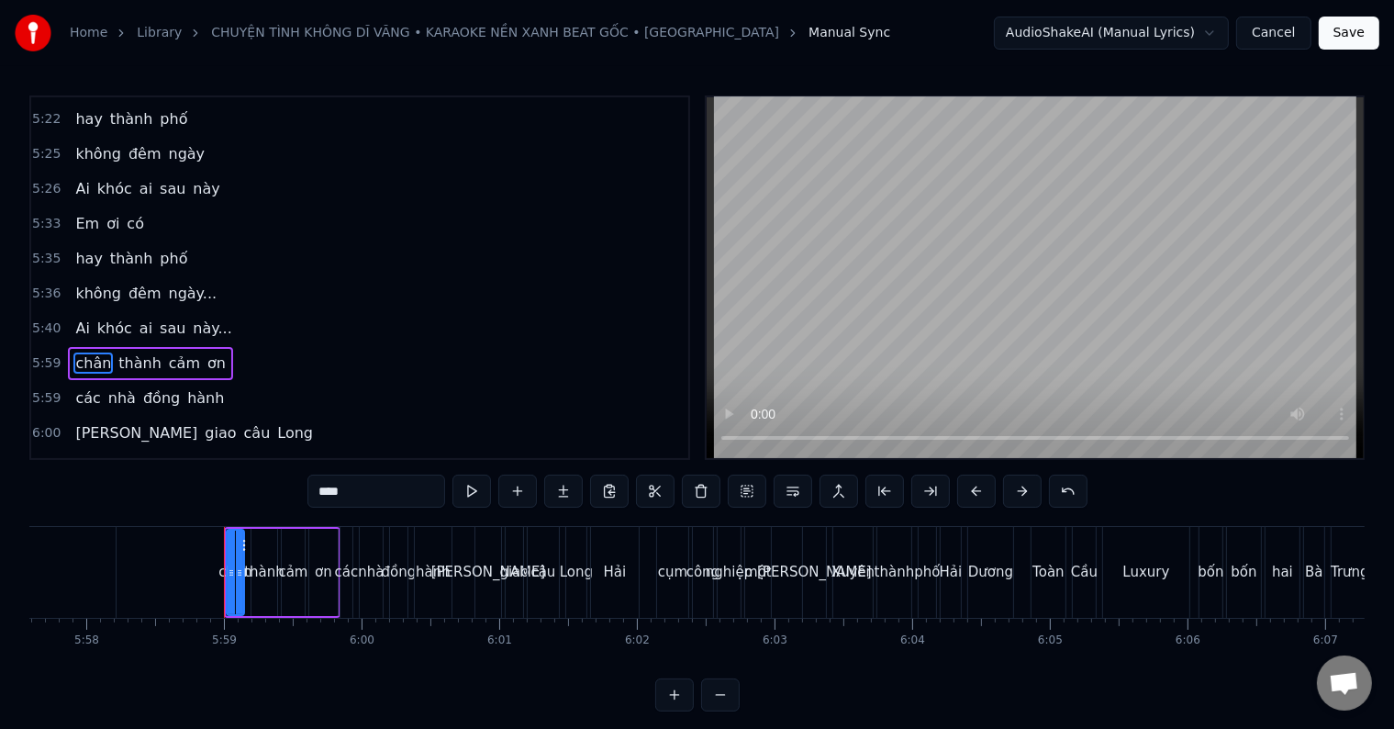
type input "*****"
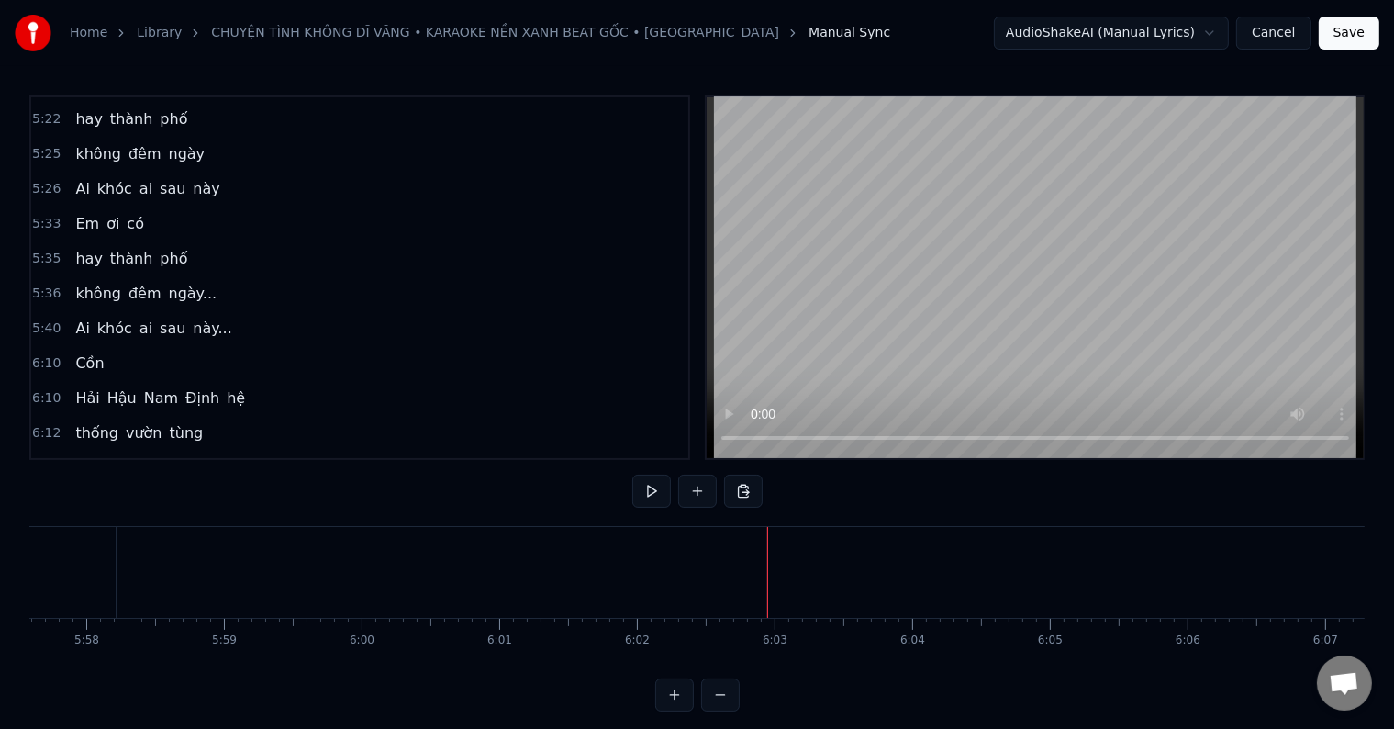
click at [84, 352] on span "Cồn" at bounding box center [89, 362] width 32 height 21
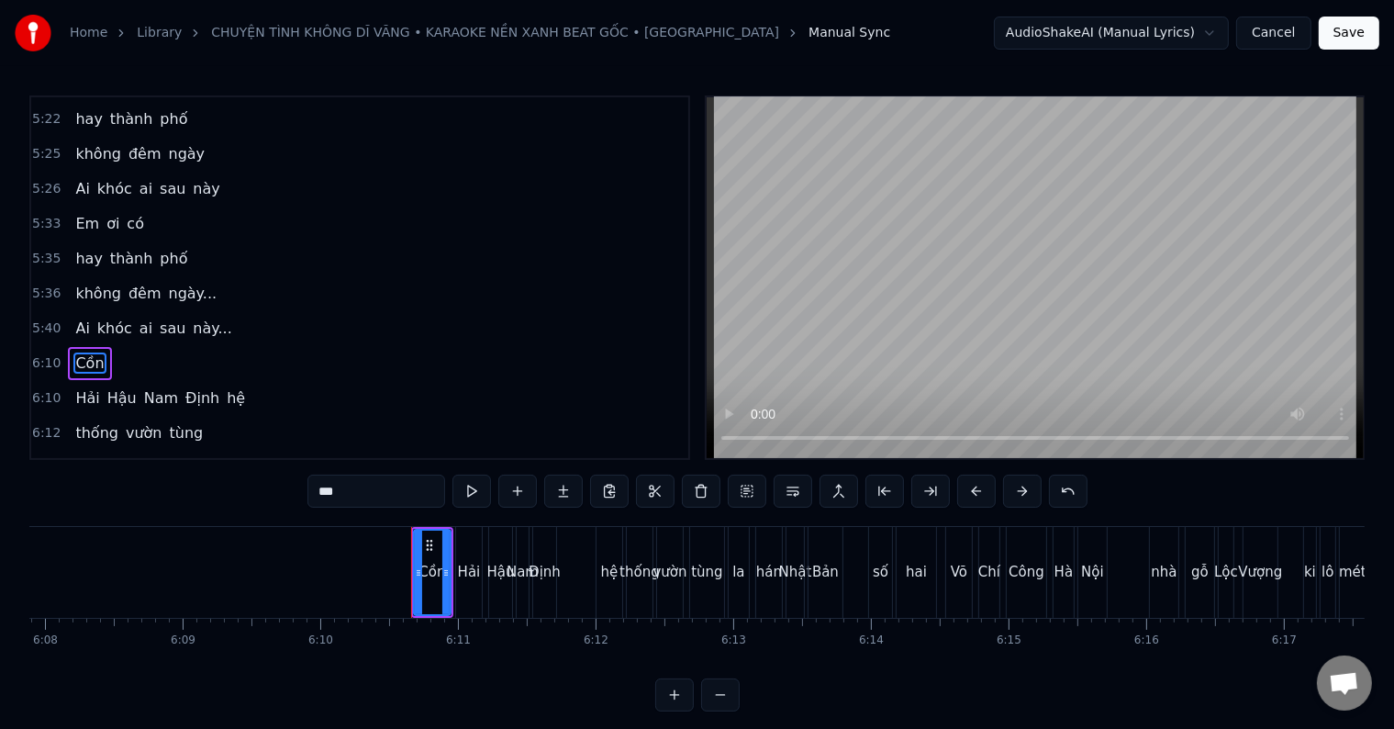
scroll to position [0, 50938]
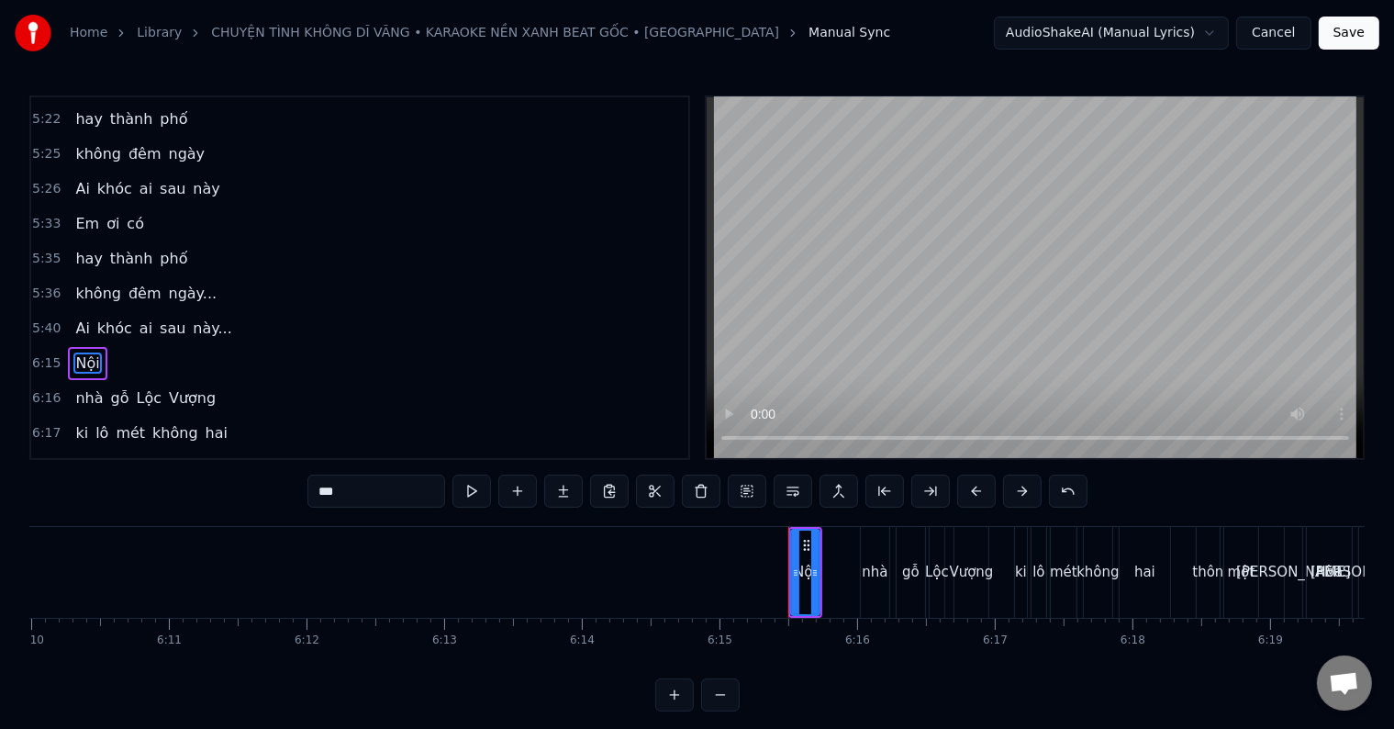
type input "***"
drag, startPoint x: 40, startPoint y: 278, endPoint x: 40, endPoint y: 384, distance: 105.6
click at [40, 384] on div "0:41 Vàng cây lá bay 0:45 Đôi tay gầy guộc 0:48 mang suy tư về 0:53 Đây đôi mắt…" at bounding box center [359, 277] width 661 height 364
click at [744, 491] on button at bounding box center [747, 491] width 39 height 33
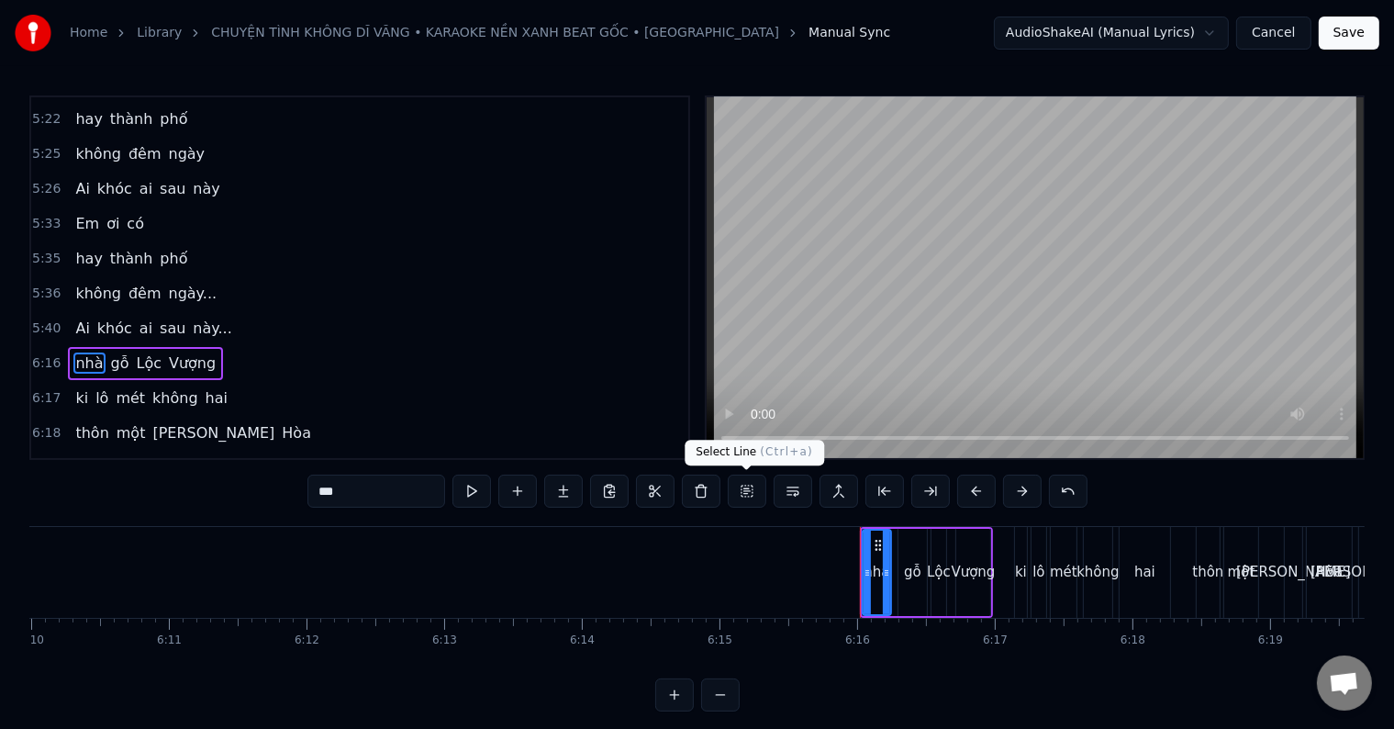
click at [743, 487] on button at bounding box center [747, 491] width 39 height 33
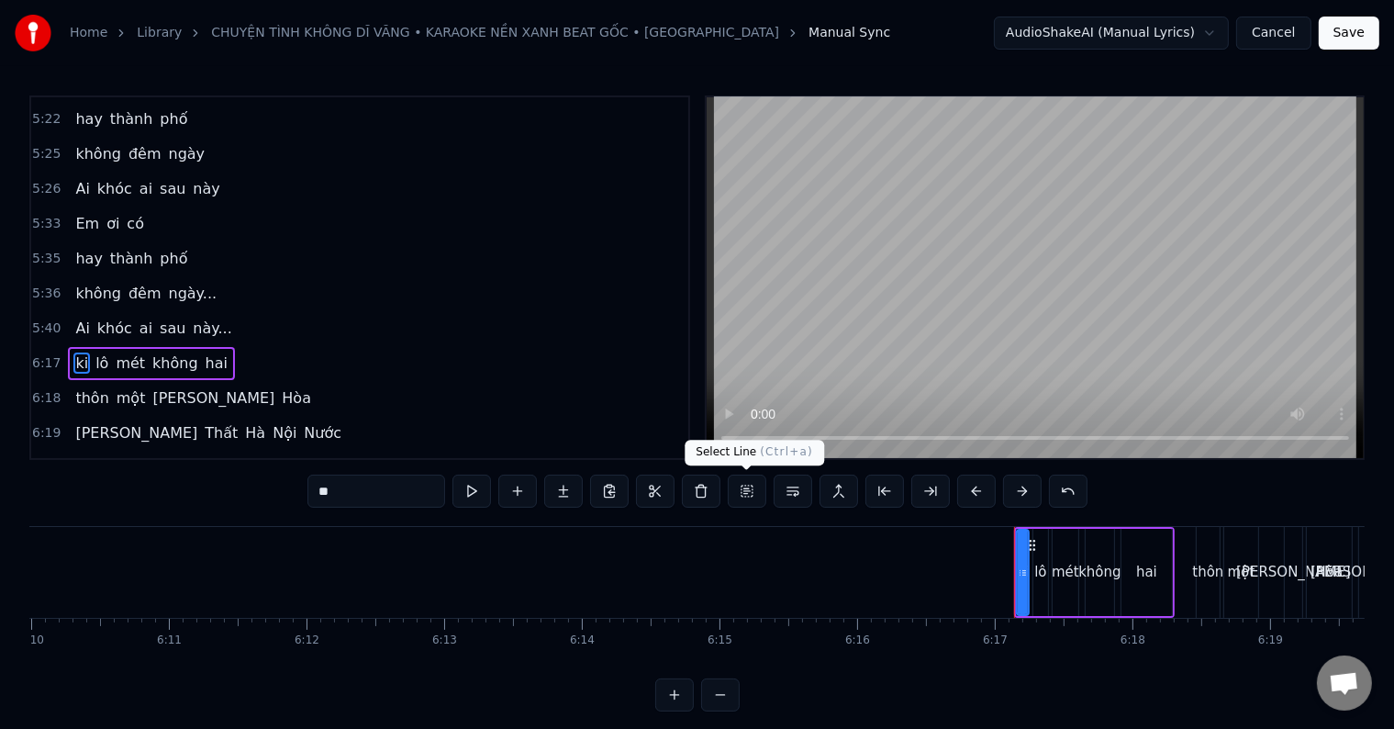
click at [745, 488] on button at bounding box center [747, 491] width 39 height 33
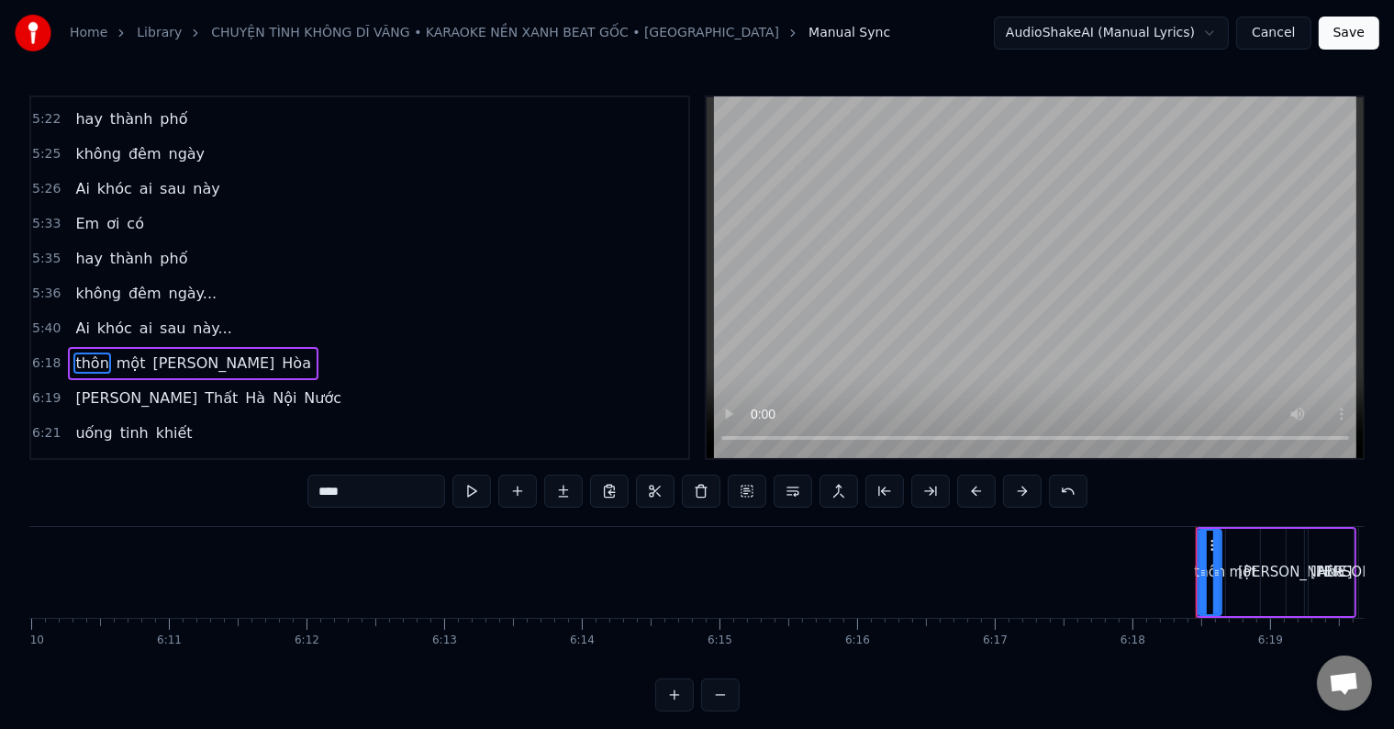
click at [745, 488] on button at bounding box center [747, 491] width 39 height 33
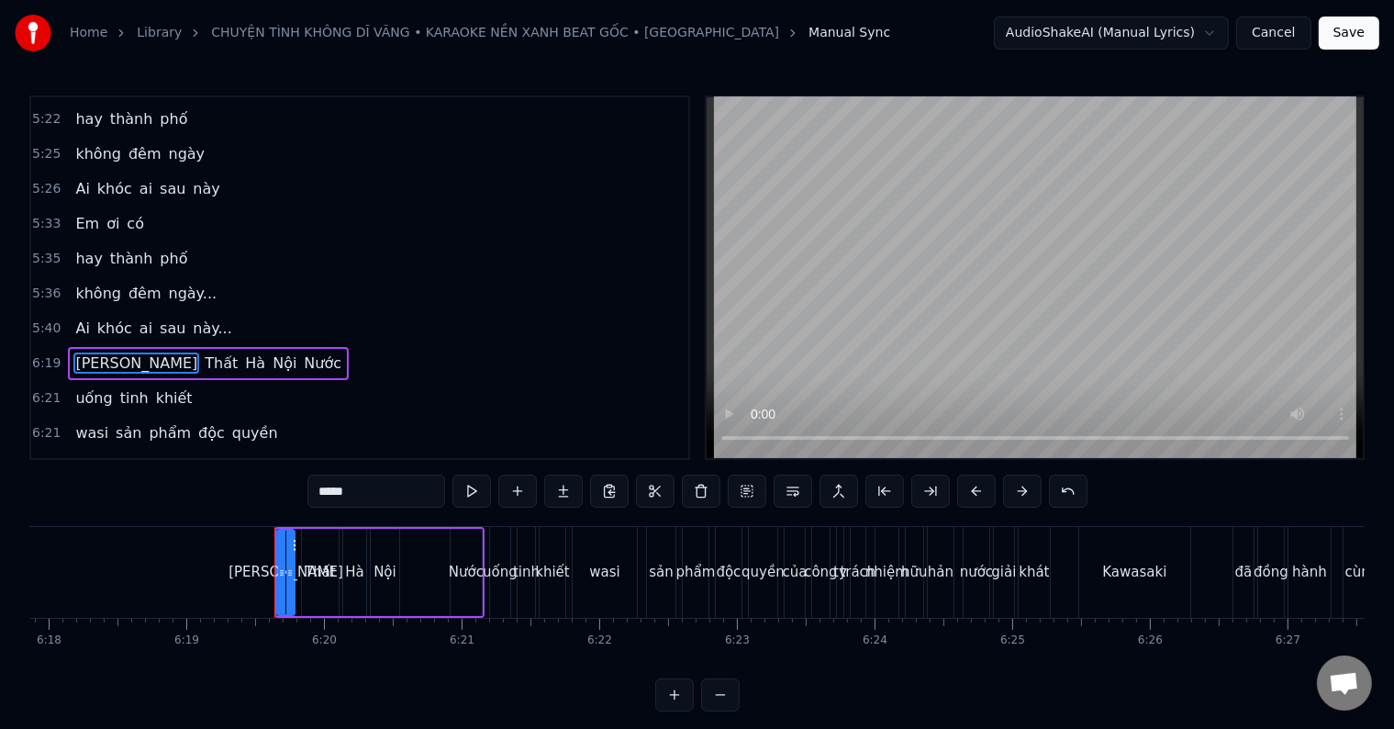
scroll to position [0, 52174]
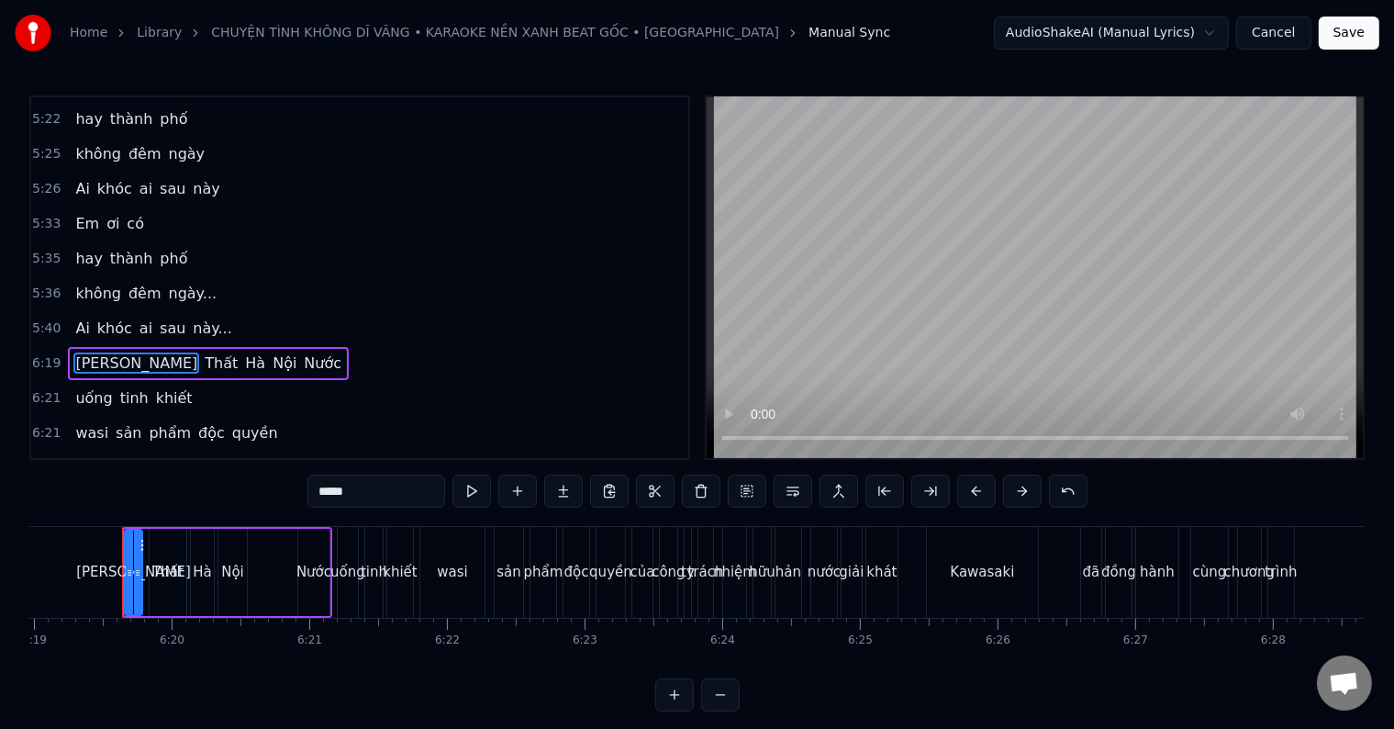
click at [745, 488] on button at bounding box center [747, 491] width 39 height 33
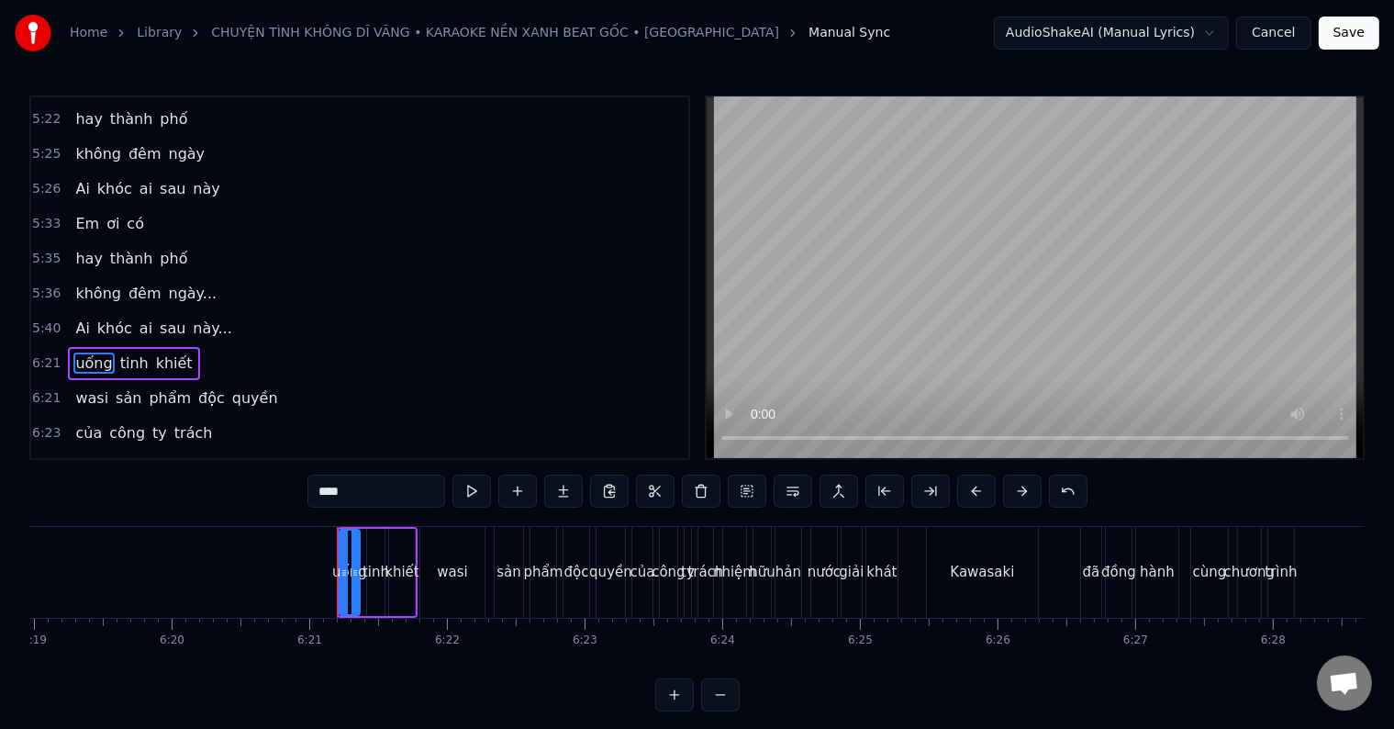
click at [745, 488] on button at bounding box center [747, 491] width 39 height 33
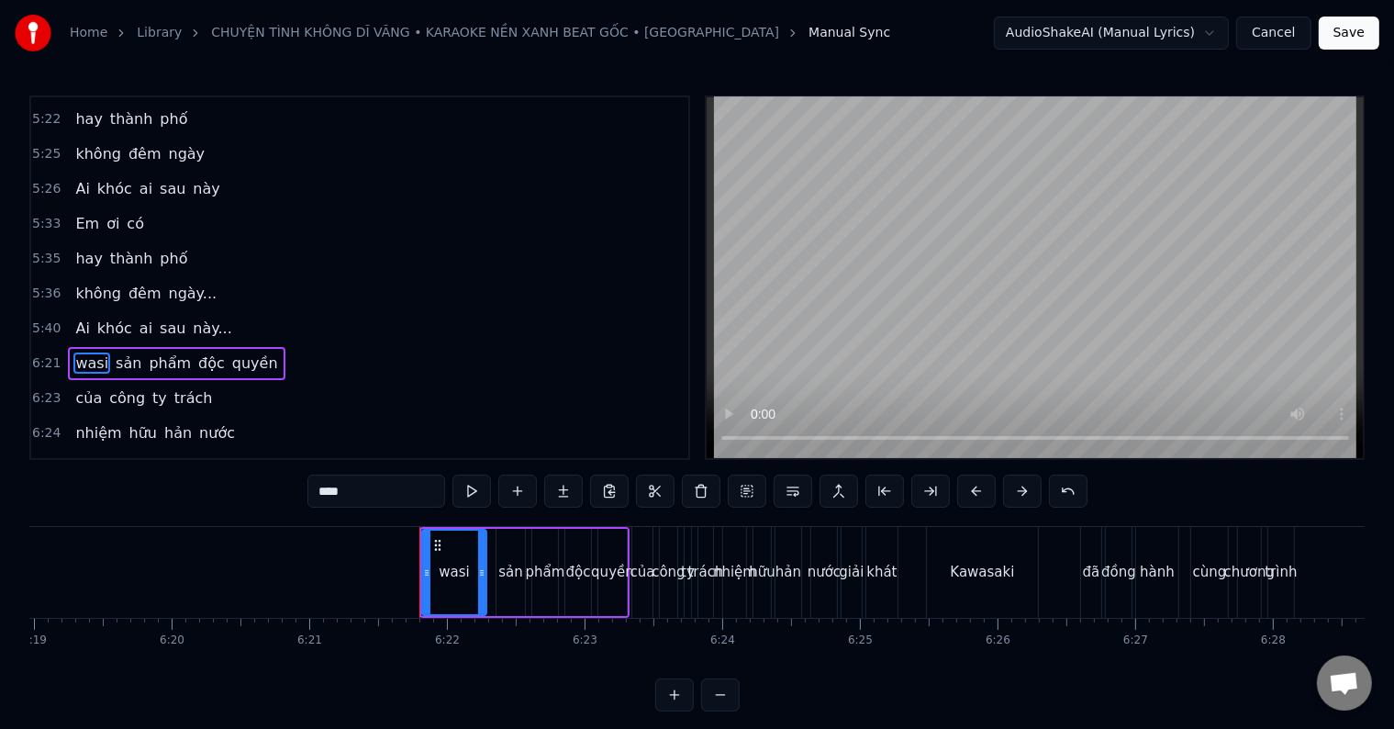
click at [745, 488] on button at bounding box center [747, 491] width 39 height 33
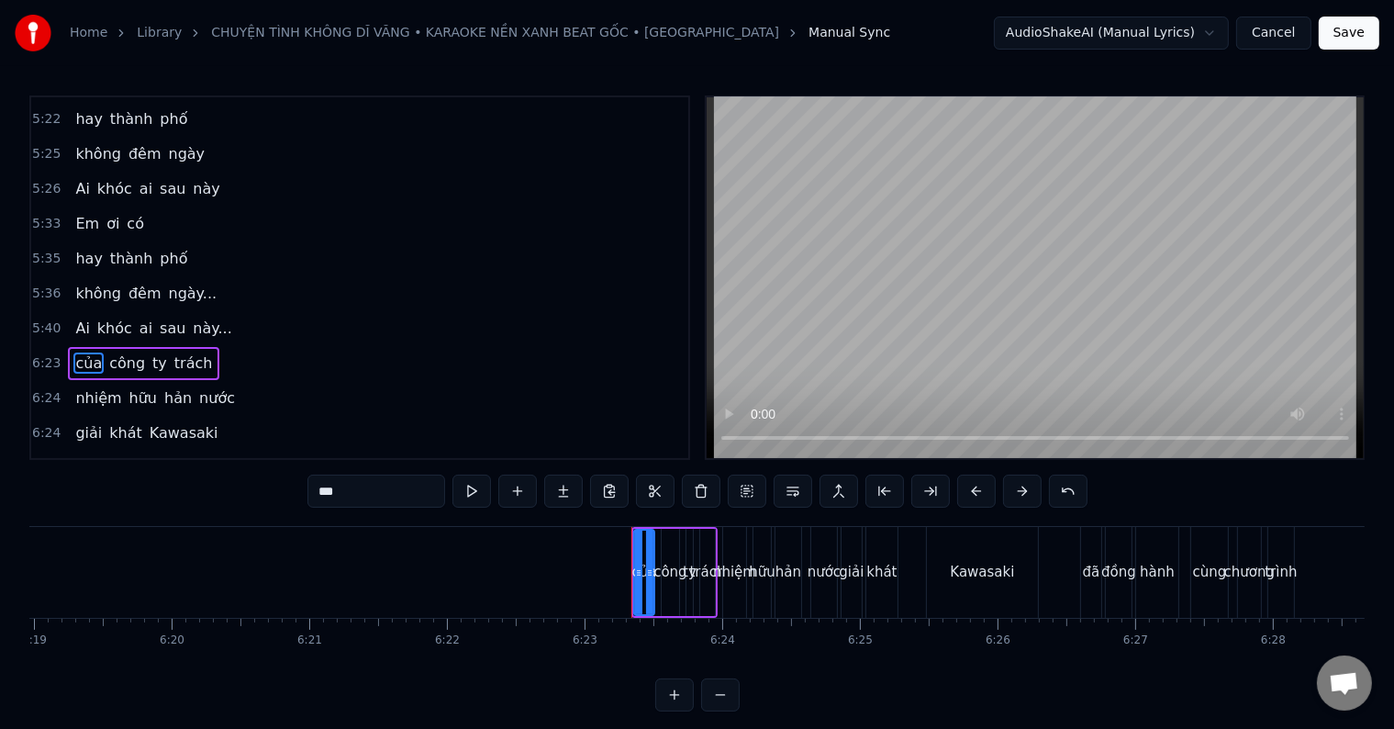
scroll to position [2408, 0]
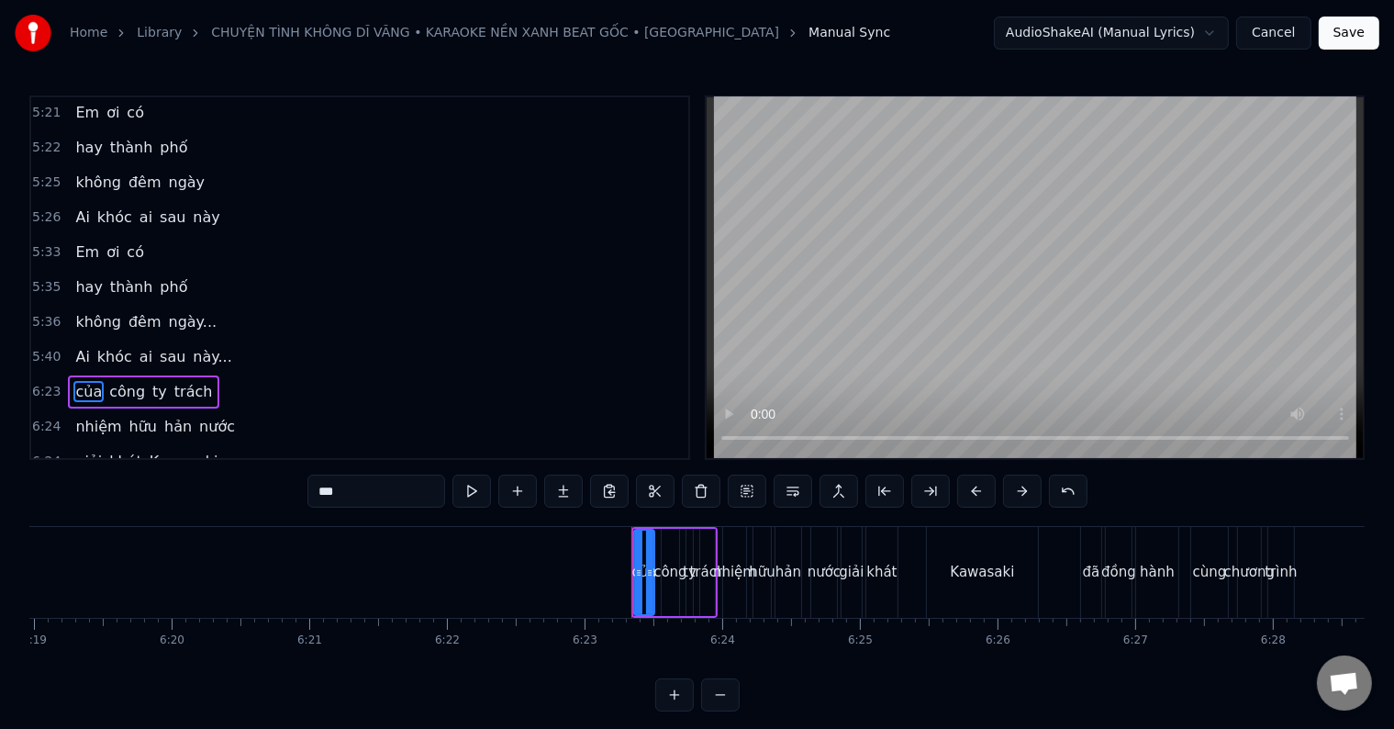
click at [745, 488] on button at bounding box center [747, 491] width 39 height 33
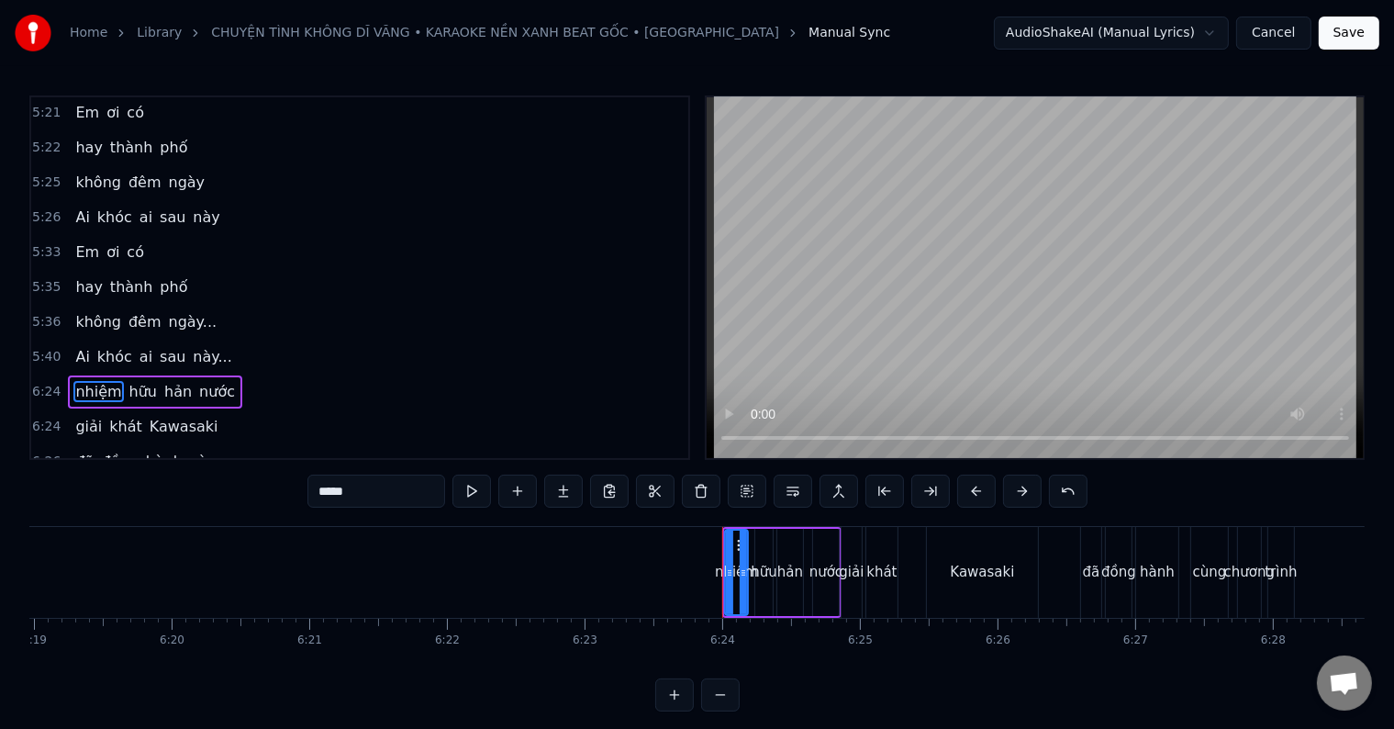
scroll to position [2374, 0]
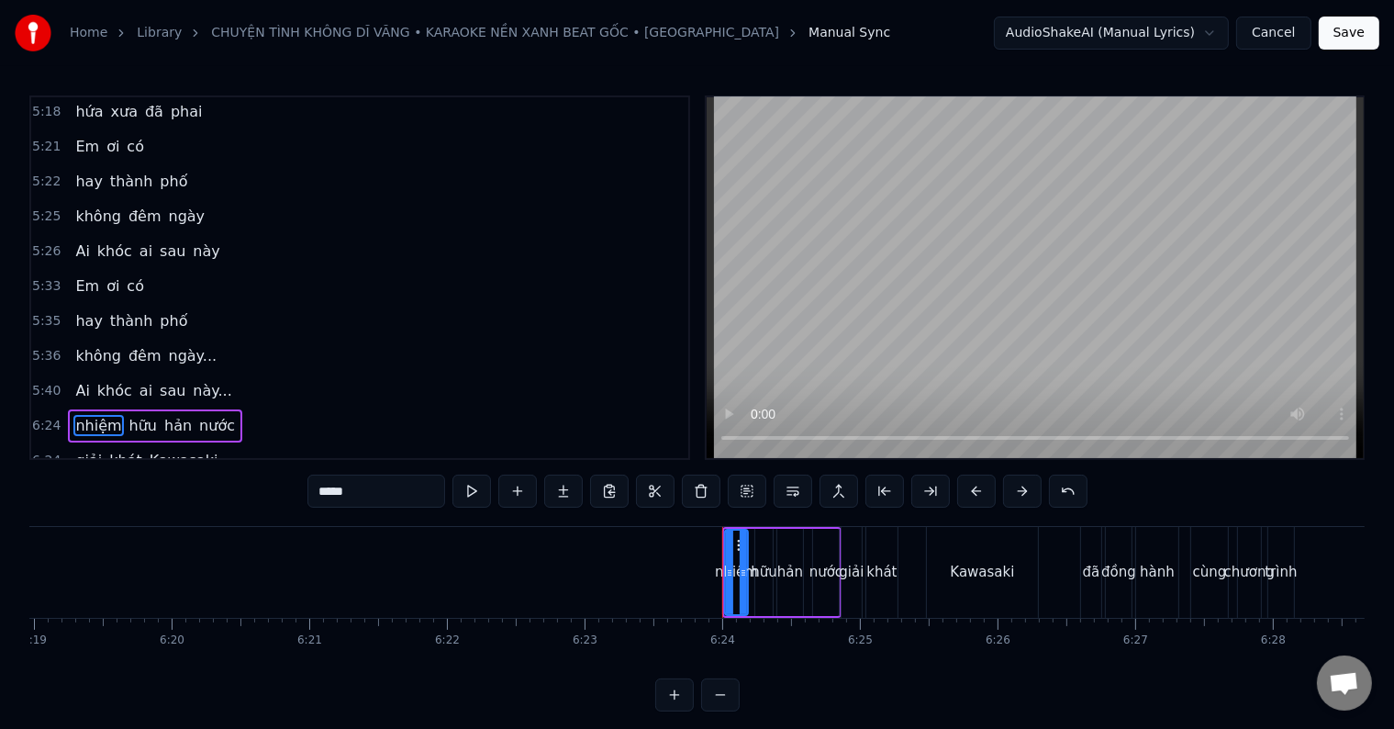
click at [745, 488] on button at bounding box center [747, 491] width 39 height 33
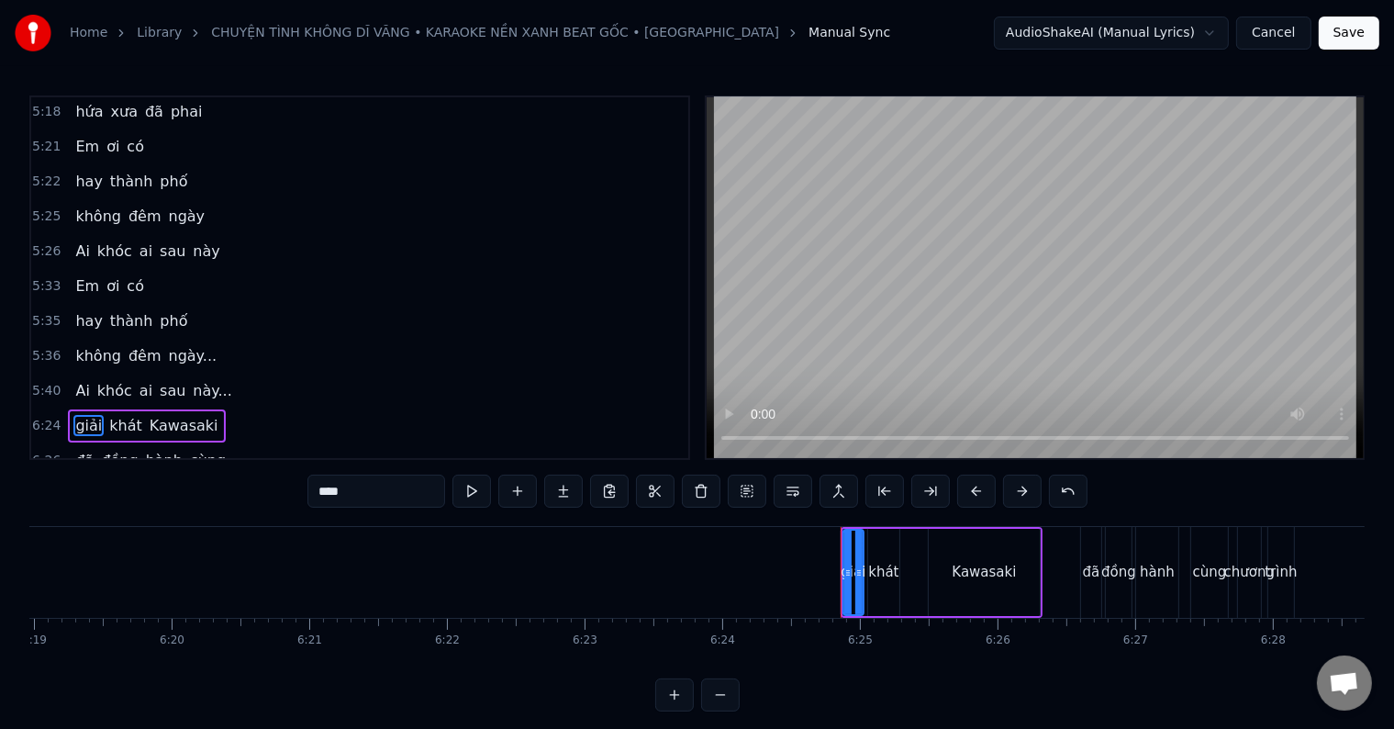
scroll to position [2340, 0]
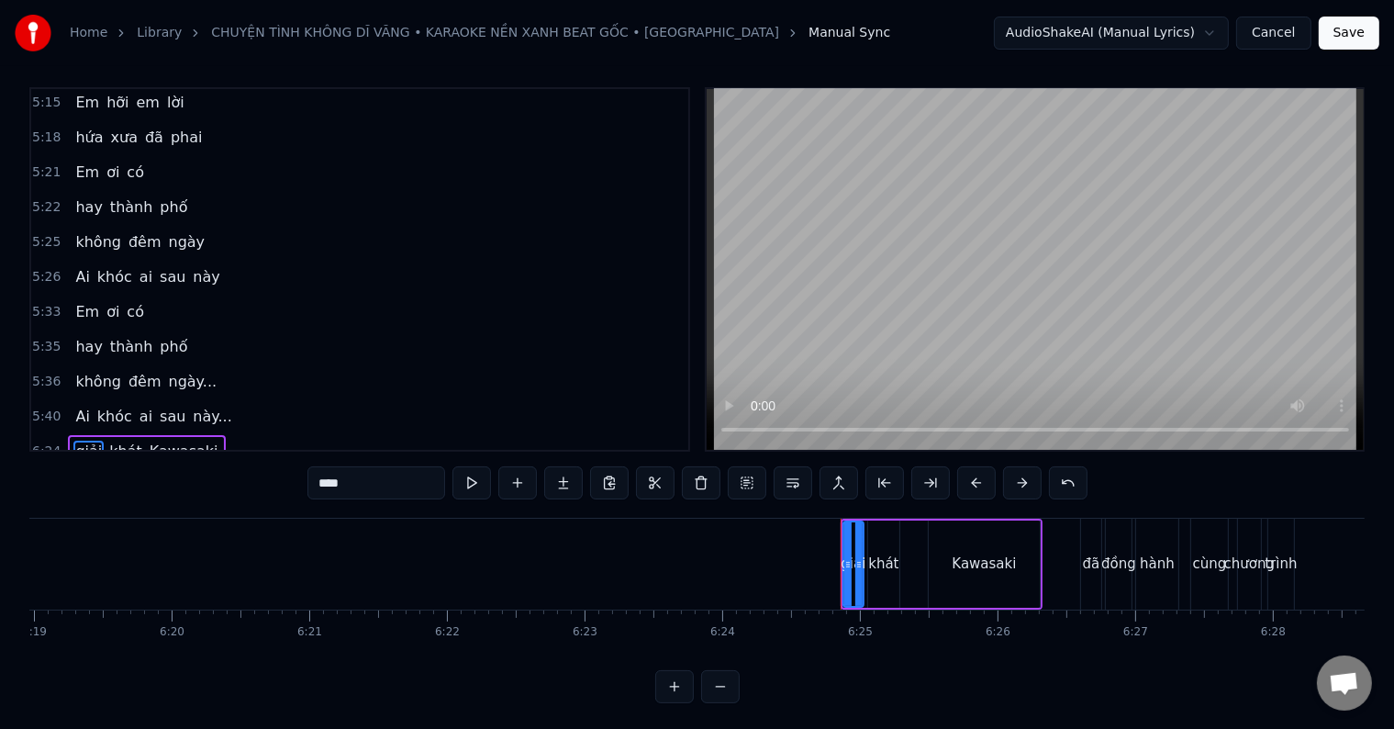
click at [745, 488] on button at bounding box center [747, 482] width 39 height 33
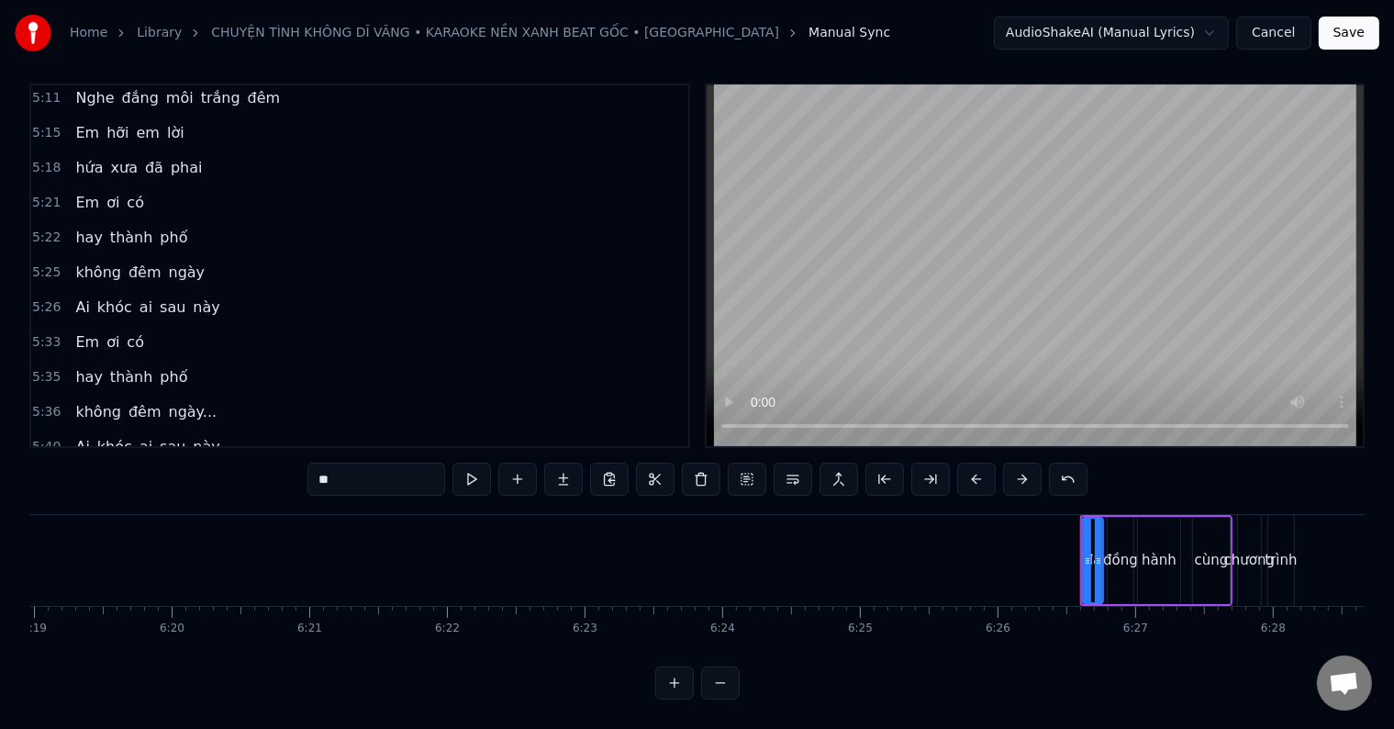
scroll to position [28, 0]
click at [749, 463] on button at bounding box center [747, 479] width 39 height 33
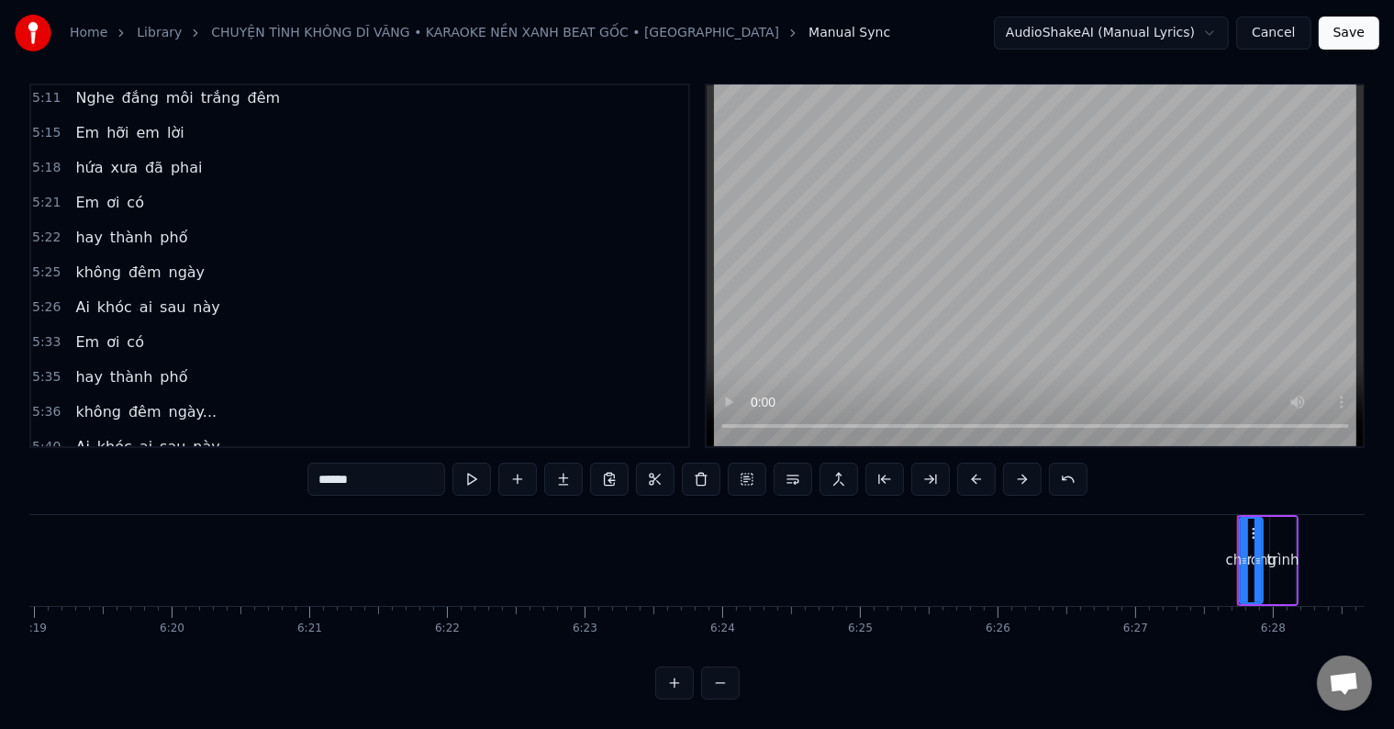
scroll to position [2273, 0]
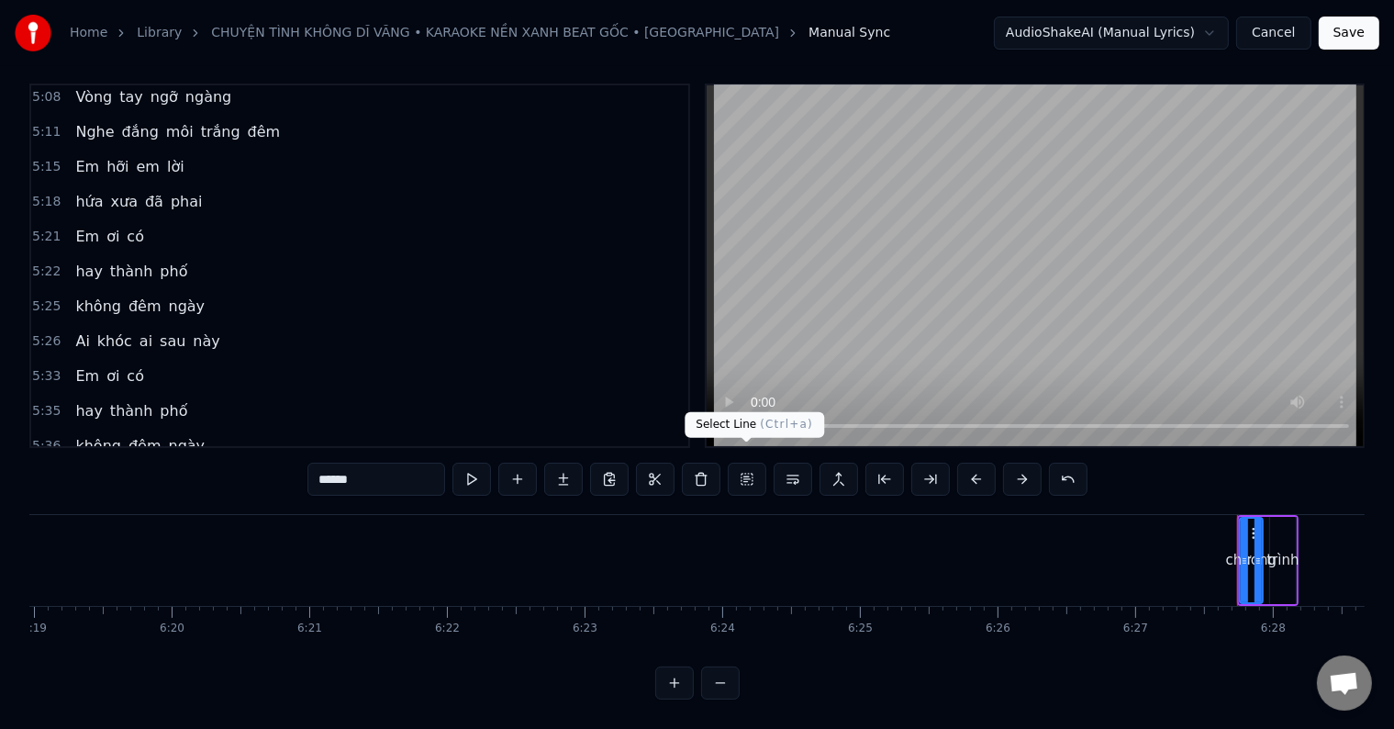
click at [743, 463] on button at bounding box center [747, 479] width 39 height 33
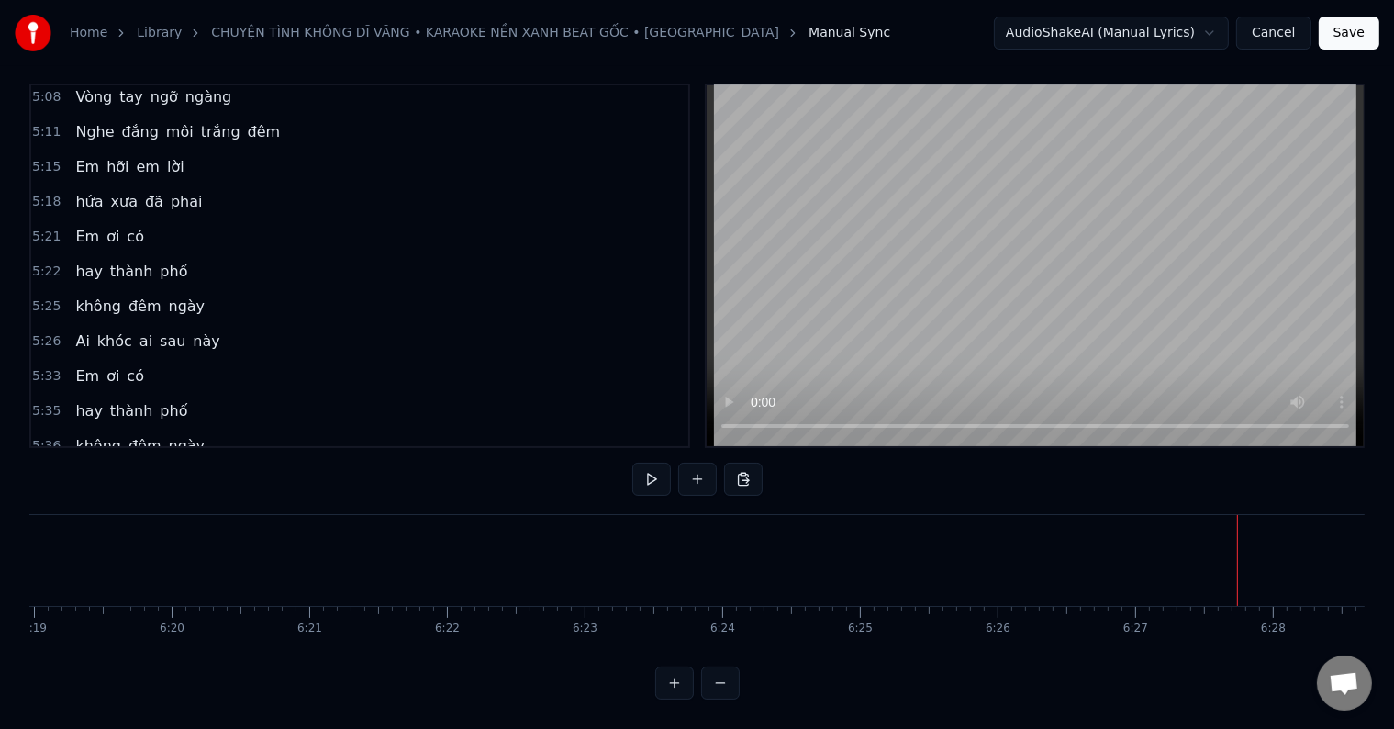
scroll to position [2240, 0]
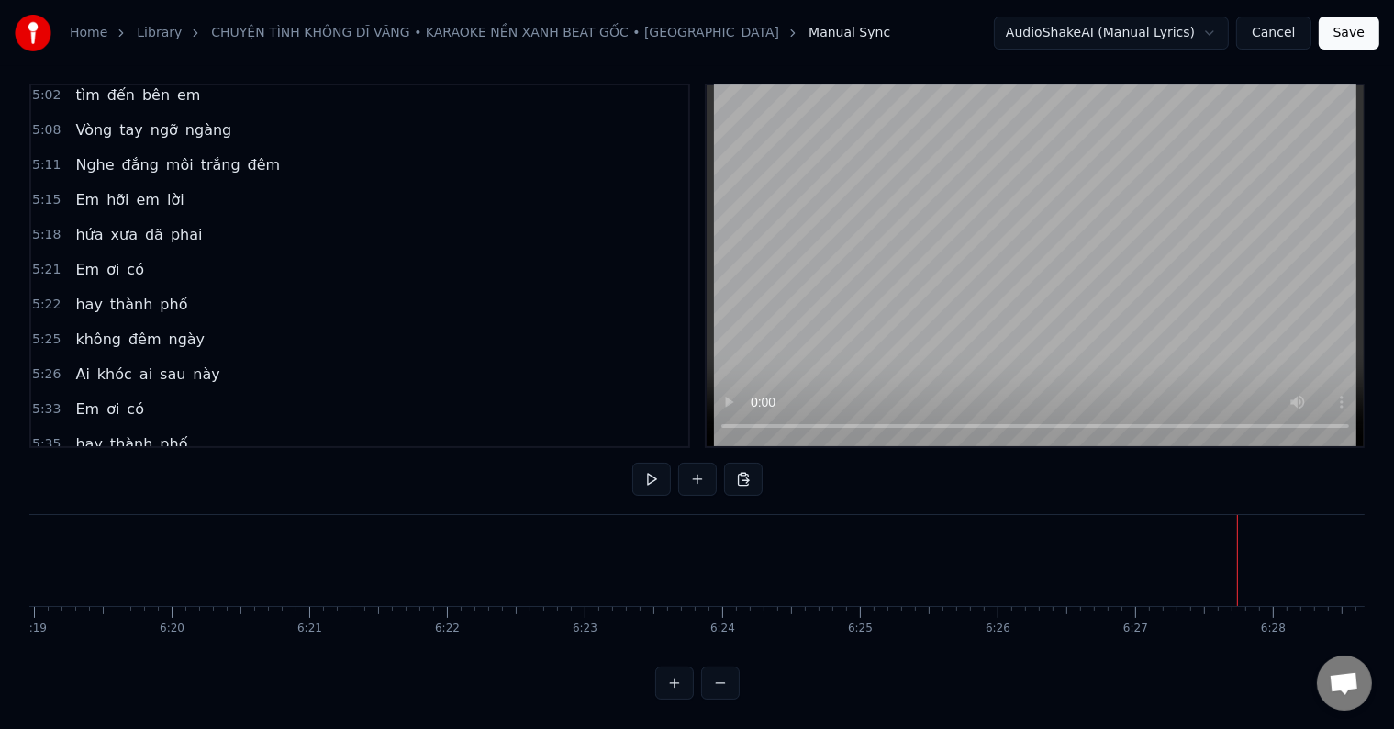
click at [1346, 28] on button "Save" at bounding box center [1349, 33] width 61 height 33
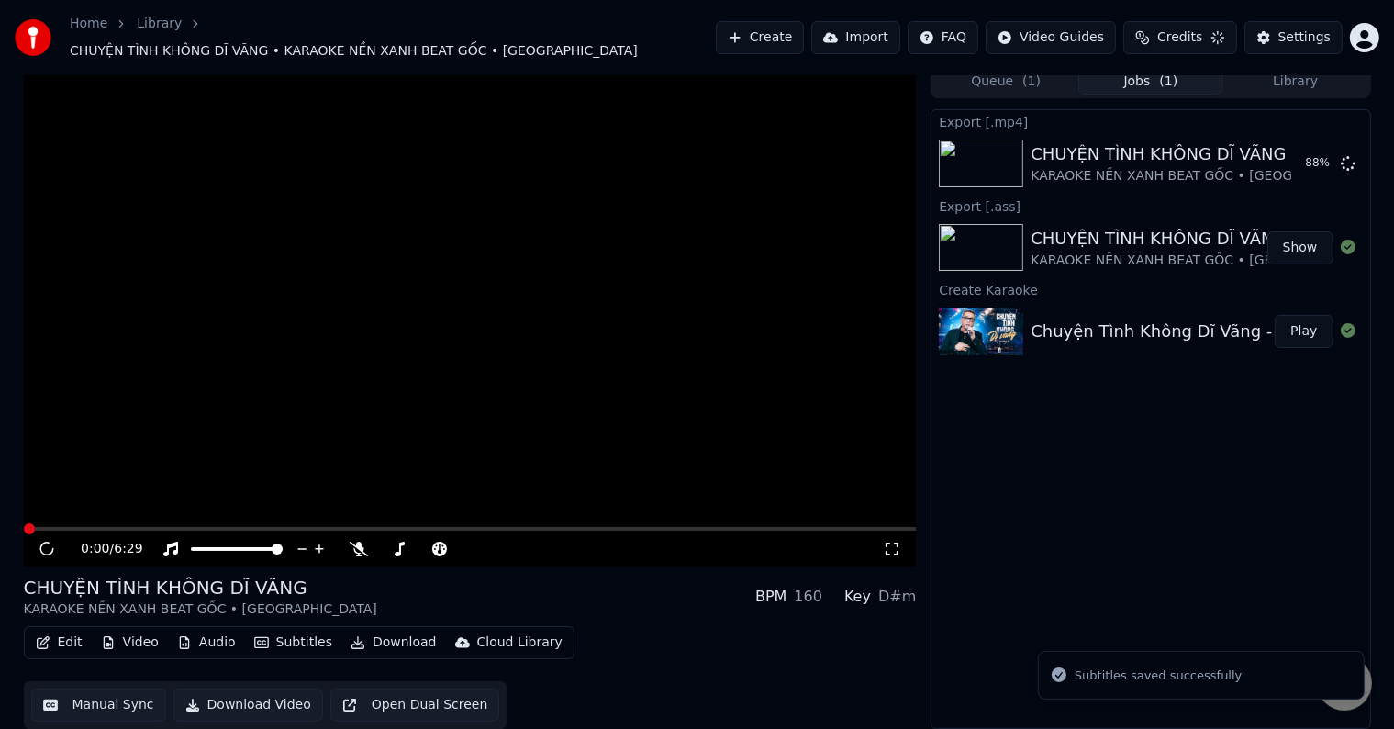
scroll to position [1, 0]
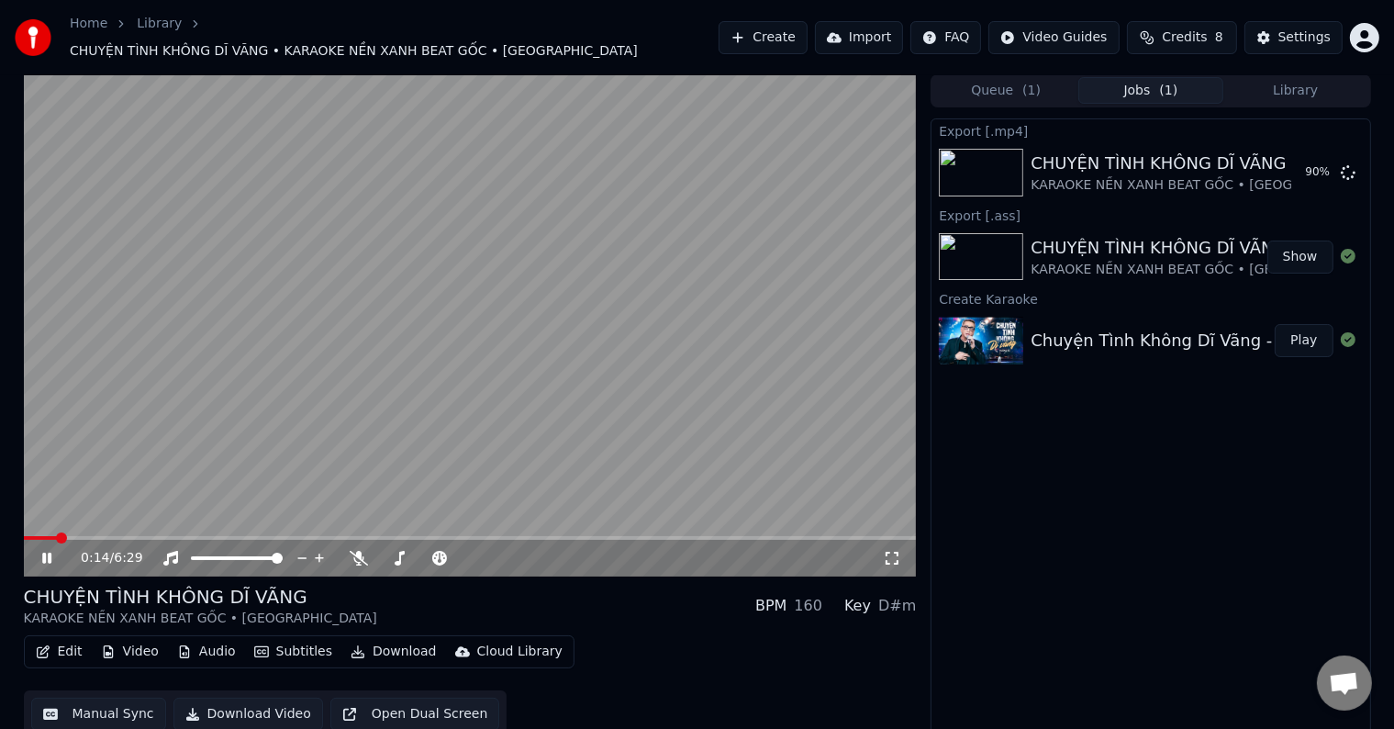
click at [815, 524] on video at bounding box center [470, 325] width 893 height 502
click at [811, 536] on span at bounding box center [470, 538] width 893 height 4
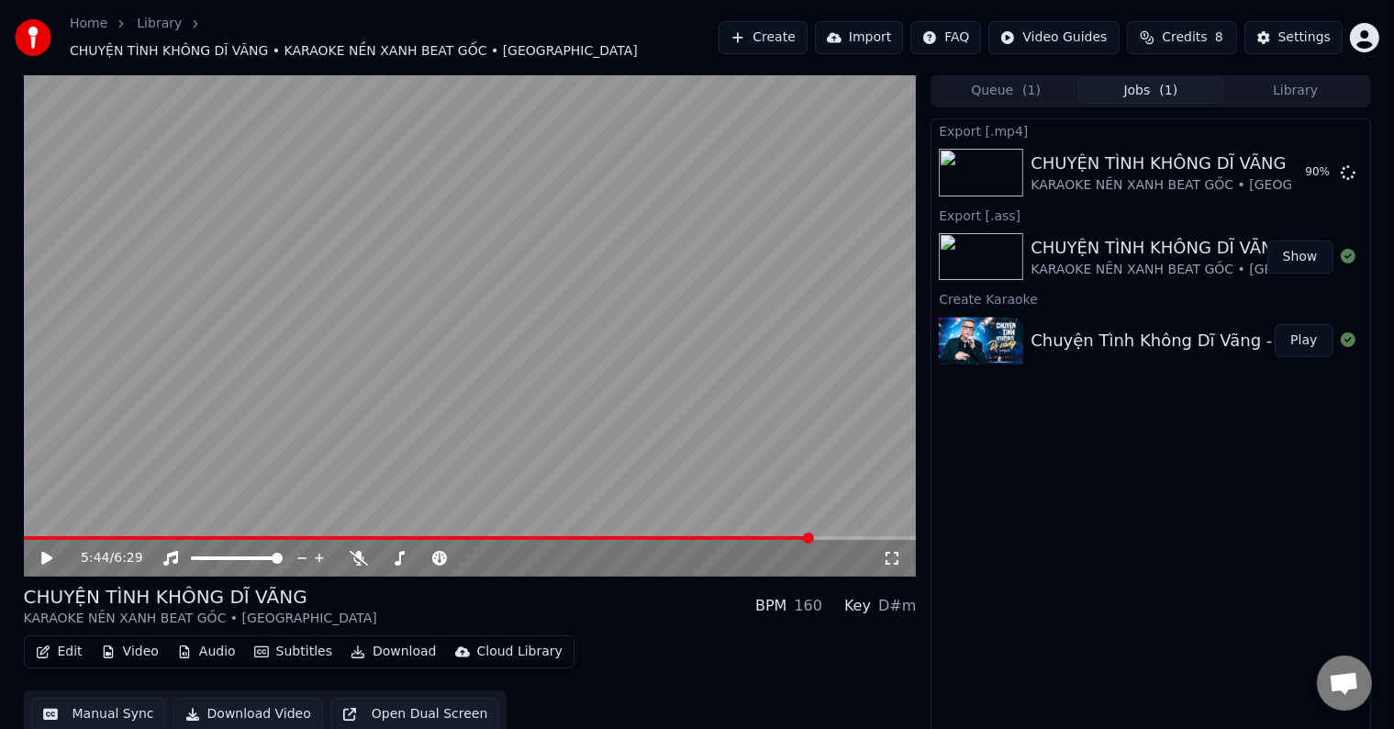
click at [43, 549] on div "5:44 / 6:29" at bounding box center [470, 558] width 878 height 18
click at [44, 552] on icon at bounding box center [46, 558] width 11 height 13
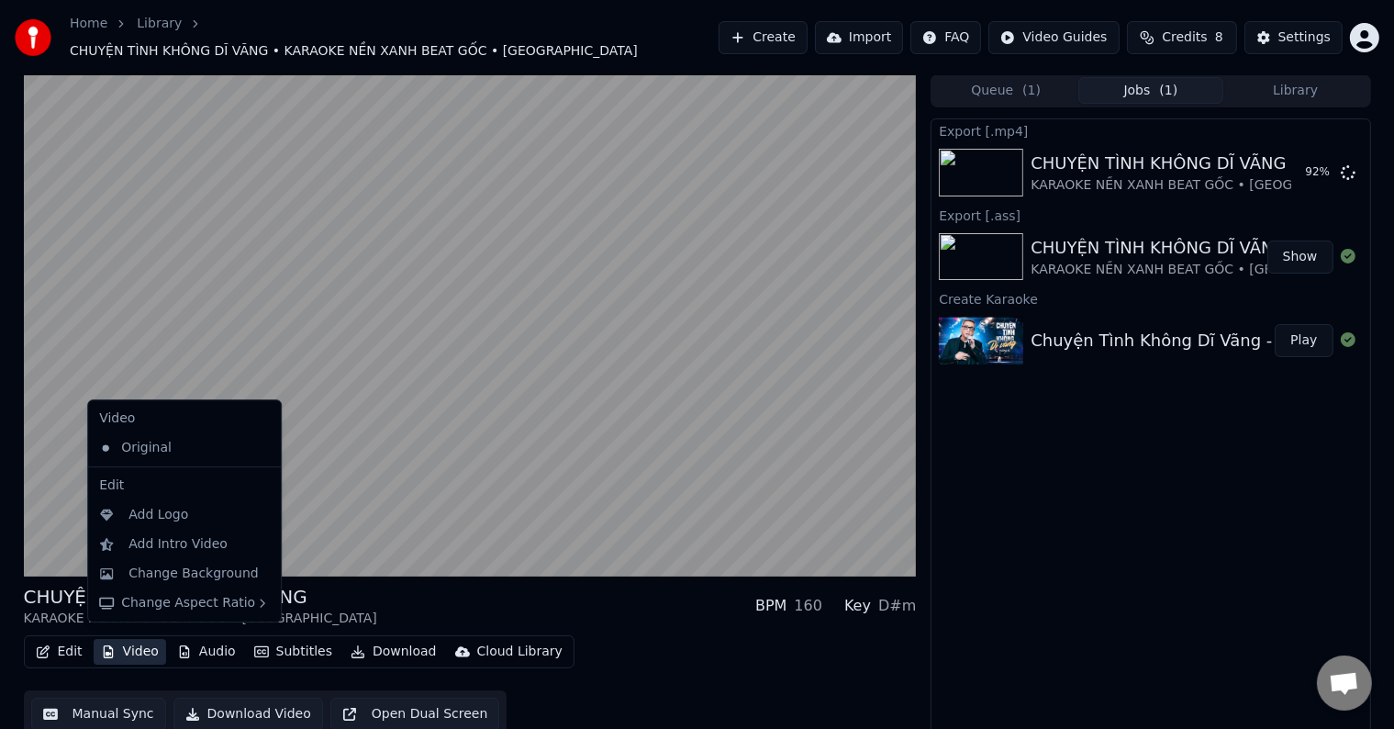
click at [131, 642] on button "Video" at bounding box center [130, 652] width 73 height 26
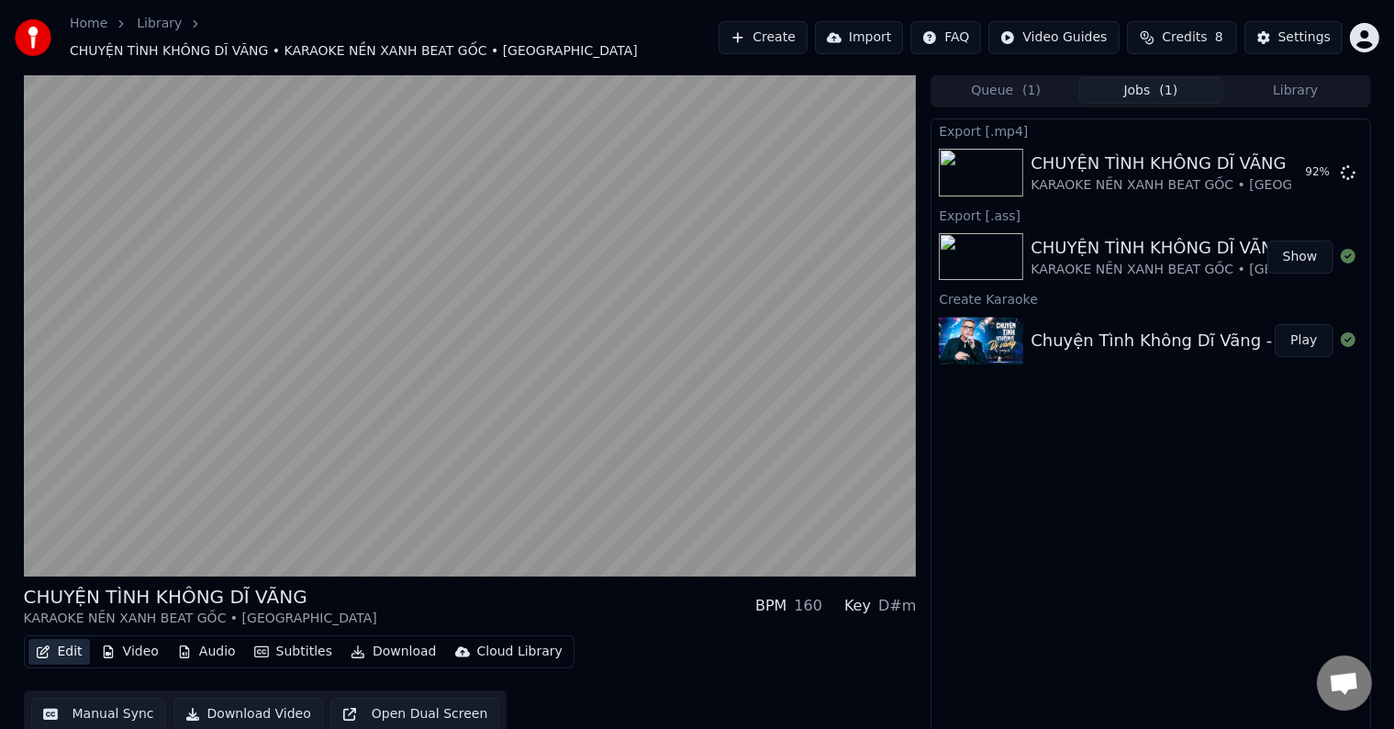
click at [61, 642] on button "Edit" at bounding box center [58, 652] width 61 height 26
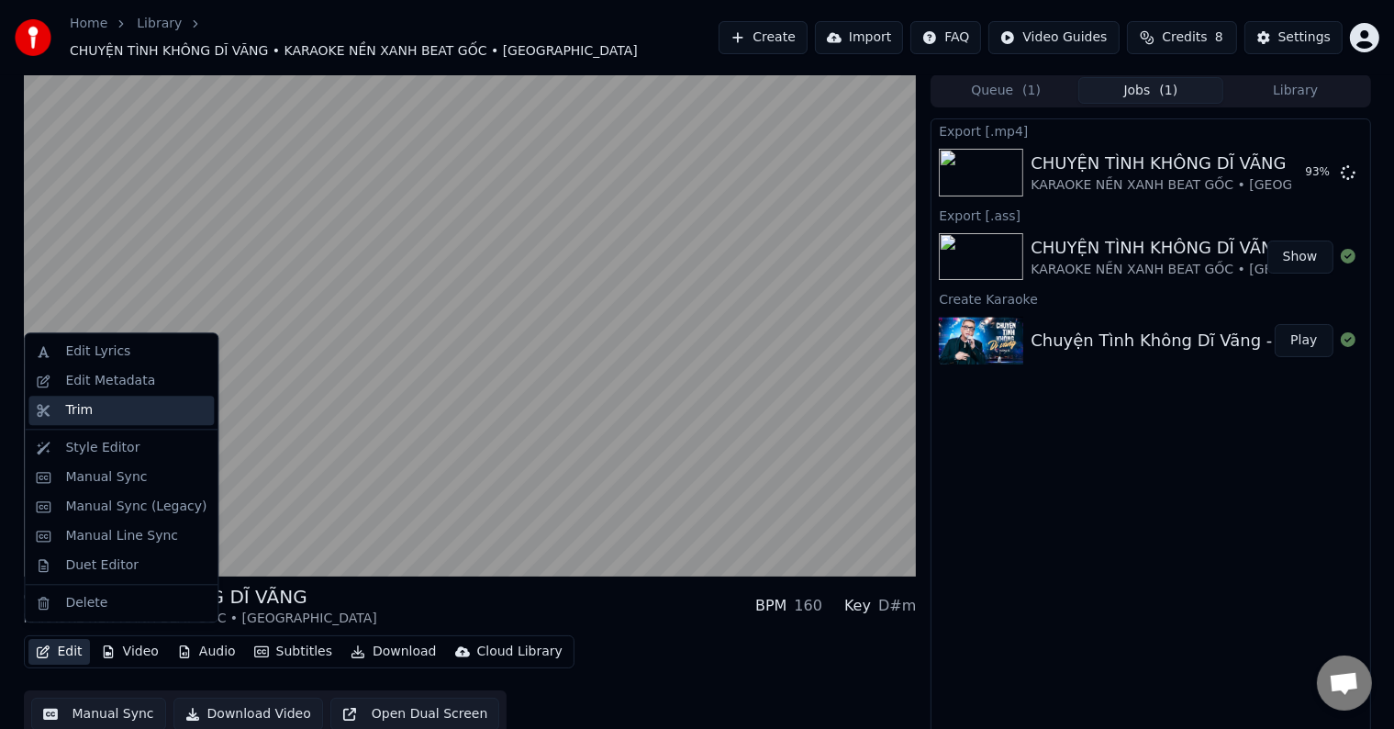
click at [82, 412] on div "Trim" at bounding box center [79, 410] width 28 height 18
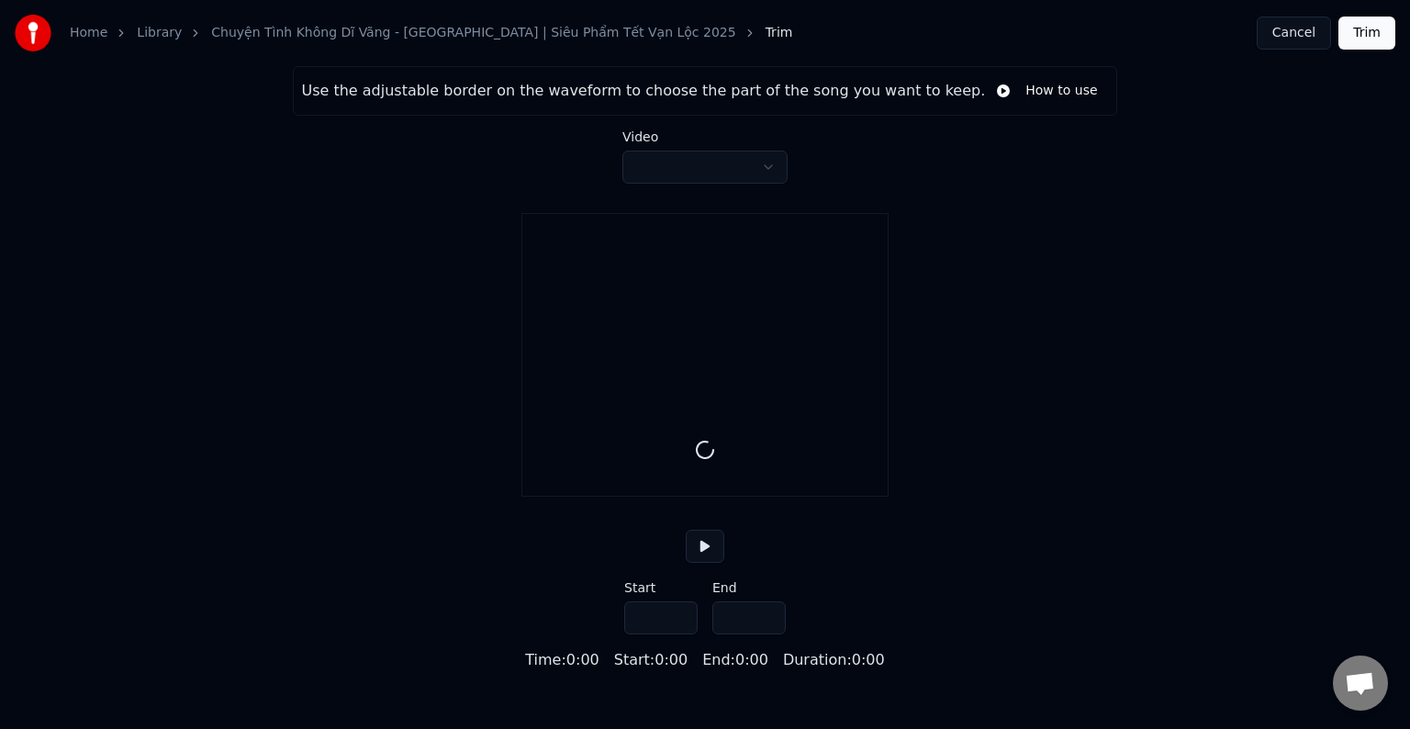
type input "*****"
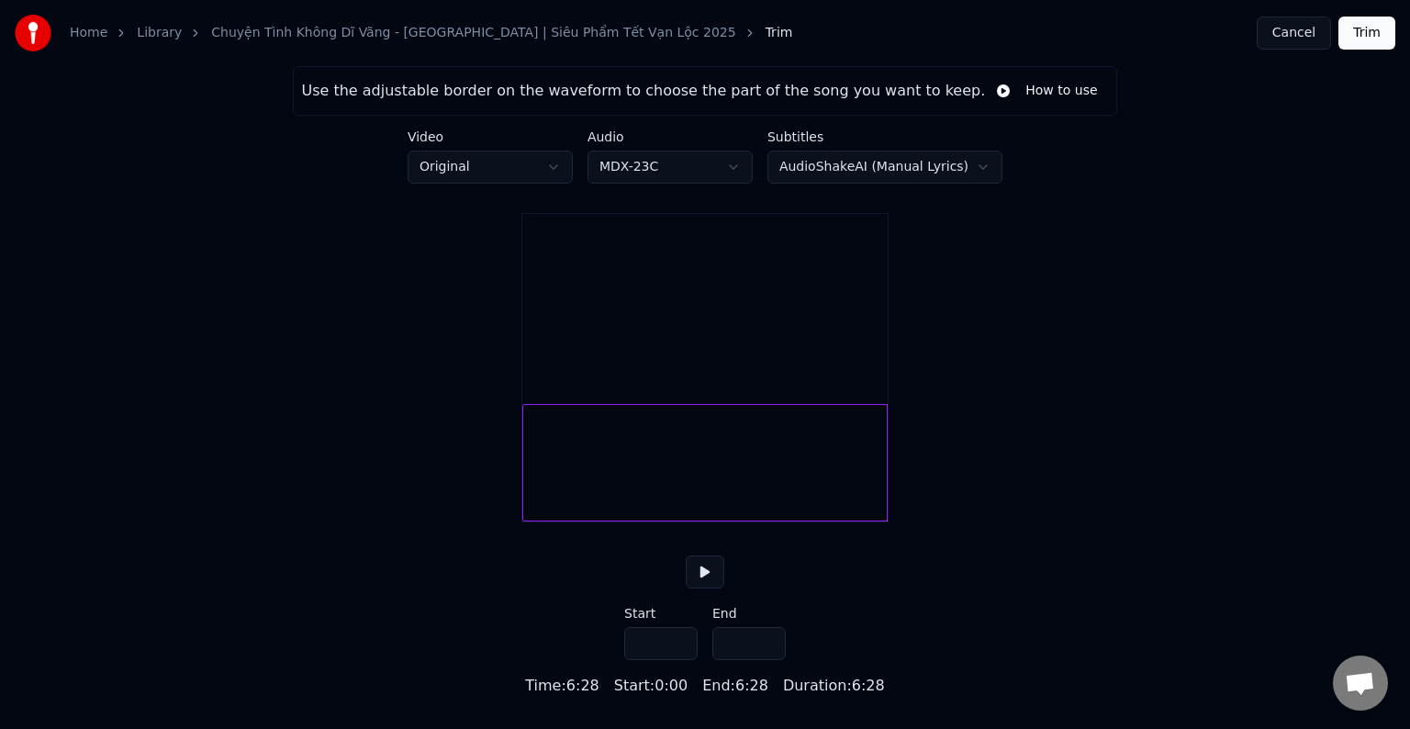
click at [564, 163] on html "Home Library Chuyện Tình Không Dĩ Vãng - [GEOGRAPHIC_DATA] | Siêu Phẩm Tết Vạn …" at bounding box center [705, 348] width 1410 height 697
click at [858, 489] on div at bounding box center [704, 462] width 365 height 117
click at [854, 489] on div at bounding box center [704, 462] width 365 height 117
click at [698, 588] on button at bounding box center [705, 571] width 39 height 33
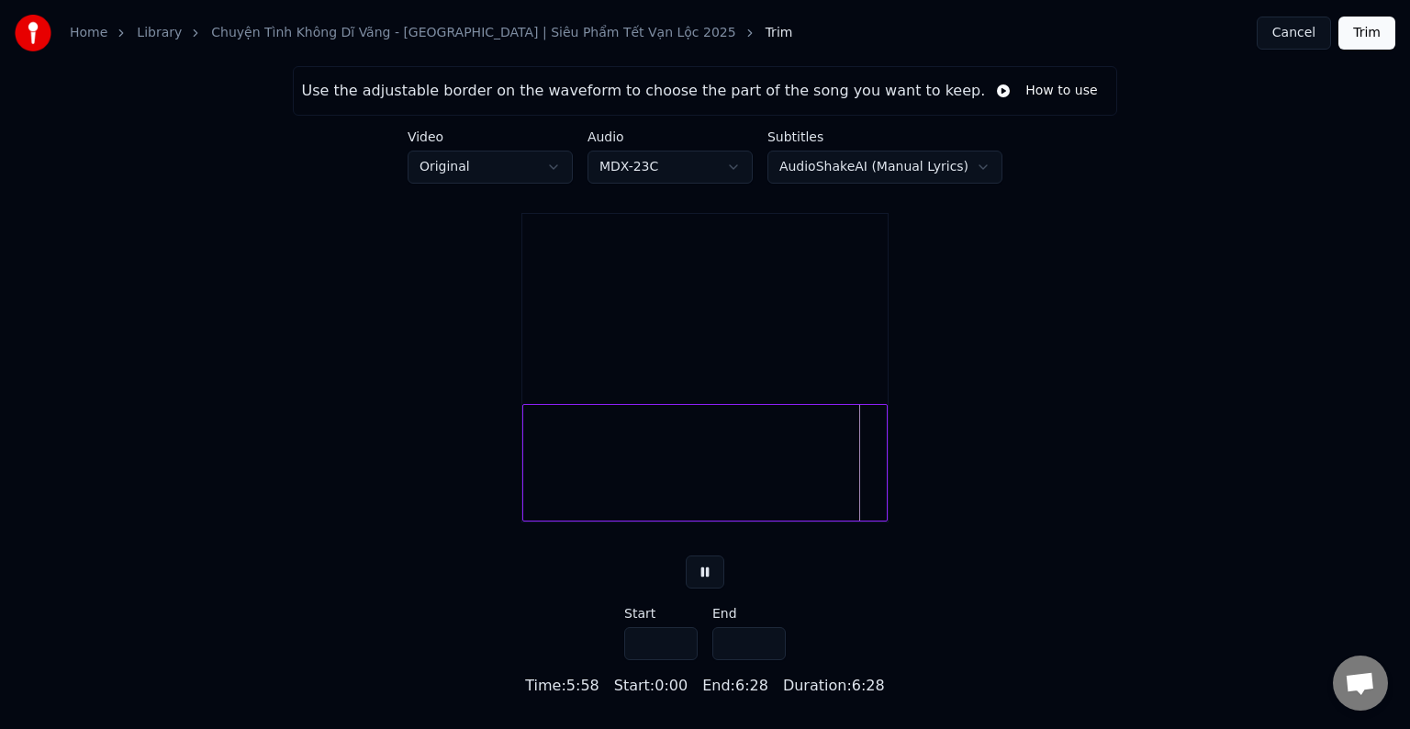
click at [846, 496] on div at bounding box center [704, 462] width 365 height 117
click at [702, 588] on button at bounding box center [705, 571] width 39 height 33
click at [1370, 29] on button "Trim" at bounding box center [1366, 33] width 57 height 33
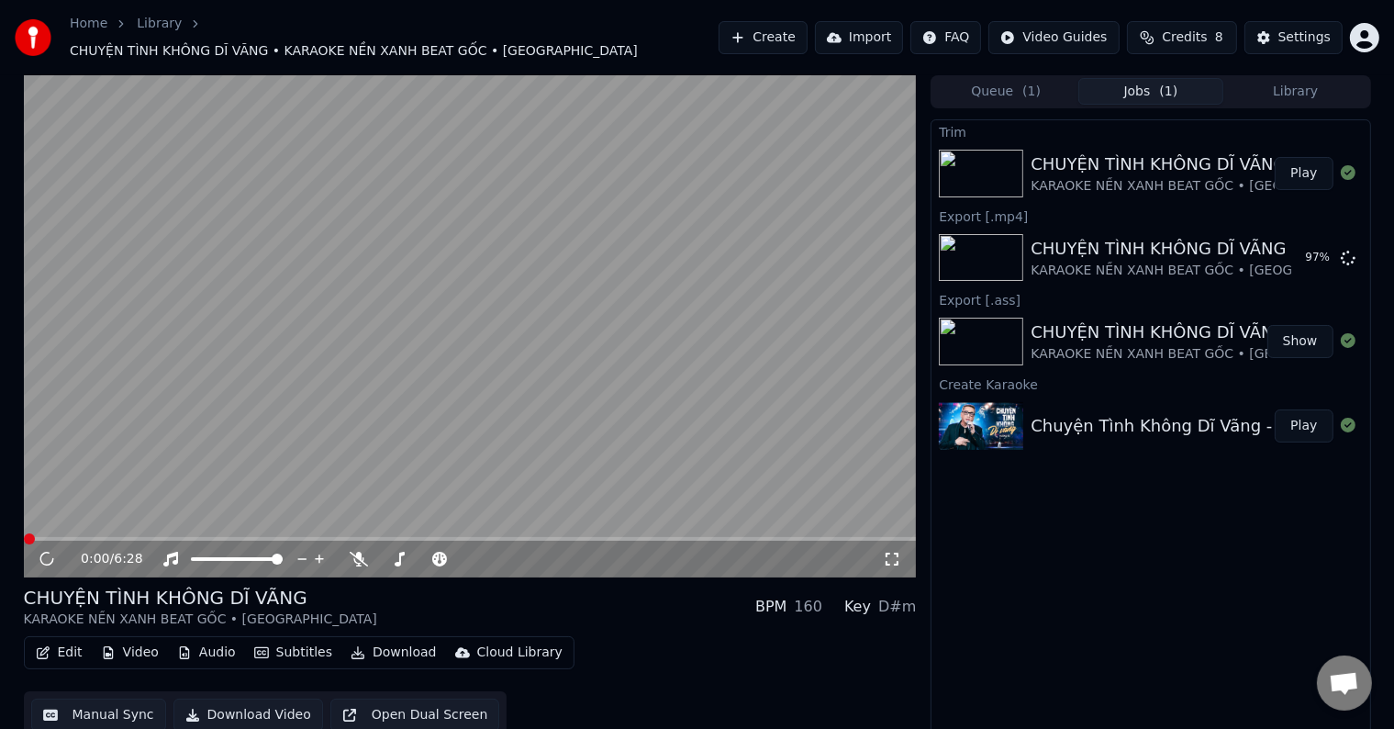
click at [842, 537] on span at bounding box center [470, 539] width 893 height 4
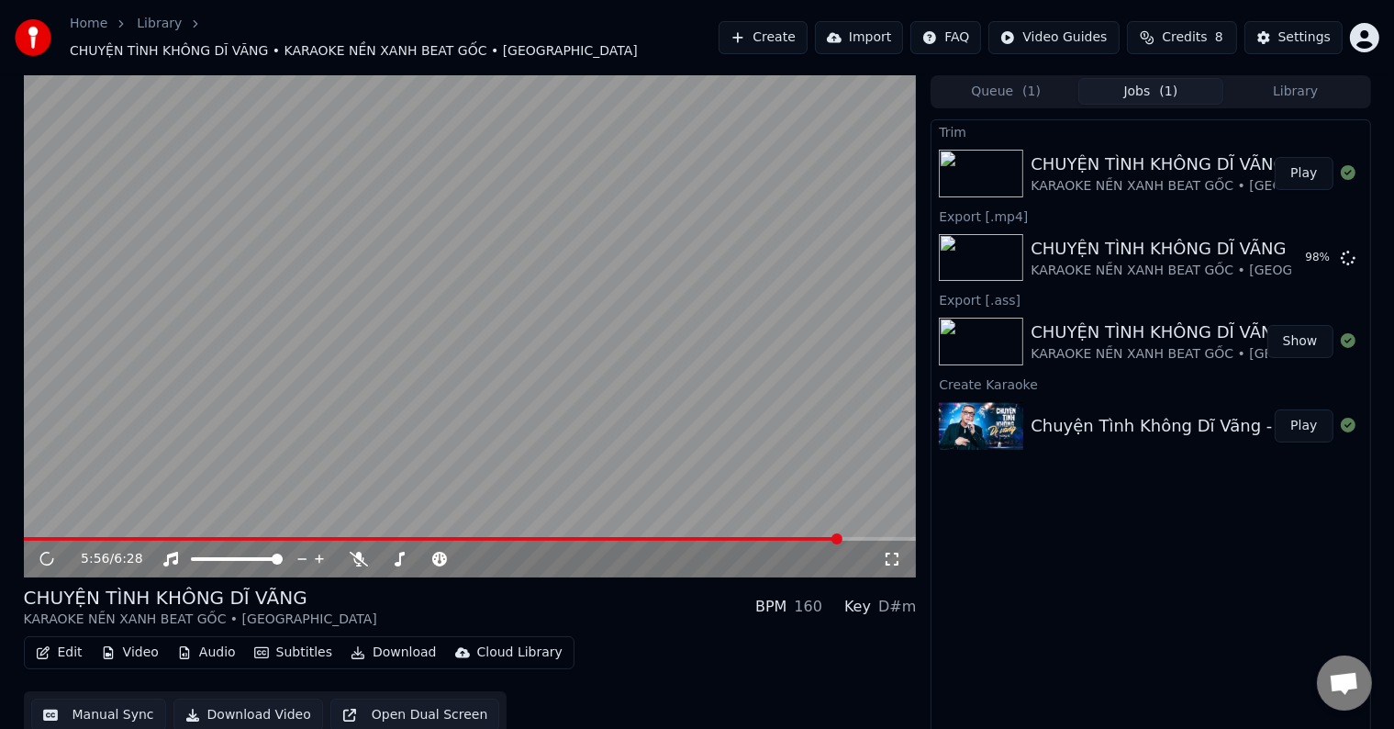
click at [761, 525] on video at bounding box center [470, 326] width 893 height 502
click at [764, 537] on span at bounding box center [433, 539] width 819 height 4
click at [1184, 155] on div "CHUYỆN TÌNH KHÔNG DĨ VÃNG" at bounding box center [1207, 164] width 353 height 26
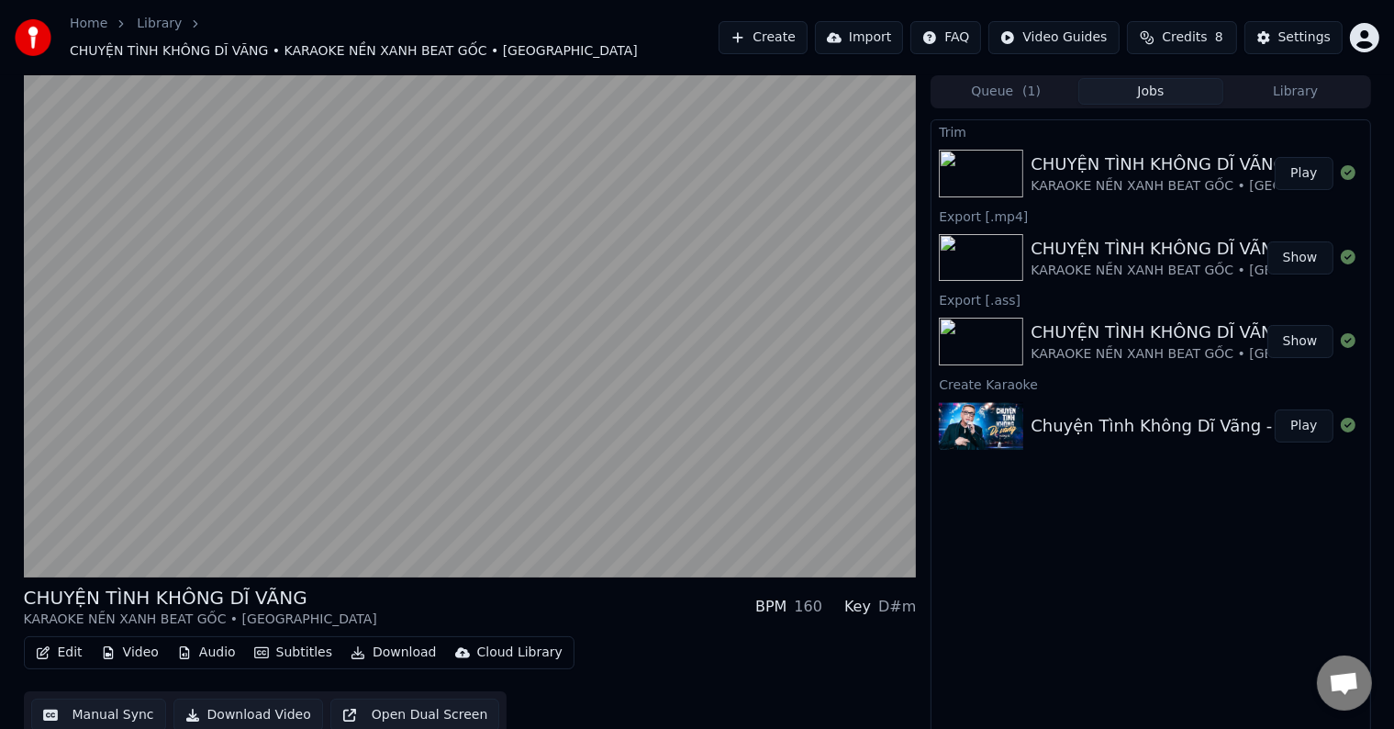
click at [1184, 155] on div "CHUYỆN TÌNH KHÔNG DĨ VÃNG" at bounding box center [1207, 164] width 353 height 26
click at [1149, 162] on div "CHUYỆN TÌNH KHÔNG DĨ VÃNG" at bounding box center [1207, 164] width 353 height 26
click at [1304, 165] on button "Play" at bounding box center [1304, 173] width 58 height 33
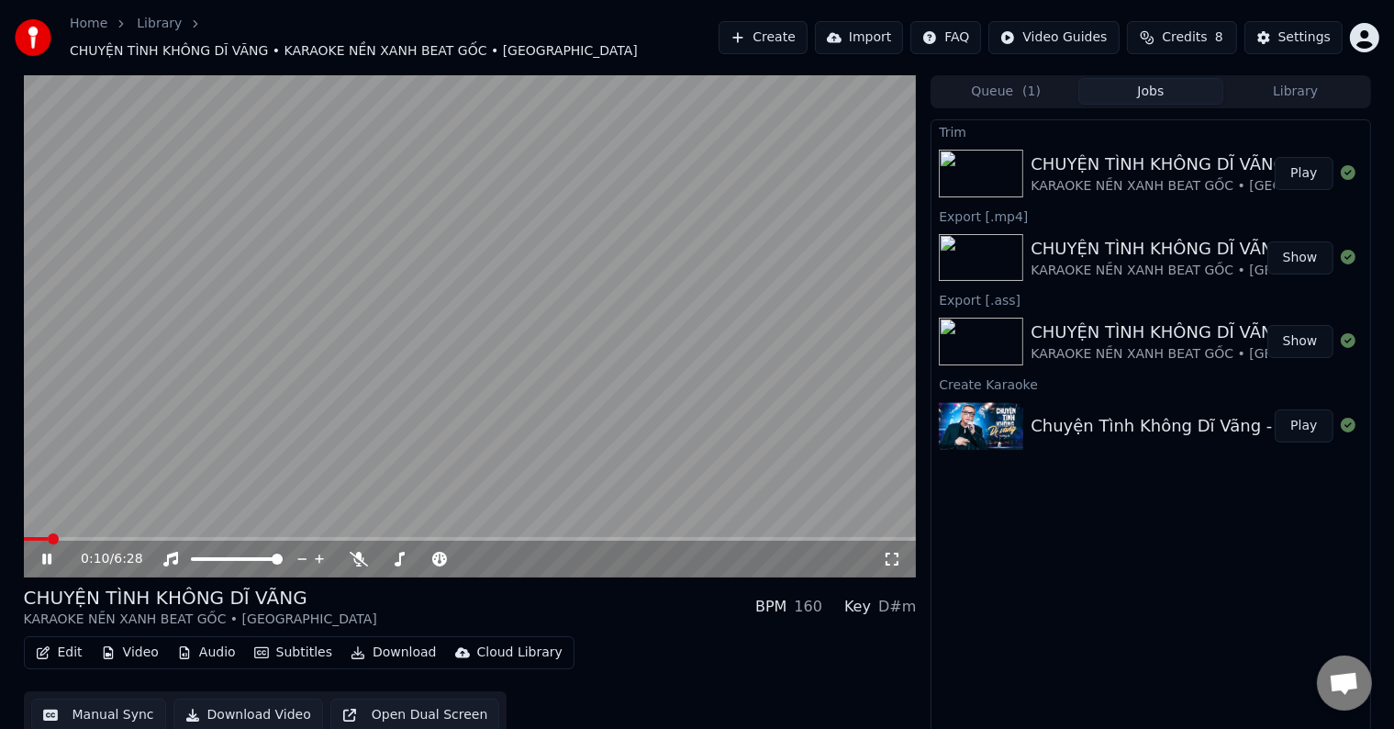
click at [804, 537] on span at bounding box center [470, 539] width 893 height 4
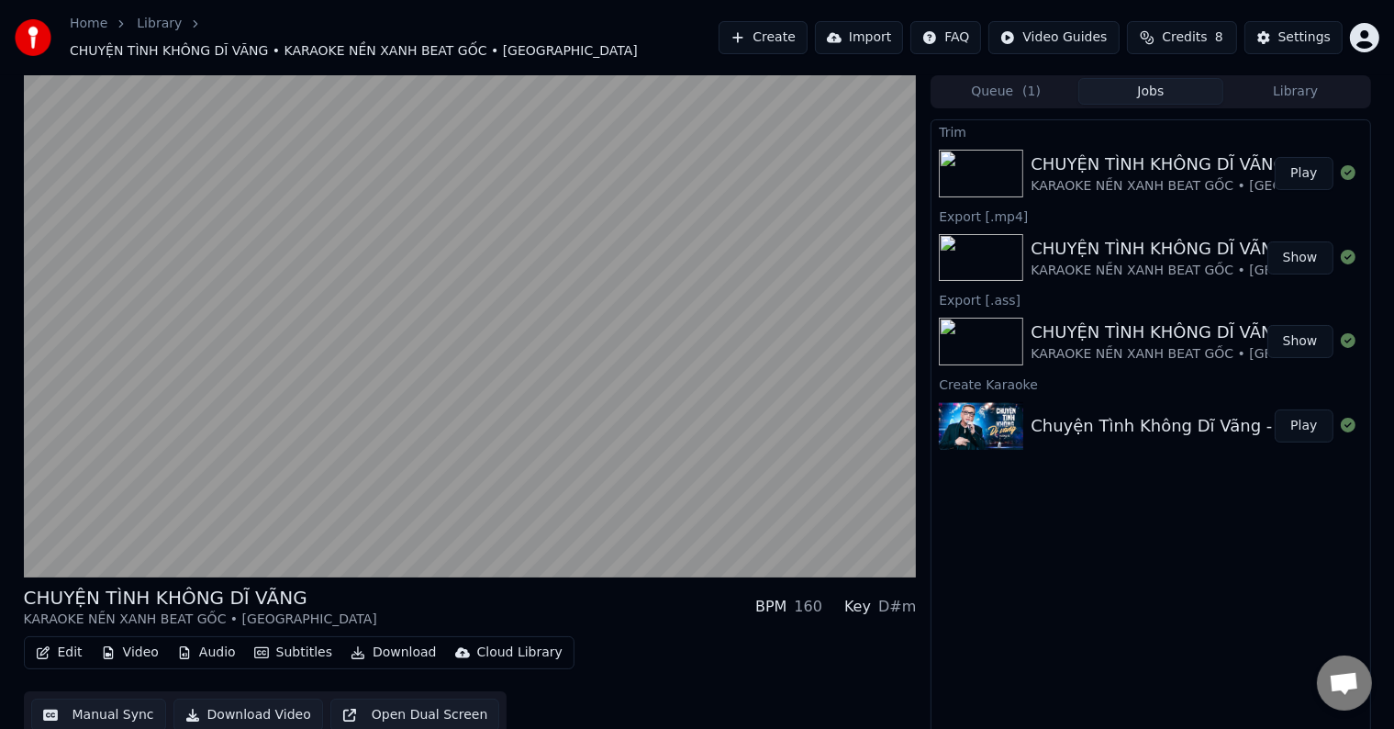
scroll to position [1, 0]
click at [66, 642] on button "Edit" at bounding box center [58, 652] width 61 height 26
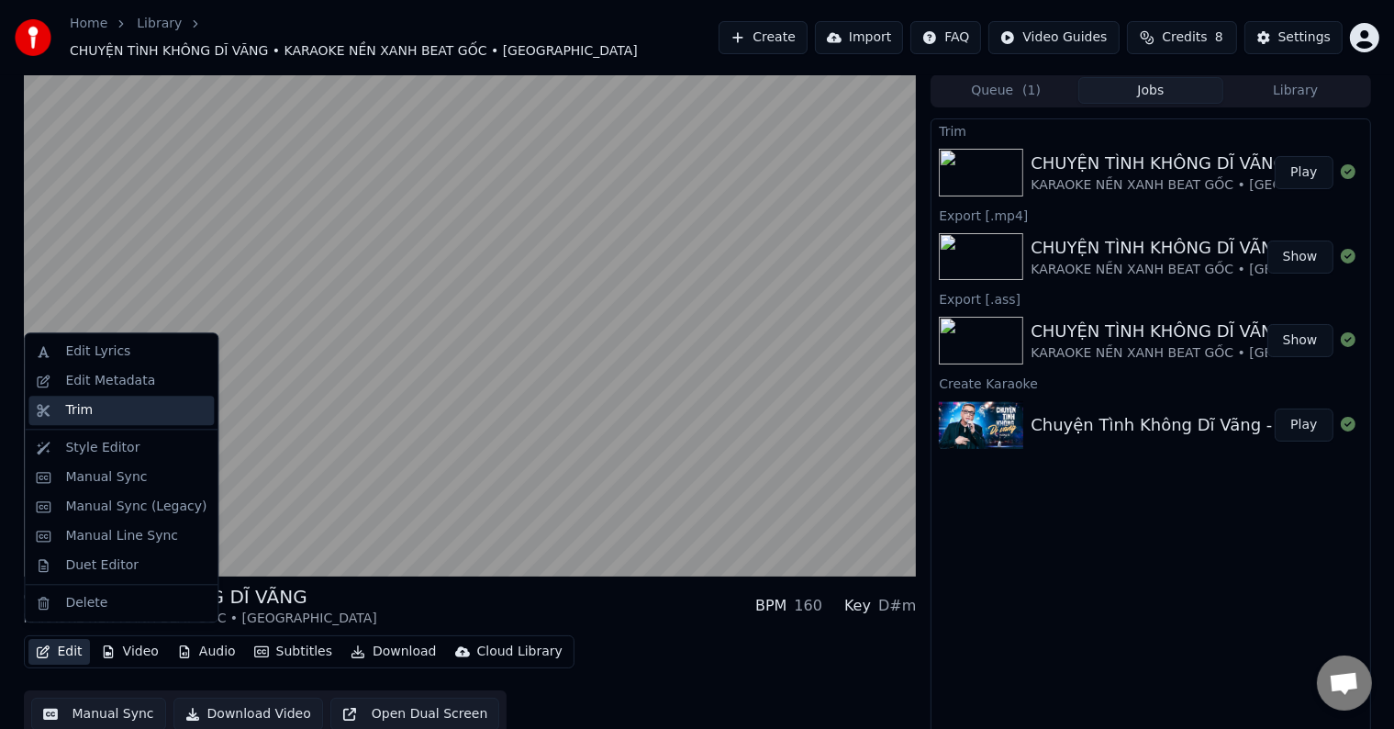
click at [96, 417] on div "Trim" at bounding box center [135, 410] width 141 height 18
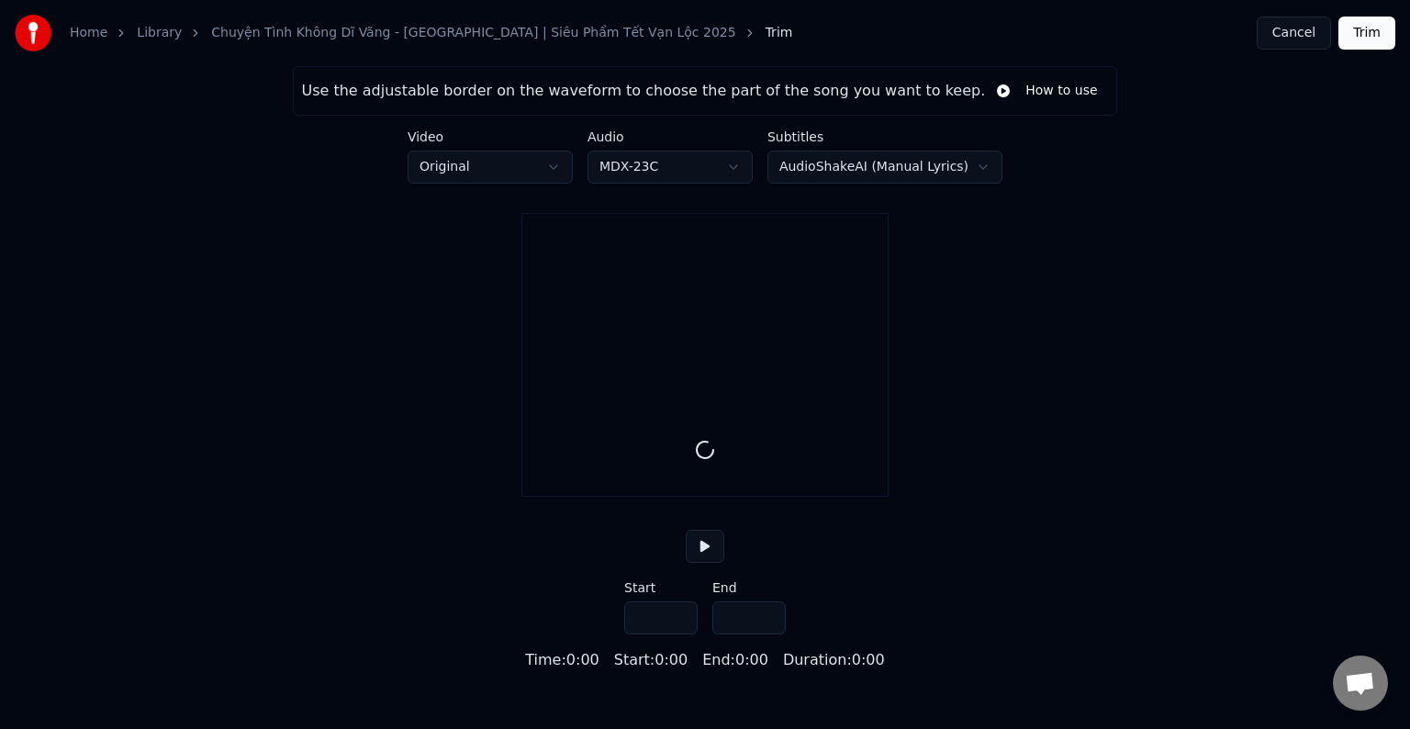
click at [1022, 92] on button "How to use" at bounding box center [1046, 90] width 123 height 33
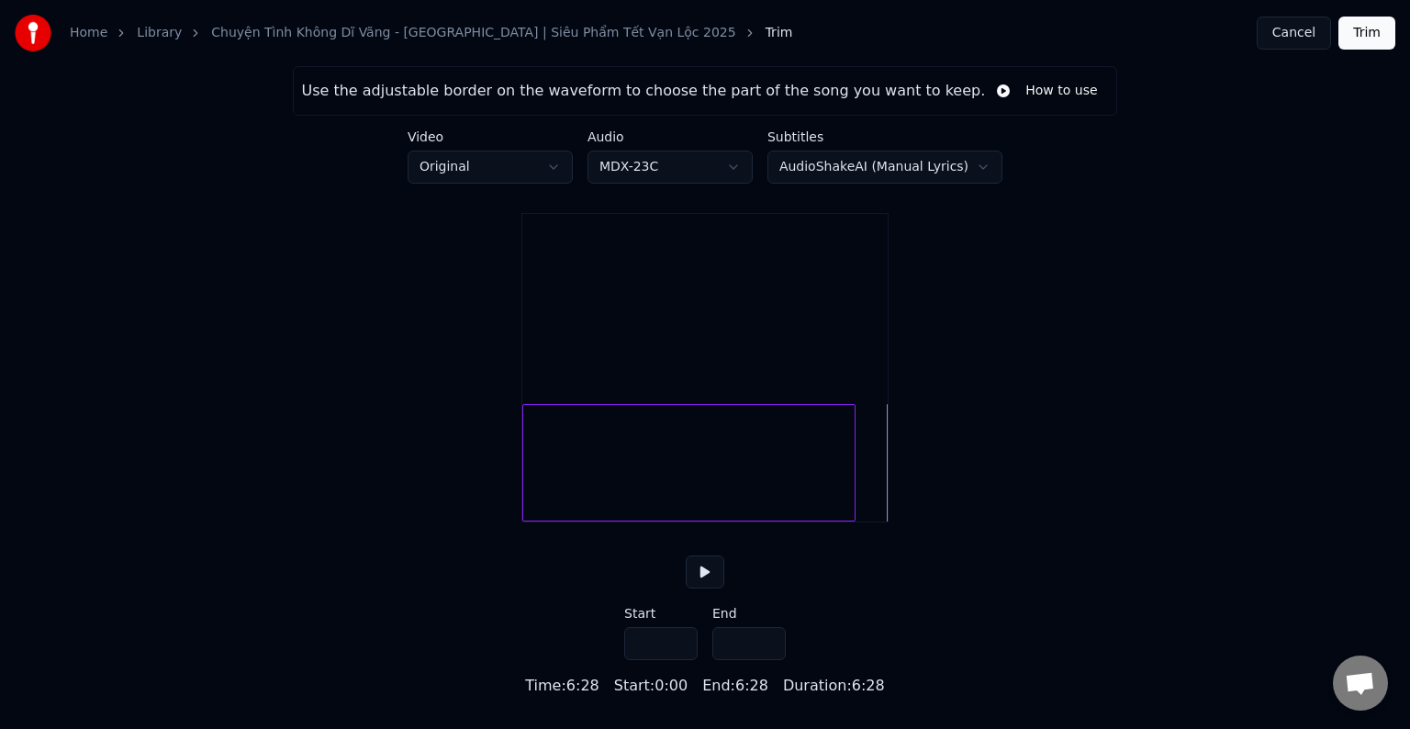
click at [854, 489] on div at bounding box center [852, 463] width 6 height 116
type input "*****"
click at [1366, 29] on button "Trim" at bounding box center [1366, 33] width 57 height 33
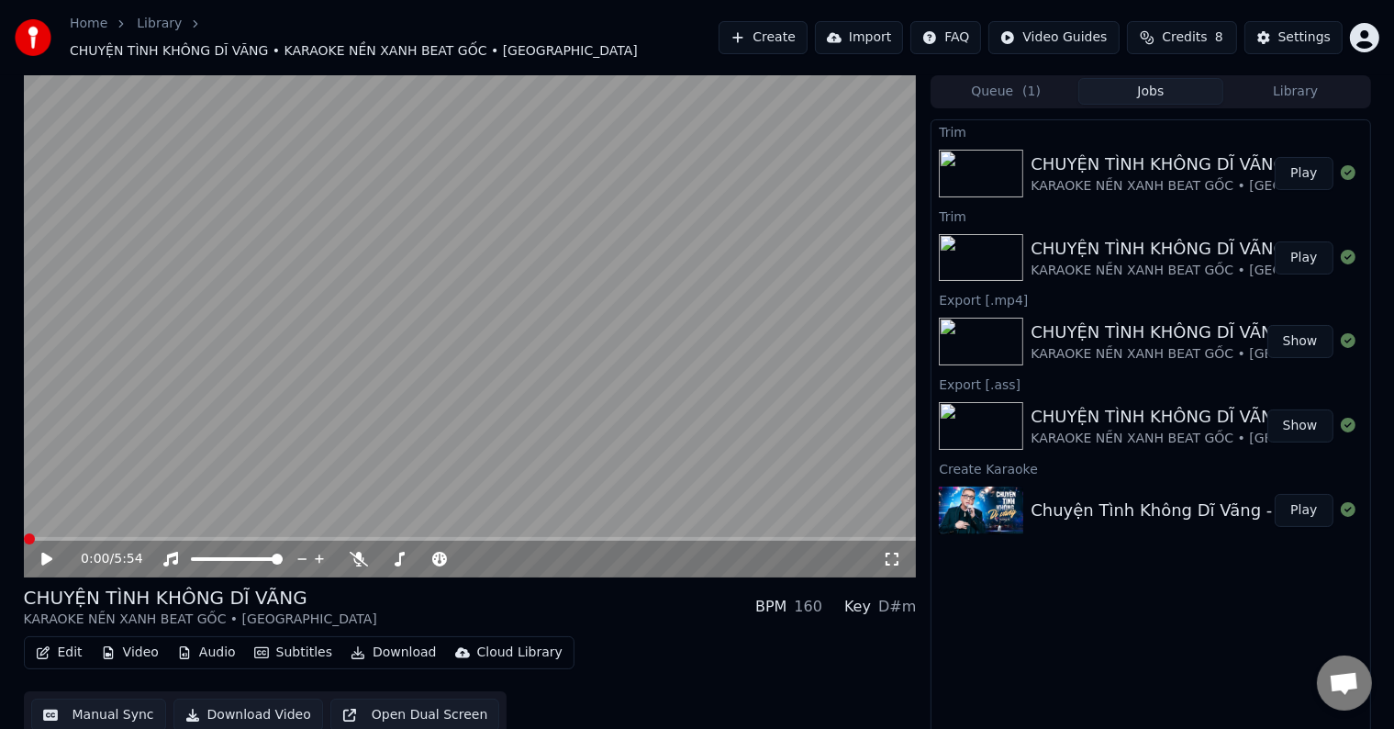
click at [40, 552] on icon at bounding box center [60, 559] width 43 height 15
click at [826, 527] on video at bounding box center [470, 326] width 893 height 502
click at [826, 537] on span at bounding box center [470, 539] width 893 height 4
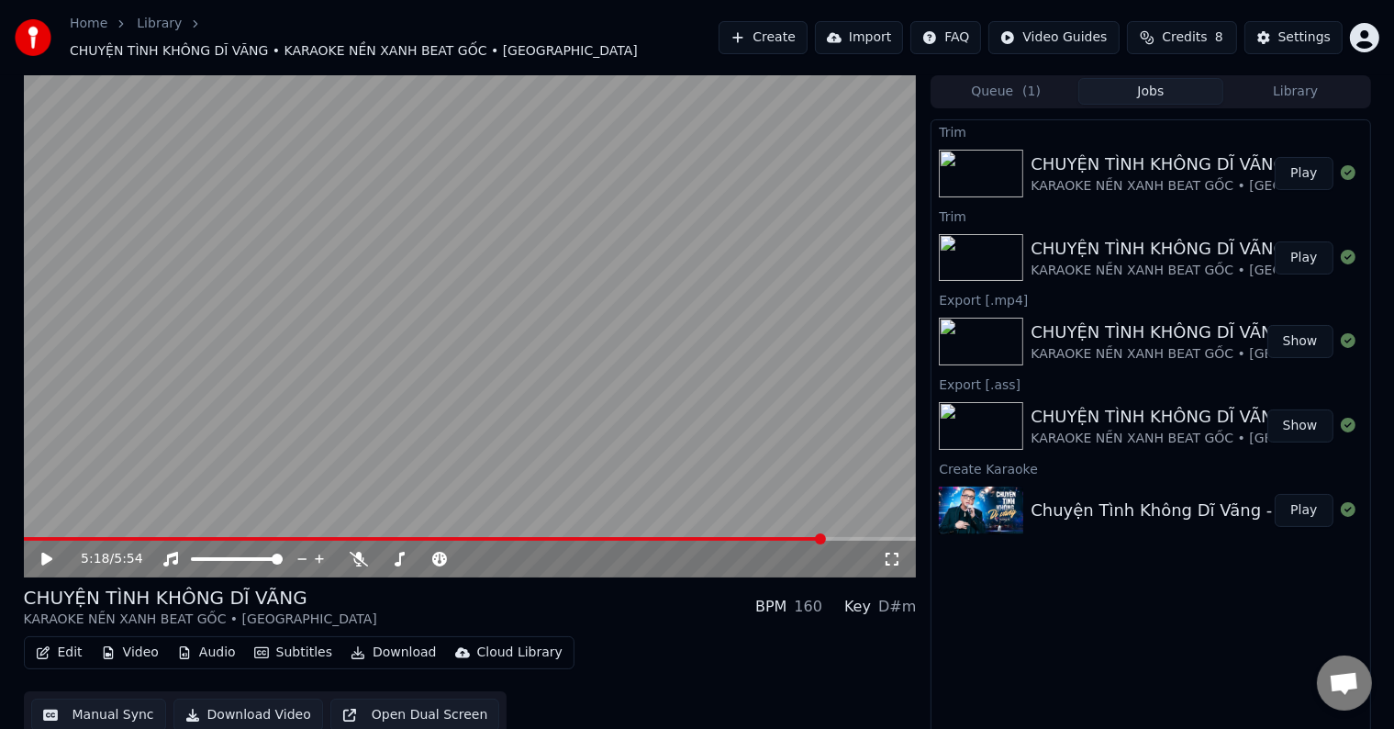
click at [44, 552] on icon at bounding box center [60, 559] width 43 height 15
click at [62, 640] on button "Edit" at bounding box center [58, 653] width 61 height 26
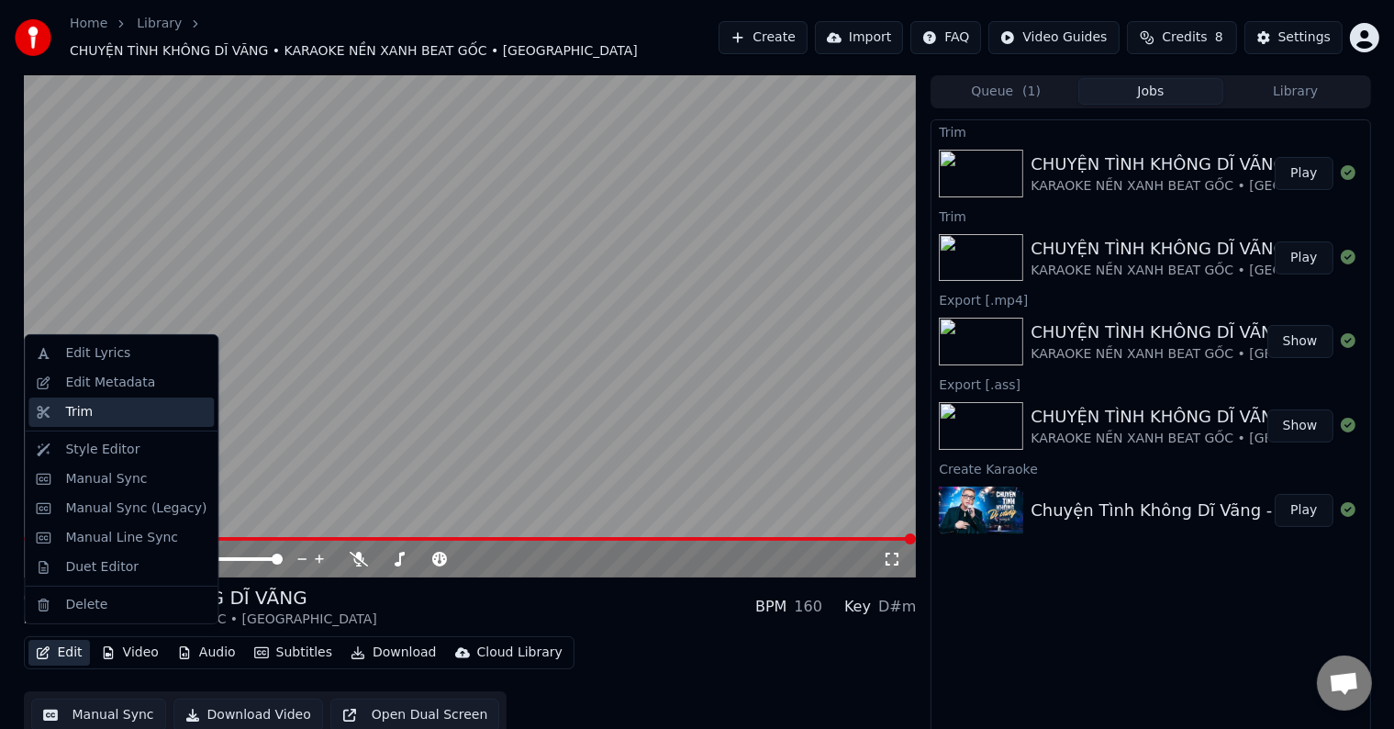
click at [81, 409] on div "Trim" at bounding box center [79, 412] width 28 height 18
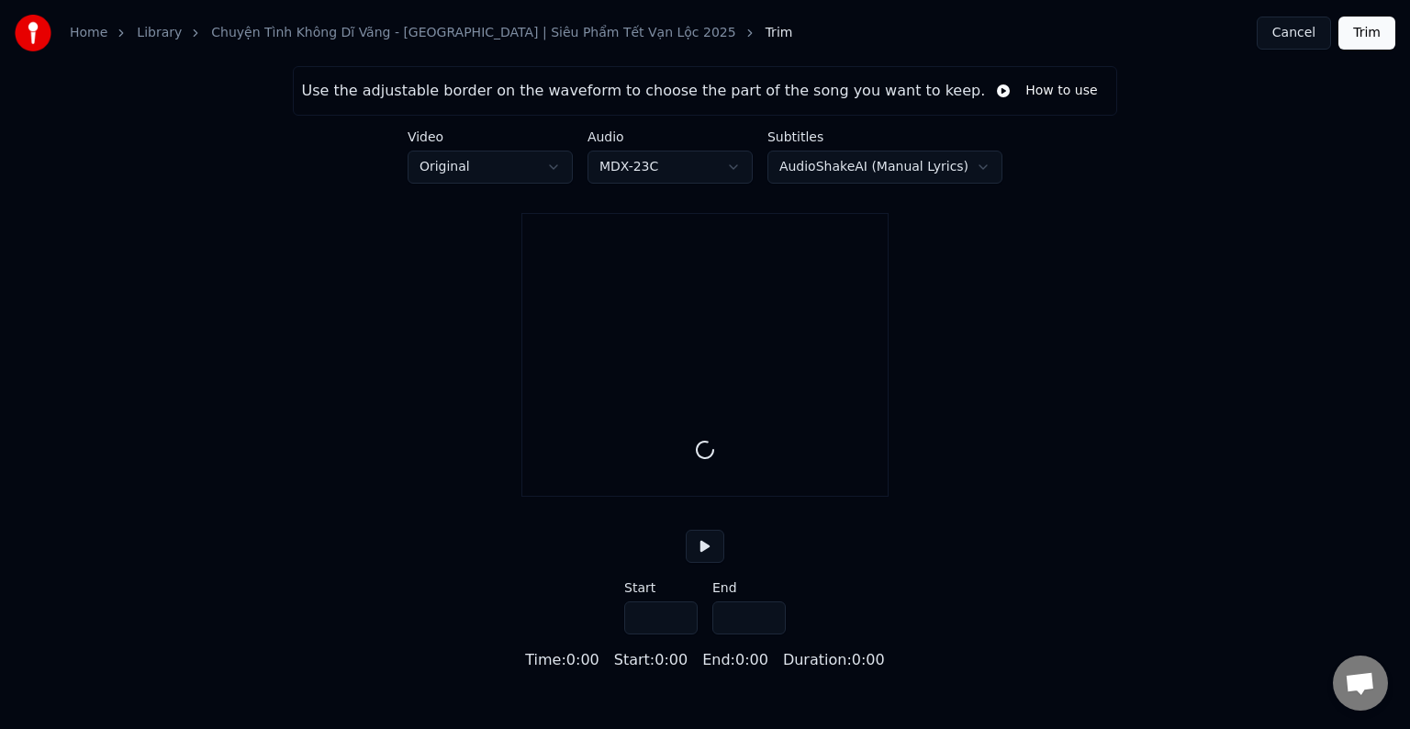
type input "*****"
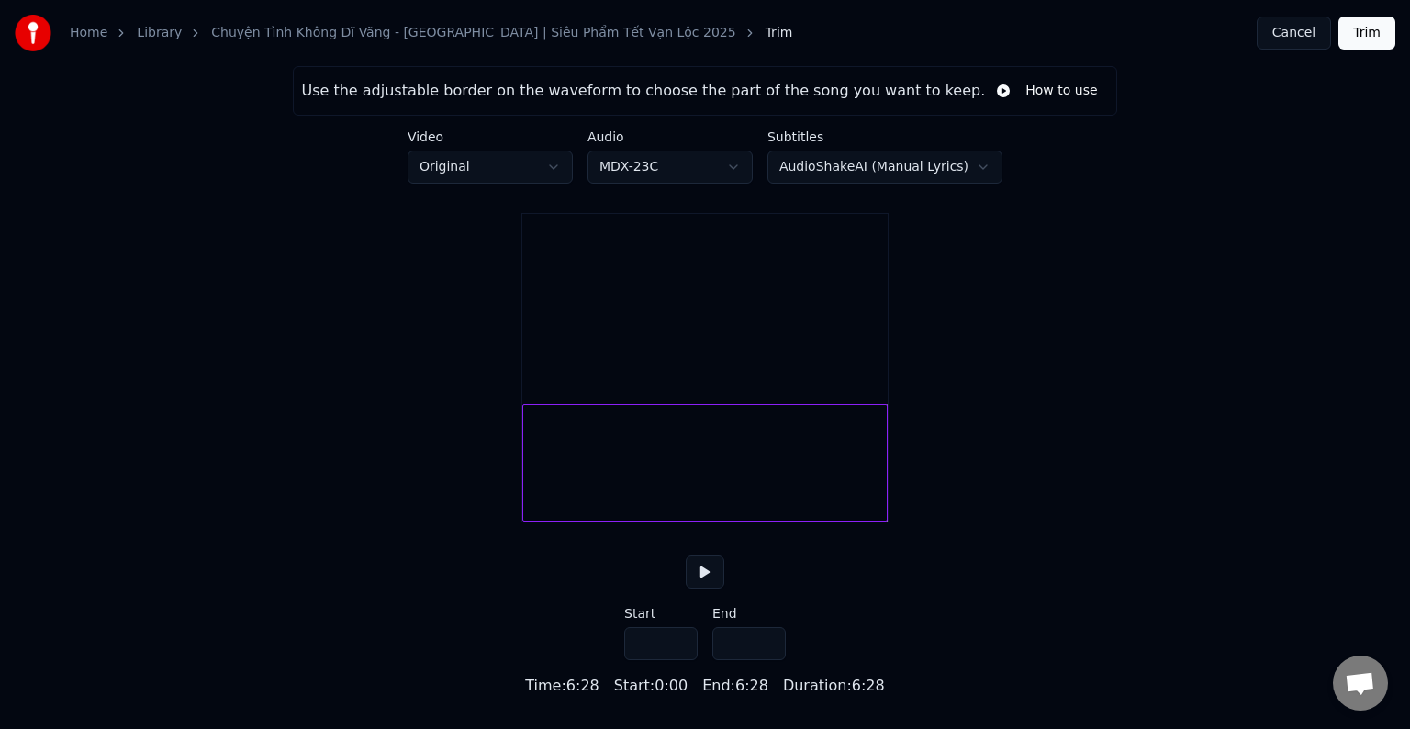
click at [701, 588] on button at bounding box center [705, 571] width 39 height 33
click at [855, 488] on div at bounding box center [704, 462] width 365 height 117
click at [697, 588] on button at bounding box center [705, 571] width 39 height 33
click at [847, 495] on div at bounding box center [704, 462] width 365 height 117
click at [864, 489] on div at bounding box center [704, 462] width 365 height 117
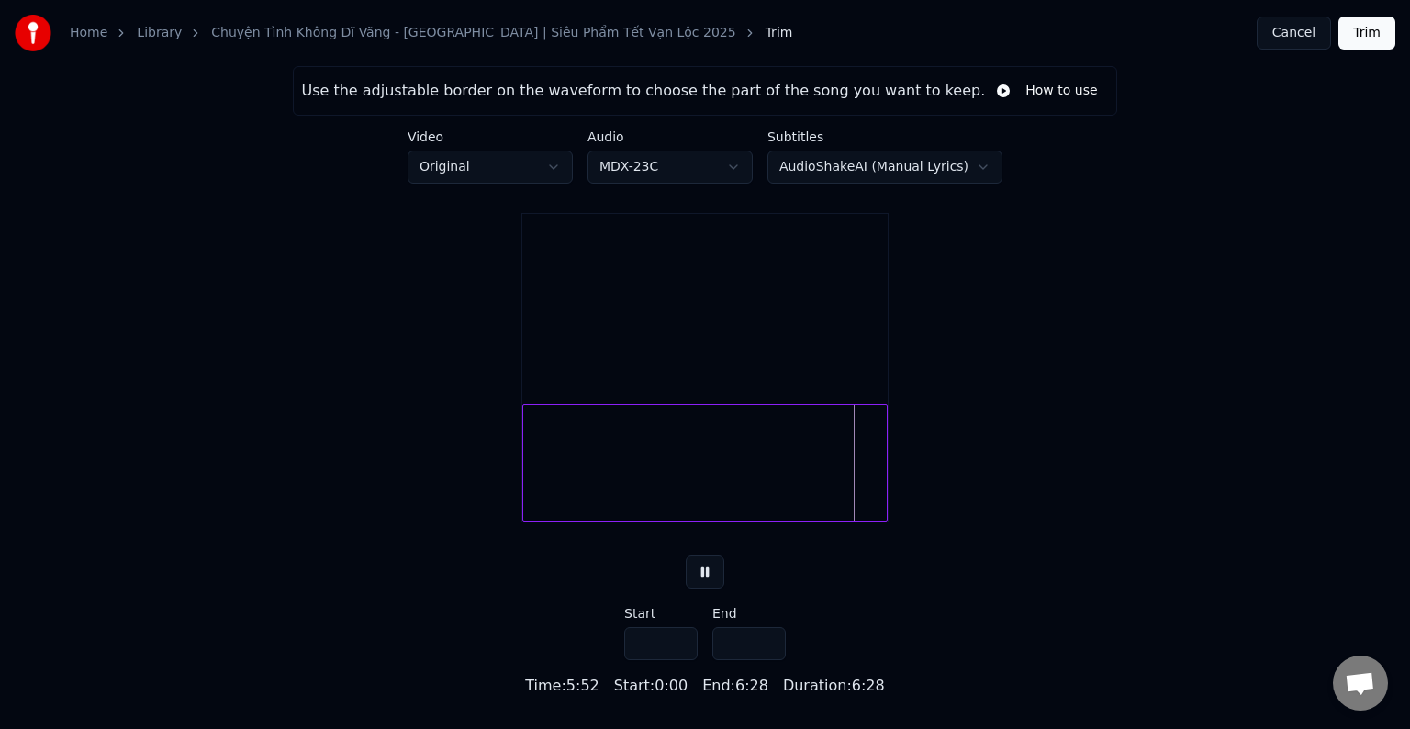
click at [671, 498] on div at bounding box center [704, 462] width 365 height 117
click at [485, 168] on html "Home Library Chuyện Tình Không Dĩ Vãng - [GEOGRAPHIC_DATA] | Siêu Phẩm Tết Vạn …" at bounding box center [705, 348] width 1410 height 697
click at [375, 314] on html "Home Library Chuyện Tình Không Dĩ Vãng - [GEOGRAPHIC_DATA] | Siêu Phẩm Tết Vạn …" at bounding box center [705, 348] width 1410 height 697
click at [748, 492] on div at bounding box center [704, 462] width 365 height 117
click at [859, 489] on div at bounding box center [704, 462] width 365 height 117
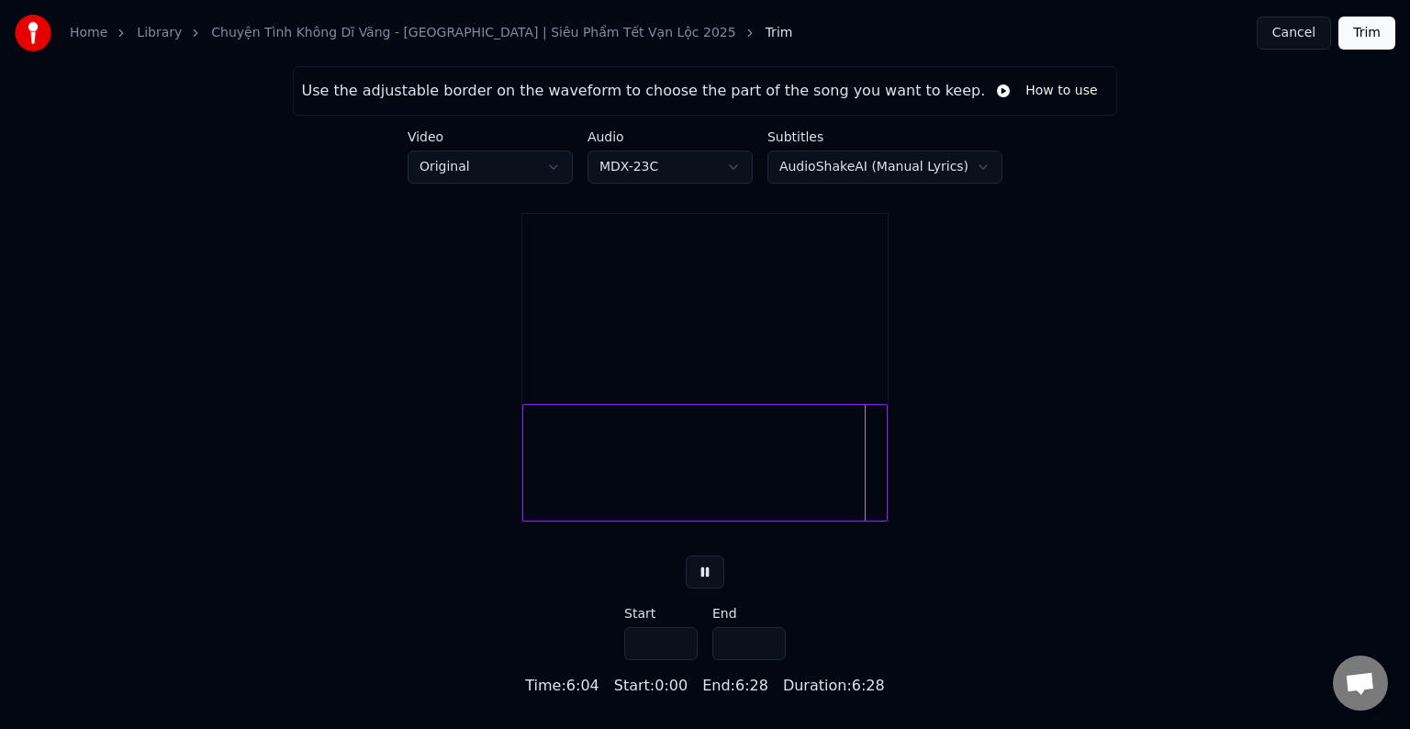
click at [1314, 37] on button "Cancel" at bounding box center [1294, 33] width 74 height 33
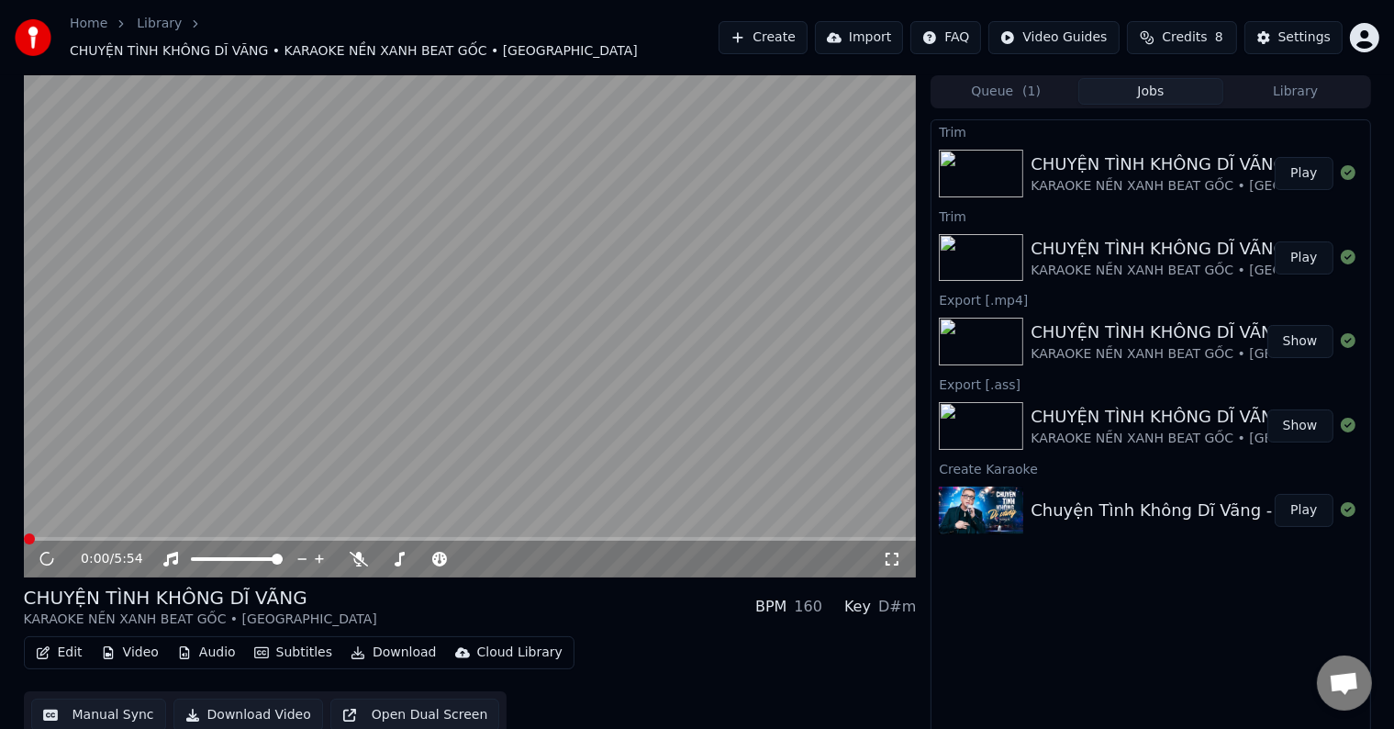
click at [1309, 78] on button "Library" at bounding box center [1295, 91] width 145 height 27
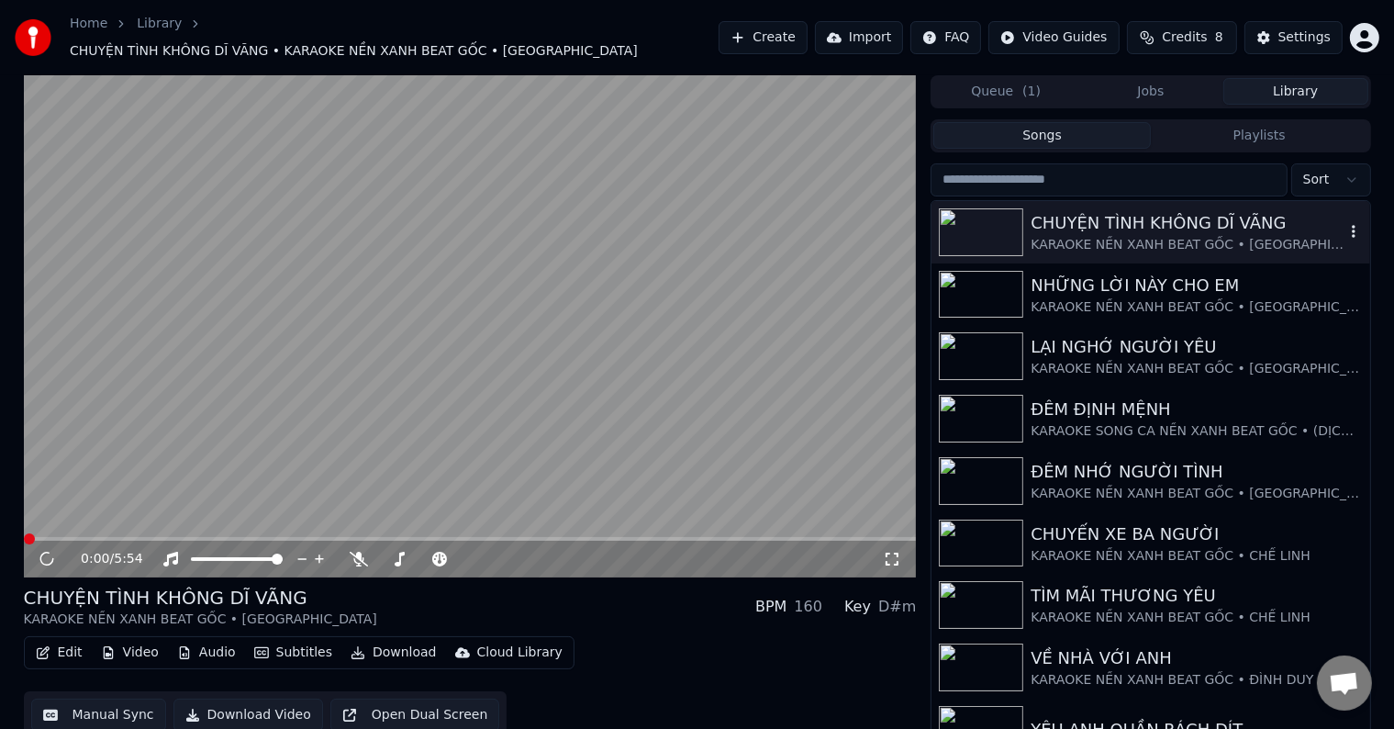
click at [1126, 223] on div "CHUYỆN TÌNH KHÔNG DĨ VÃNG" at bounding box center [1187, 223] width 313 height 26
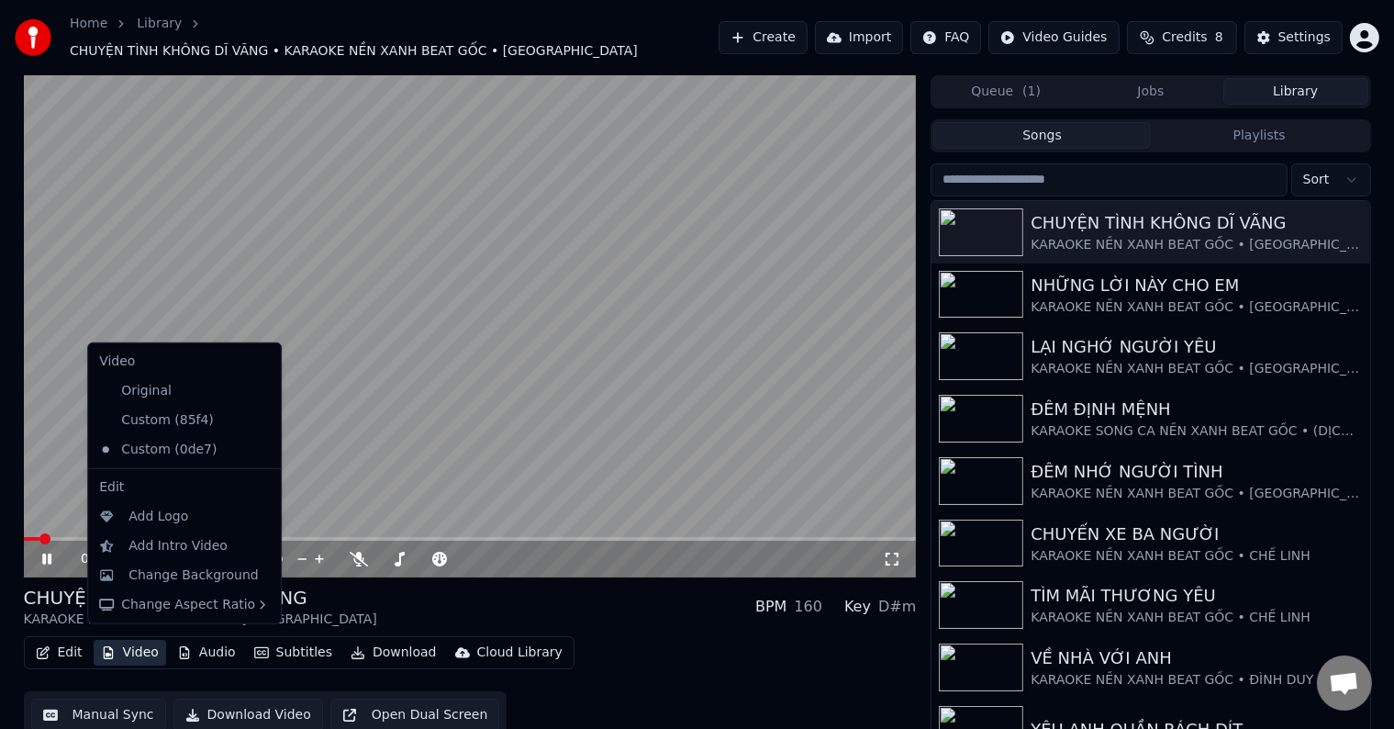
click at [140, 640] on button "Video" at bounding box center [130, 653] width 73 height 26
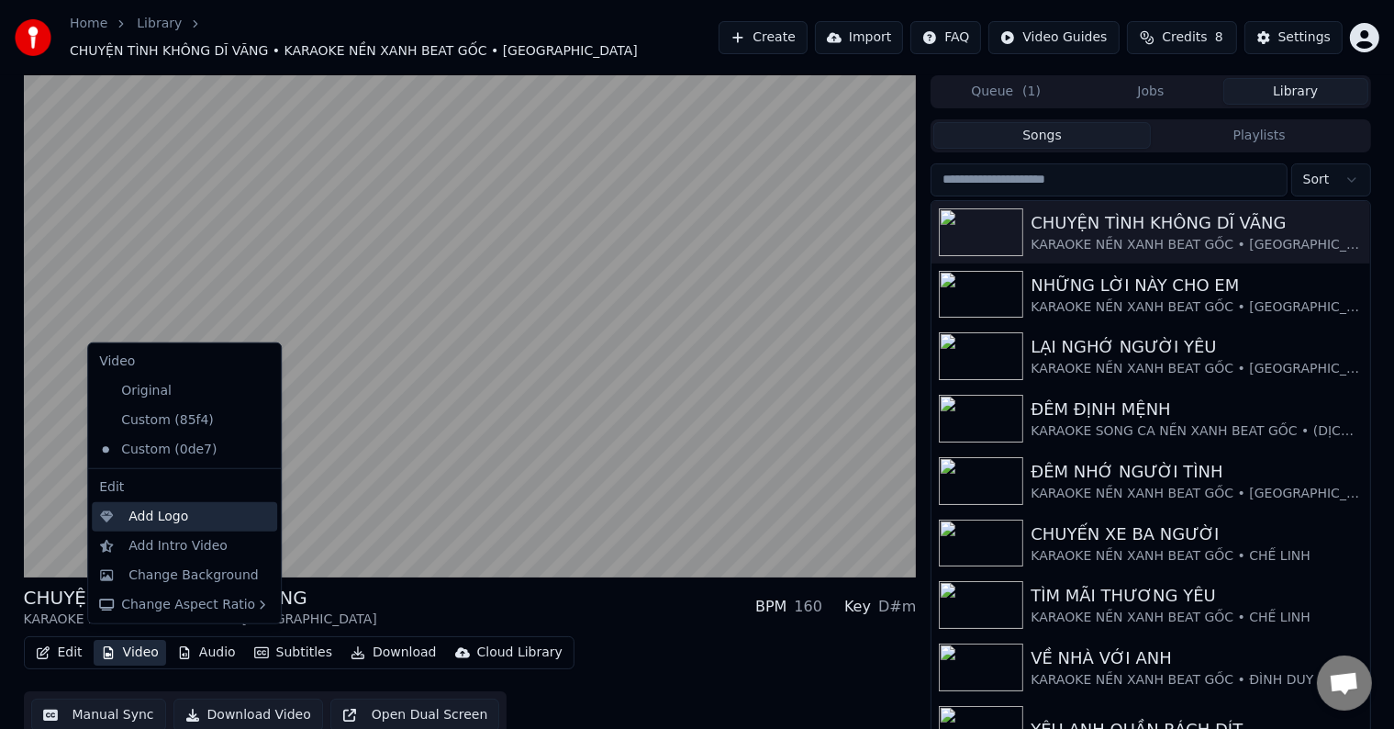
click at [164, 514] on div "Add Logo" at bounding box center [158, 517] width 60 height 18
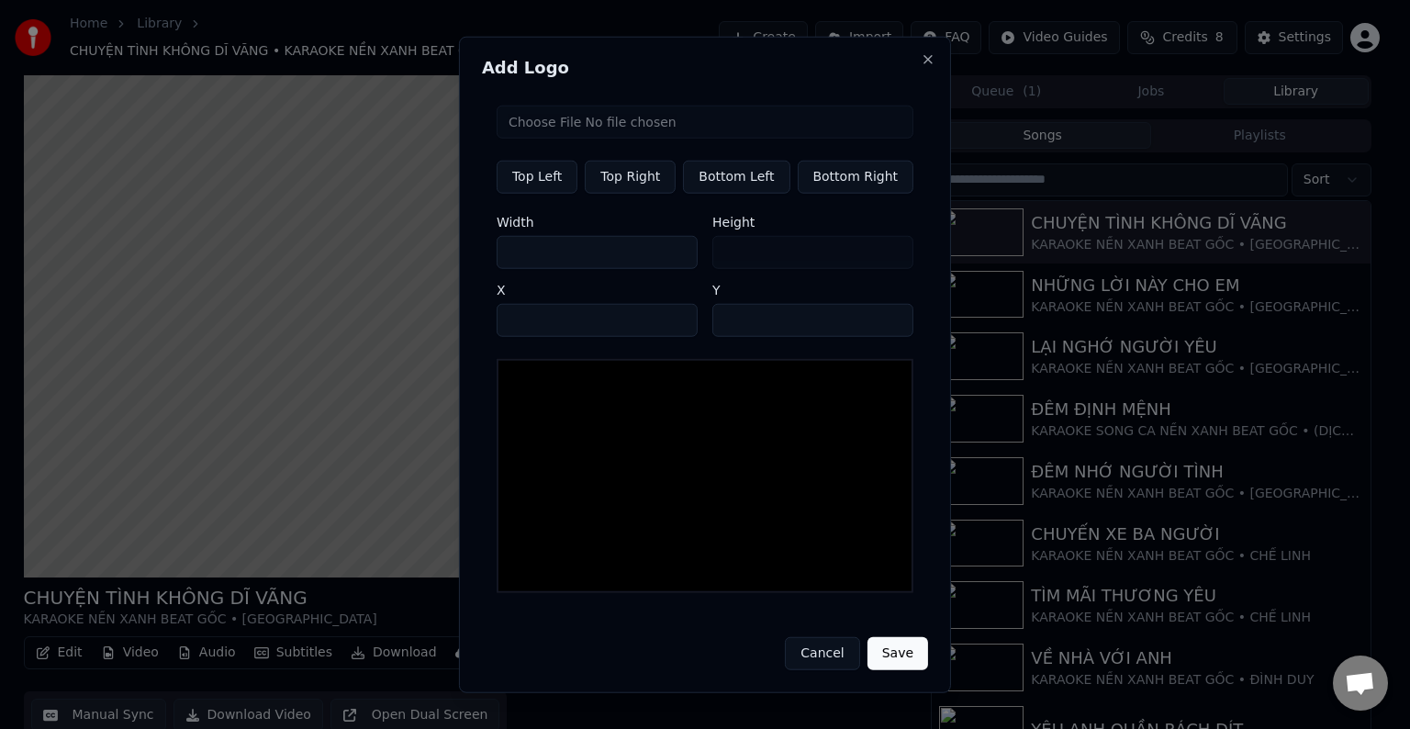
click at [576, 415] on div at bounding box center [705, 476] width 417 height 234
click at [584, 125] on input "file" at bounding box center [705, 122] width 417 height 33
click at [822, 656] on button "Cancel" at bounding box center [822, 653] width 74 height 33
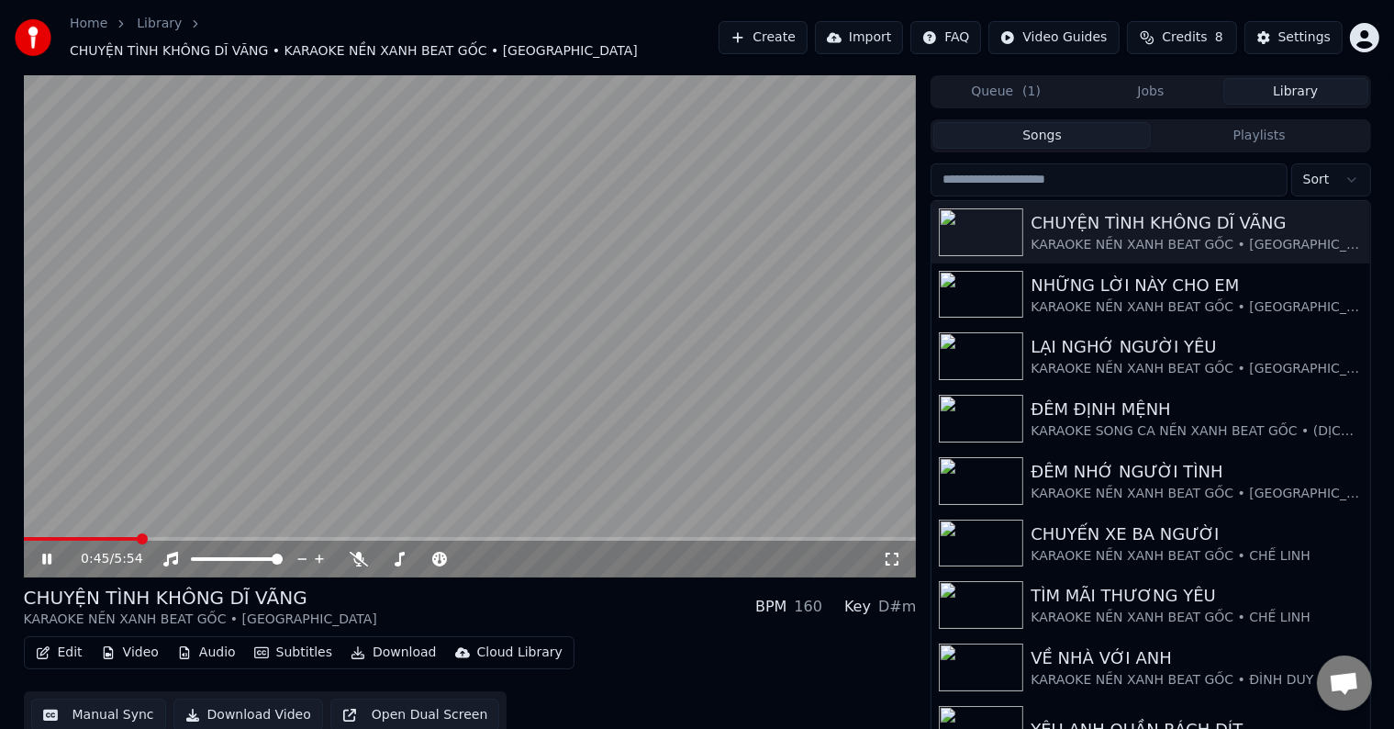
click at [1289, 84] on button "Library" at bounding box center [1295, 91] width 145 height 27
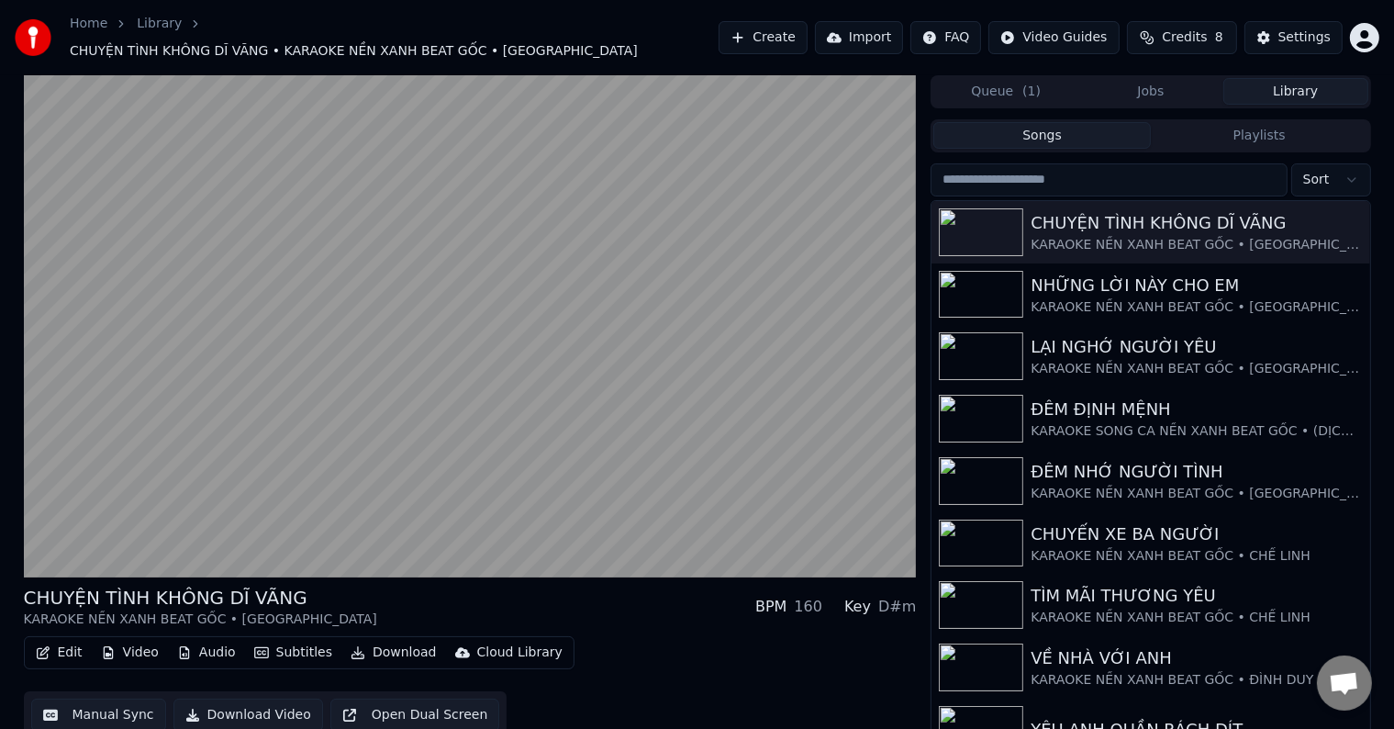
click at [1012, 85] on button "Queue ( 1 )" at bounding box center [1005, 91] width 145 height 27
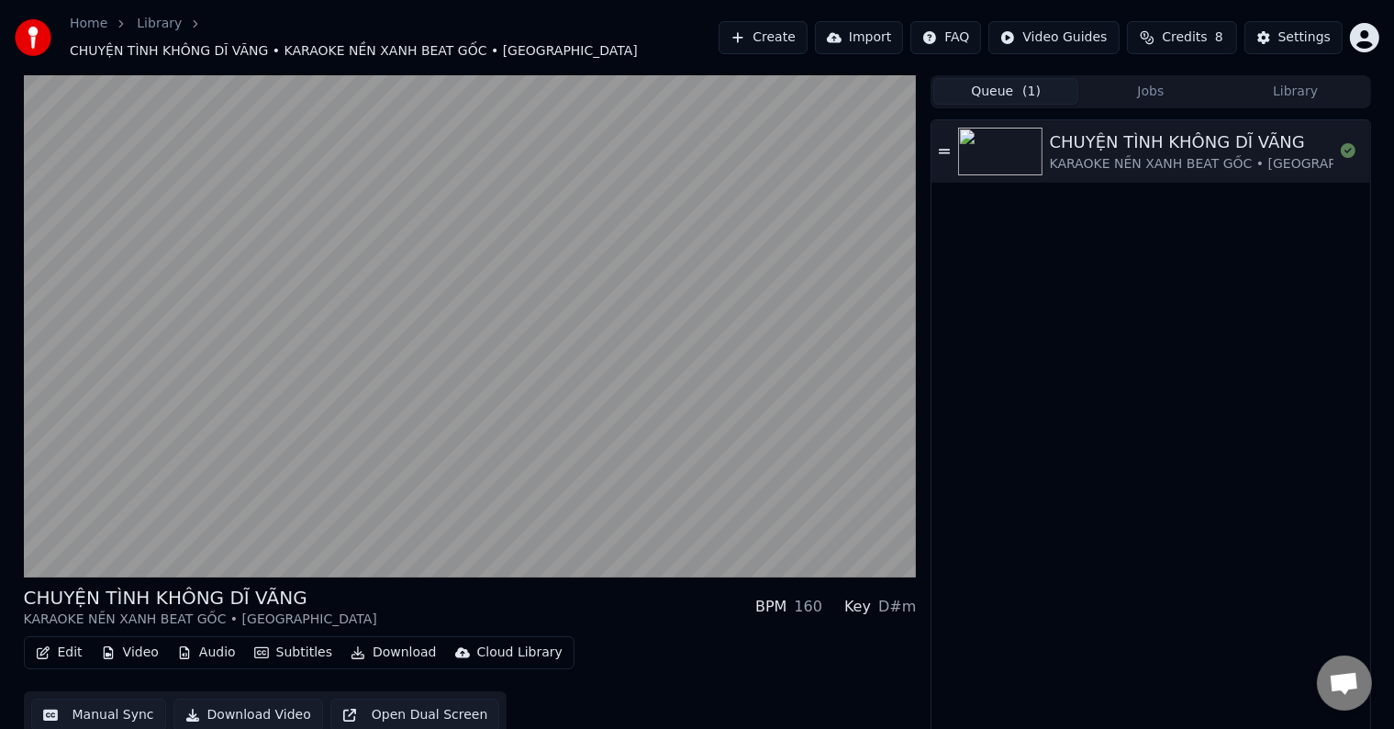
click at [1114, 155] on div "KARAOKE NỀN XANH BEAT GỐC • [GEOGRAPHIC_DATA]" at bounding box center [1226, 164] width 353 height 18
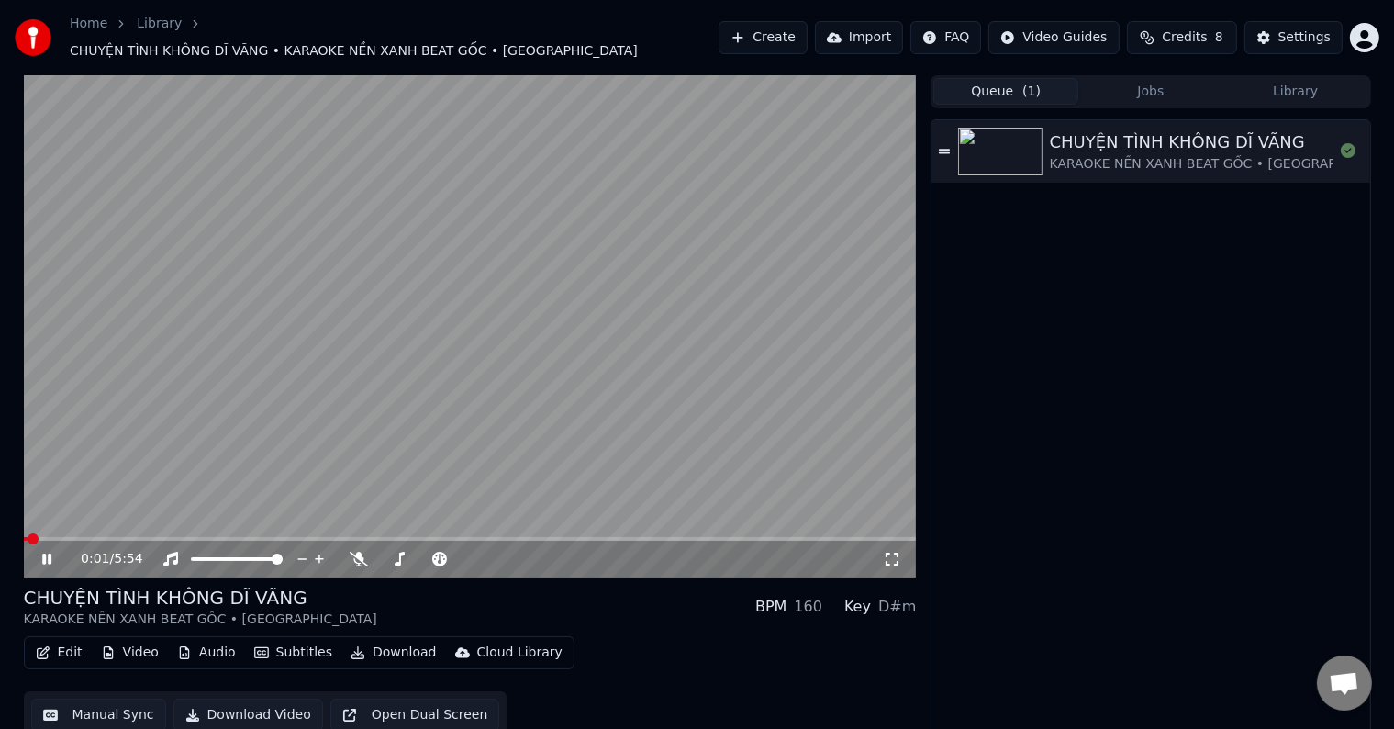
click at [66, 646] on button "Edit" at bounding box center [58, 653] width 61 height 26
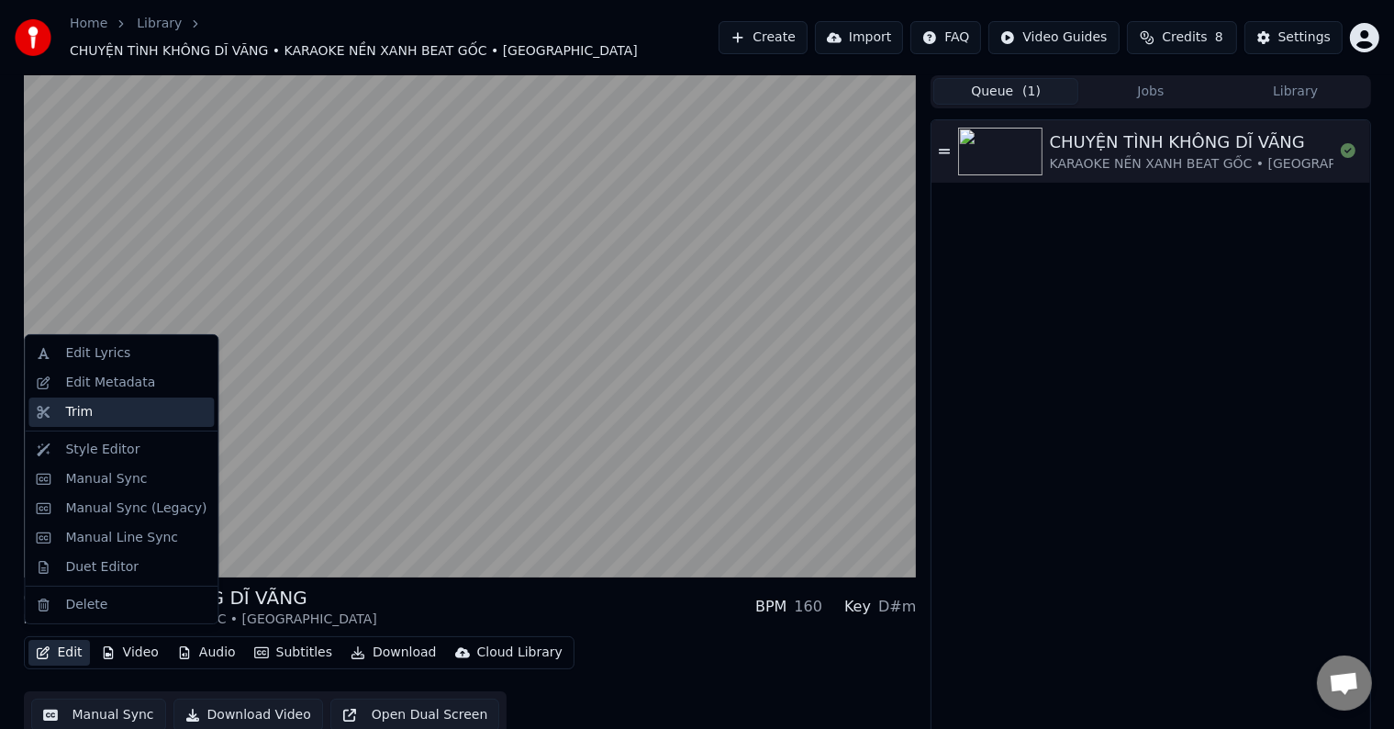
click at [85, 410] on div "Trim" at bounding box center [79, 412] width 28 height 18
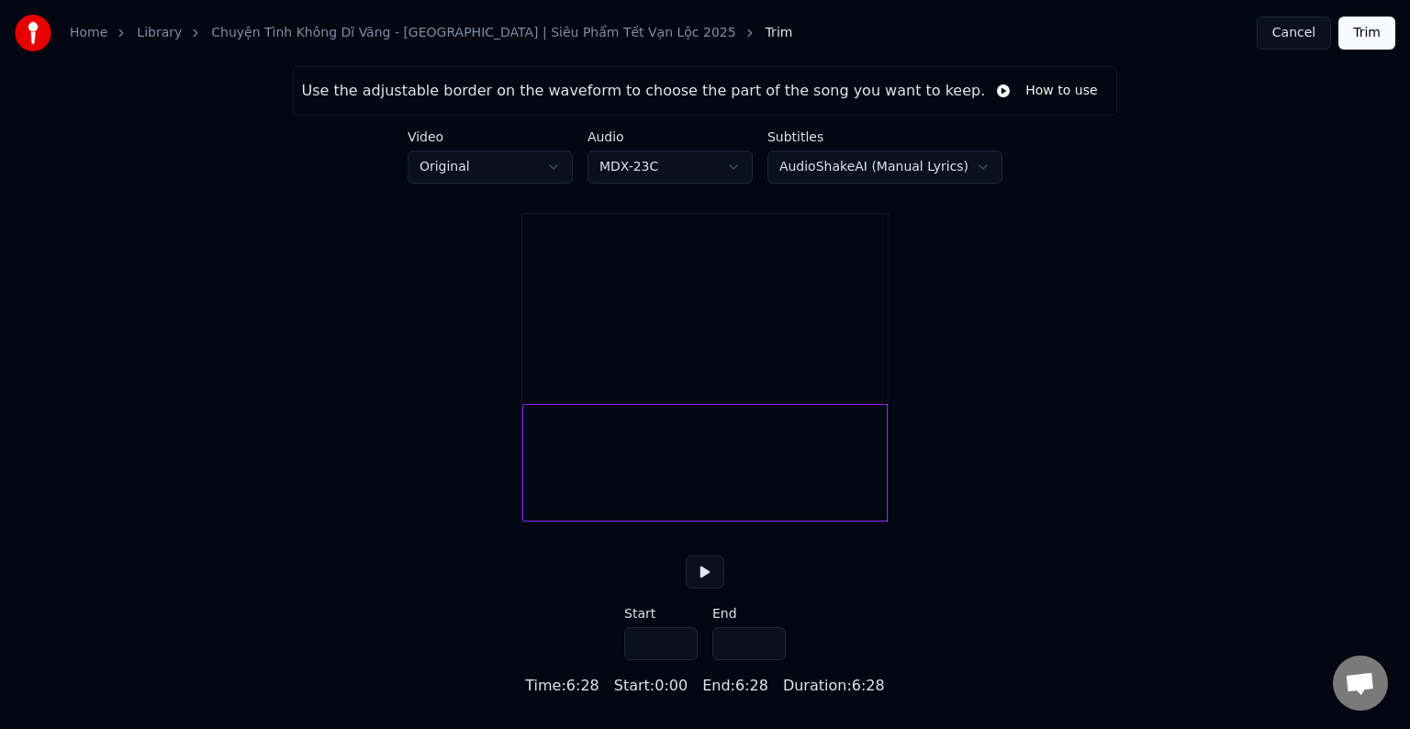
click at [562, 162] on html "Home Library Chuyện Tình Không Dĩ Vãng - [GEOGRAPHIC_DATA] | Siêu Phẩm Tết Vạn …" at bounding box center [705, 348] width 1410 height 697
click at [368, 346] on html "Home Library Chuyện Tình Không Dĩ Vãng - [GEOGRAPHIC_DATA] | Siêu Phẩm Tết Vạn …" at bounding box center [705, 348] width 1410 height 697
click at [1301, 36] on button "Cancel" at bounding box center [1294, 33] width 74 height 33
